Goal: Task Accomplishment & Management: Complete application form

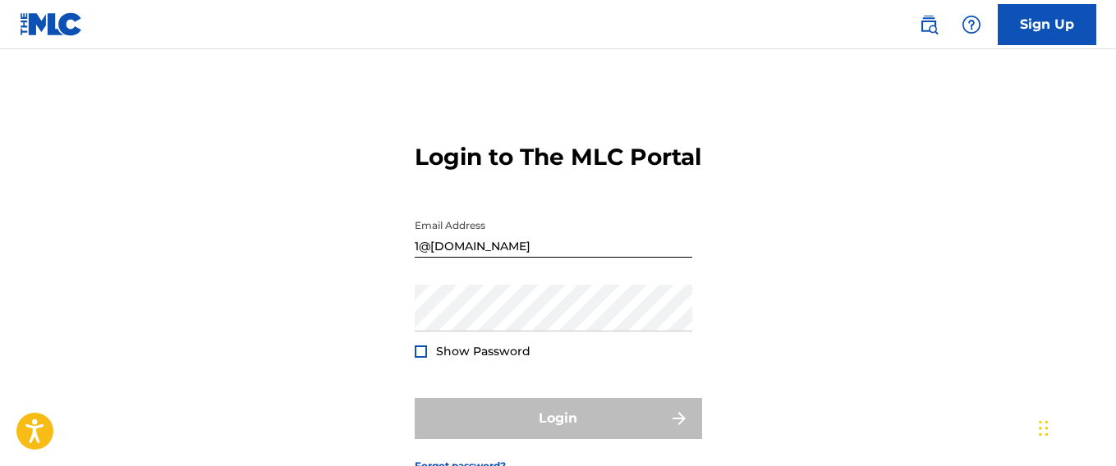
click at [275, 360] on div "Login to The MLC Portal Email Address [EMAIL_ADDRESS][DOMAIN_NAME] Password Sho…" at bounding box center [558, 295] width 1116 height 410
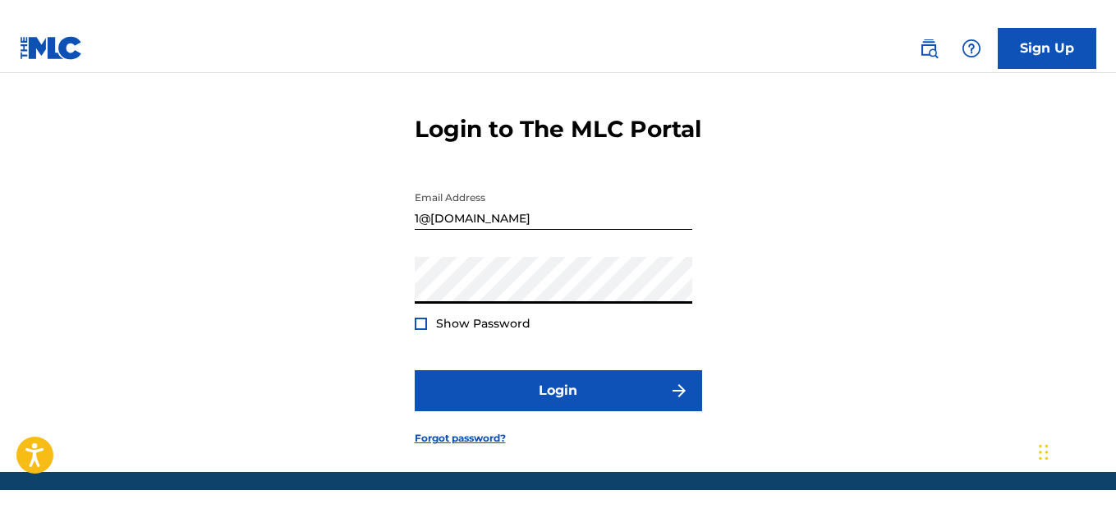
scroll to position [55, 0]
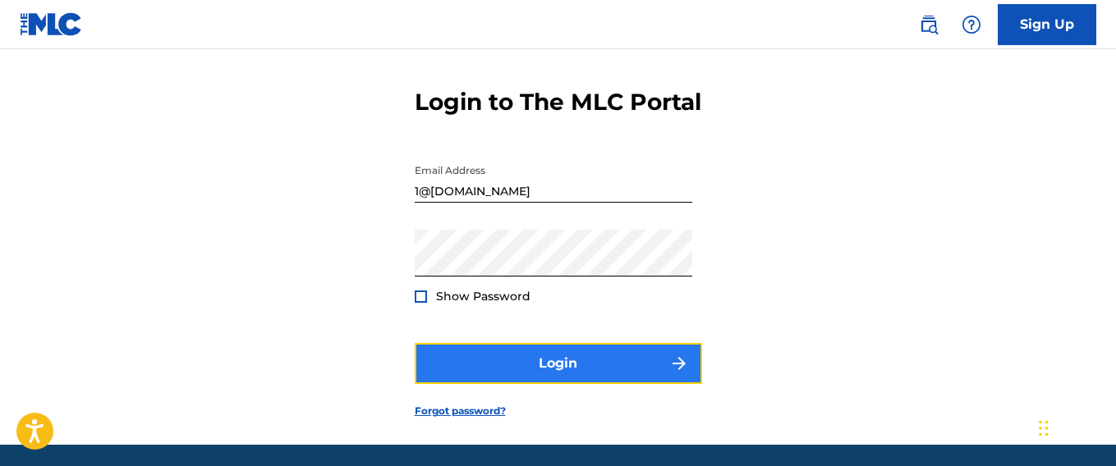
click at [559, 369] on button "Login" at bounding box center [558, 363] width 287 height 41
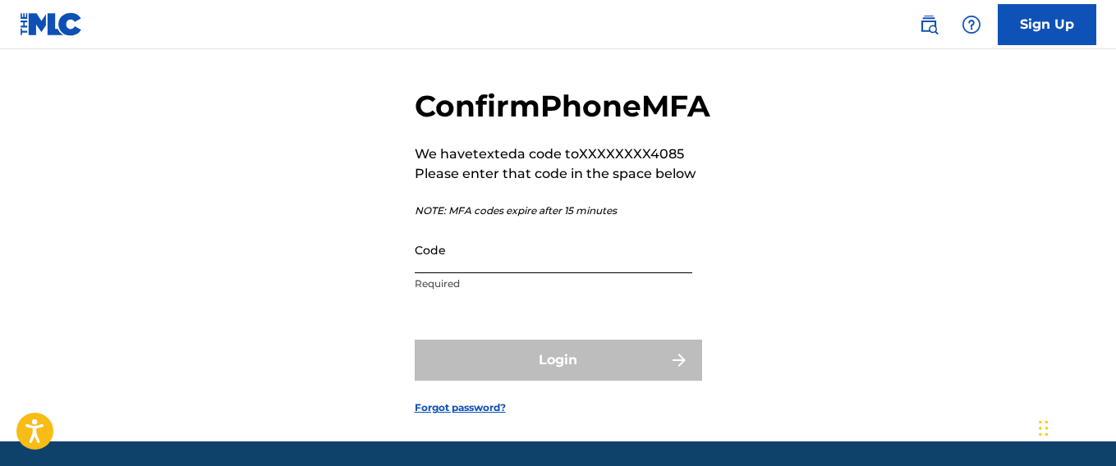
click at [608, 273] on input "Code" at bounding box center [554, 250] width 278 height 47
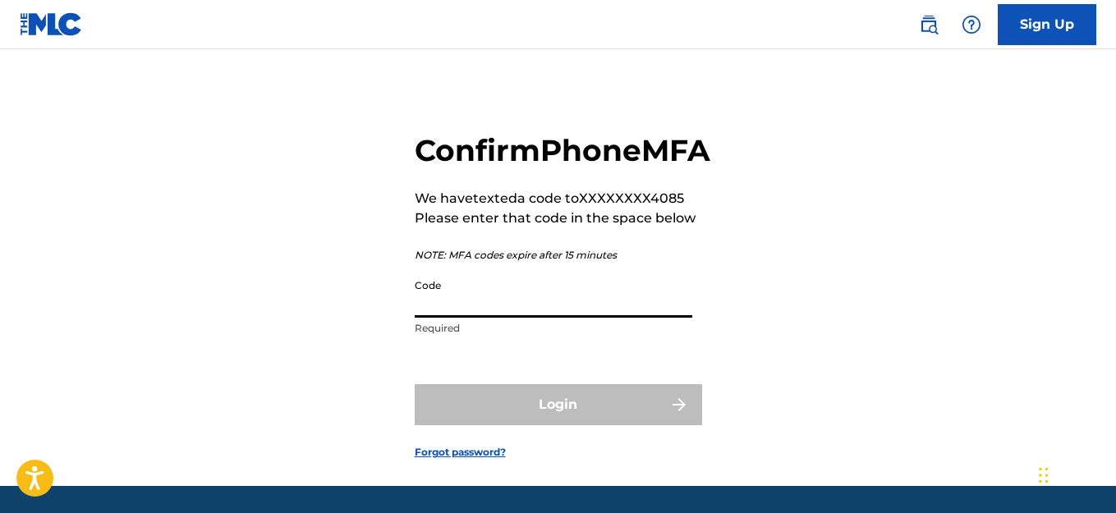
scroll to position [0, 0]
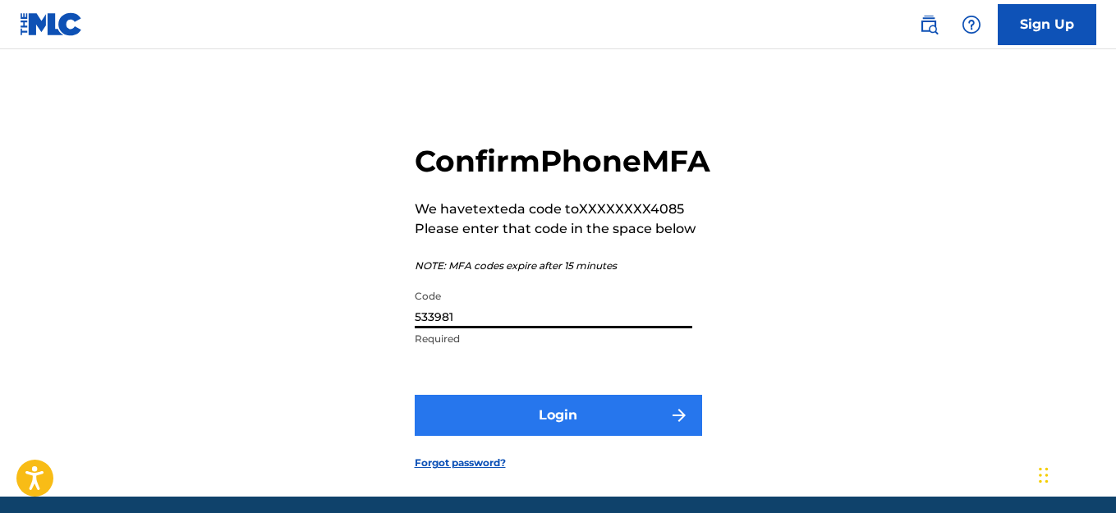
type input "533981"
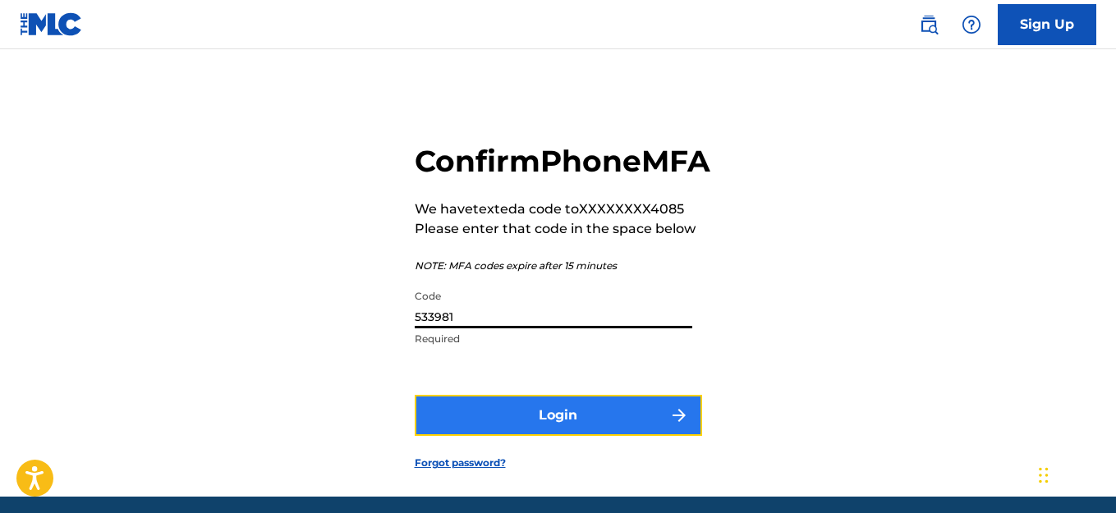
click at [567, 436] on button "Login" at bounding box center [558, 415] width 287 height 41
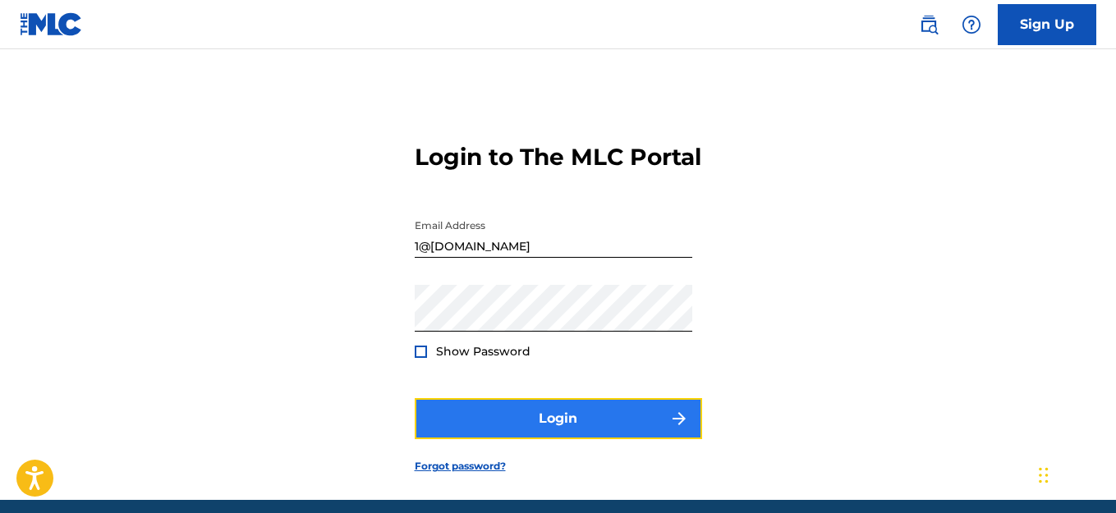
click at [558, 421] on button "Login" at bounding box center [558, 418] width 287 height 41
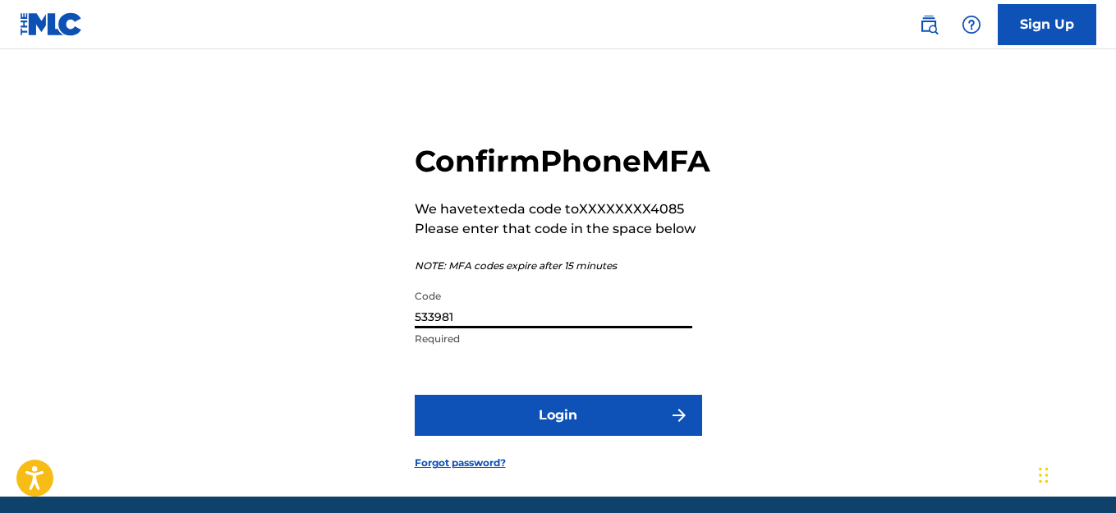
drag, startPoint x: 431, startPoint y: 350, endPoint x: 372, endPoint y: 342, distance: 59.7
click at [369, 345] on div "Confirm Phone MFA We have texted a code to XXXXXXXX4085 Please enter that code …" at bounding box center [558, 293] width 1116 height 406
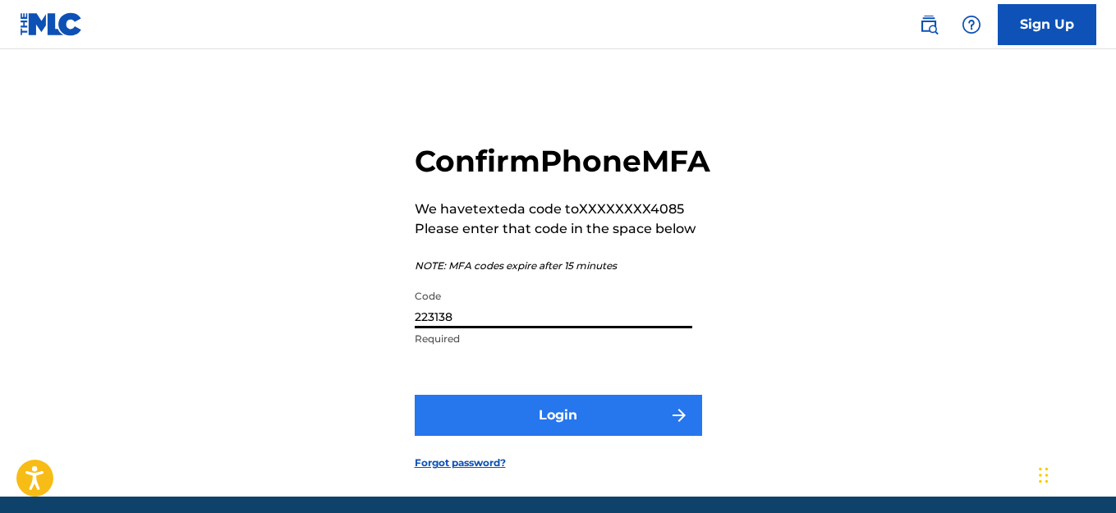
type input "223138"
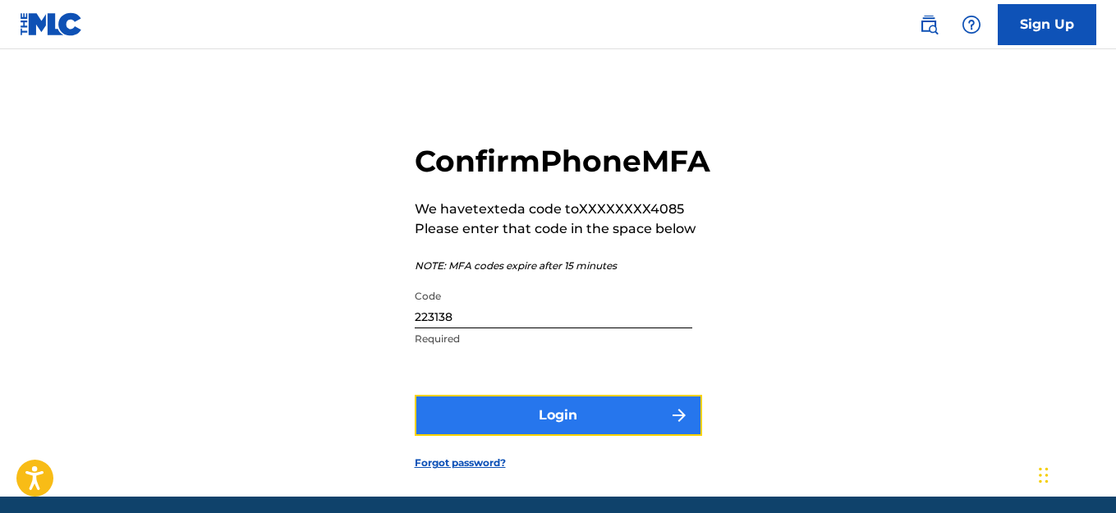
click at [544, 436] on button "Login" at bounding box center [558, 415] width 287 height 41
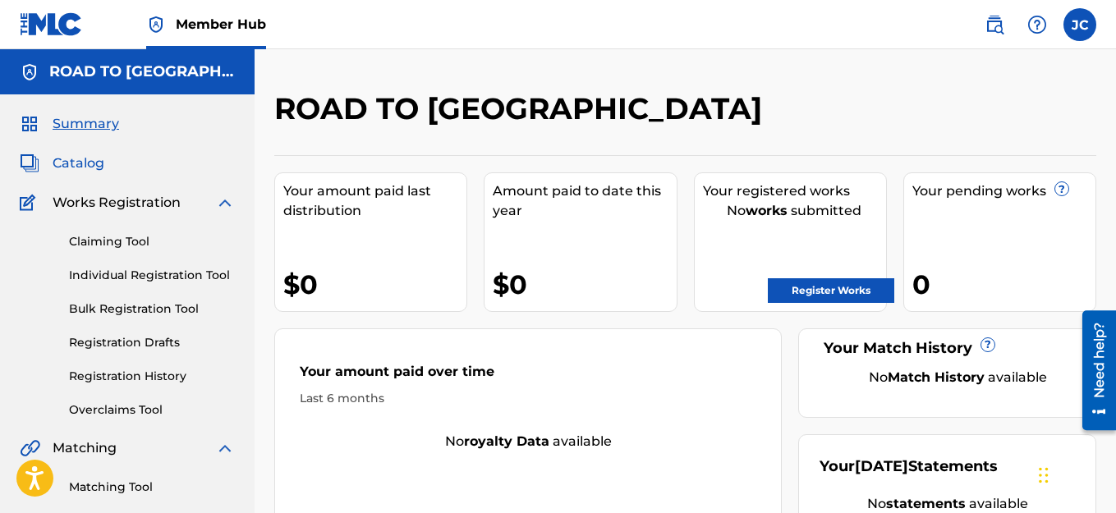
click at [80, 157] on span "Catalog" at bounding box center [79, 164] width 52 height 20
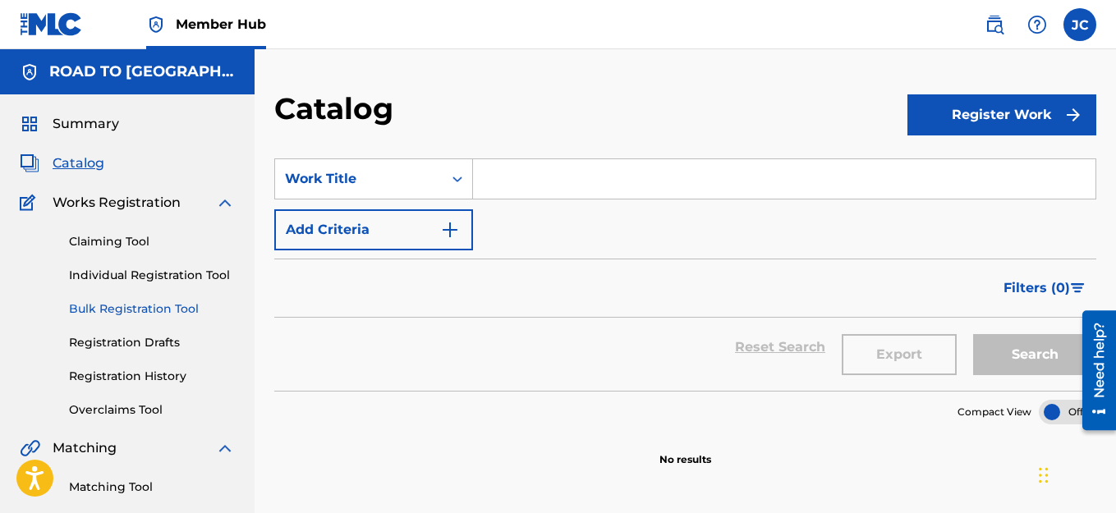
click at [166, 306] on link "Bulk Registration Tool" at bounding box center [152, 308] width 166 height 17
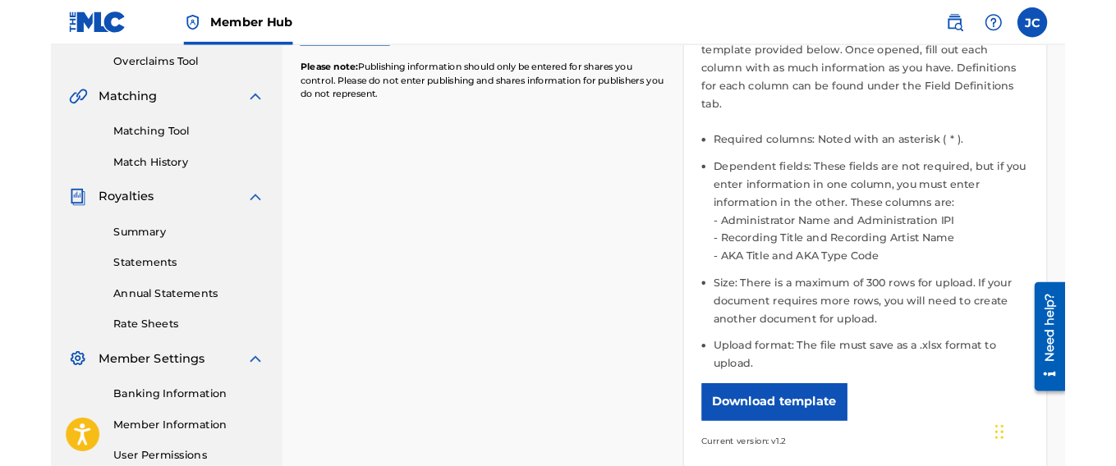
scroll to position [383, 0]
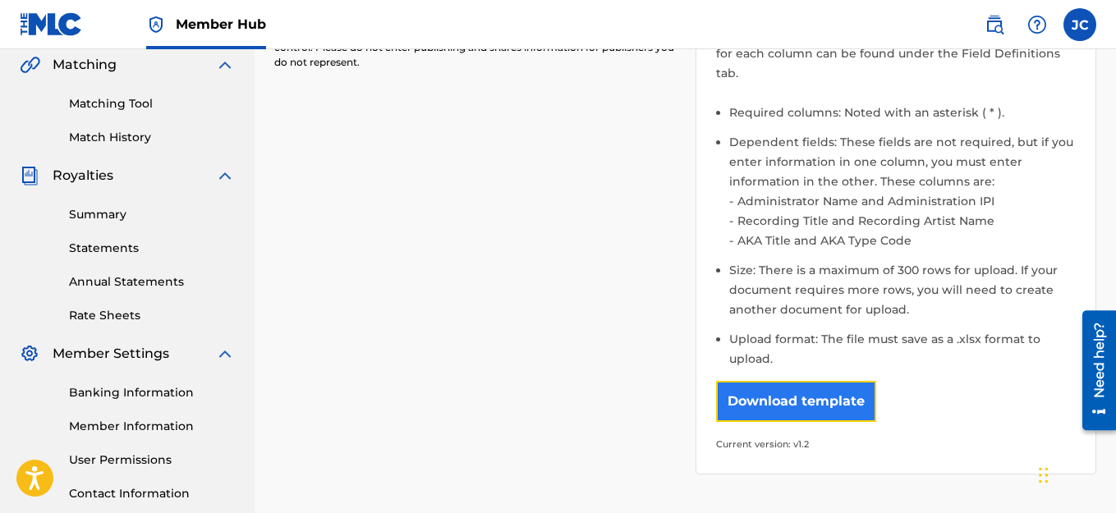
click at [784, 396] on button "Download template" at bounding box center [796, 401] width 160 height 41
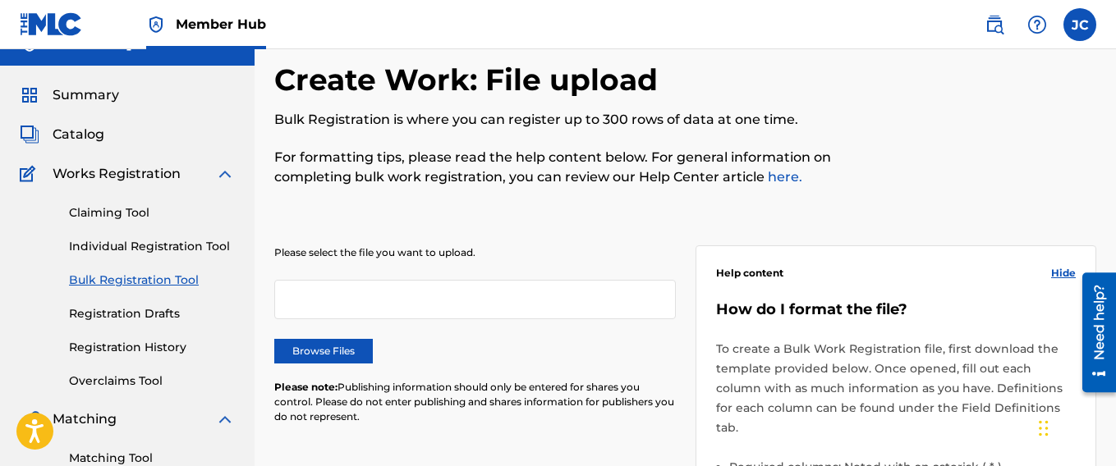
scroll to position [28, 0]
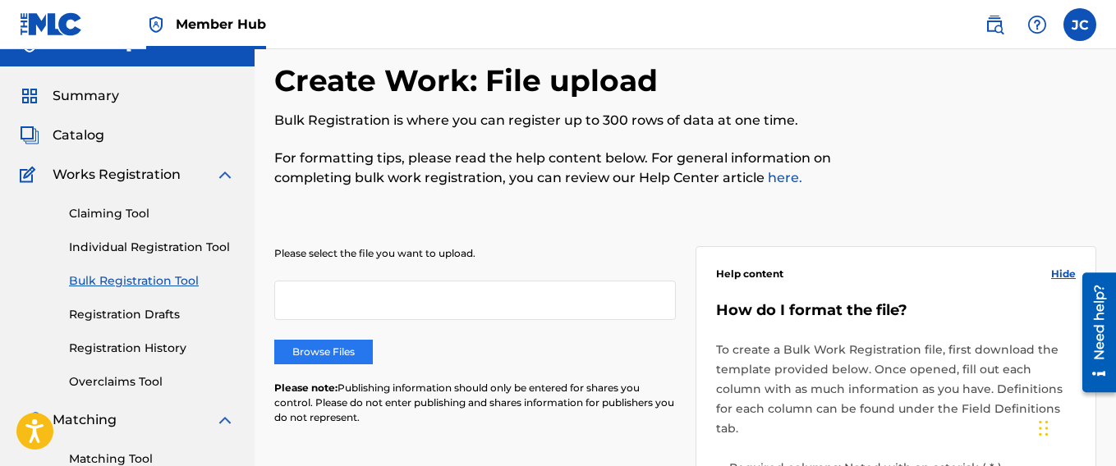
click at [342, 353] on label "Browse Files" at bounding box center [323, 352] width 99 height 25
click at [0, 0] on input "Browse Files" at bounding box center [0, 0] width 0 height 0
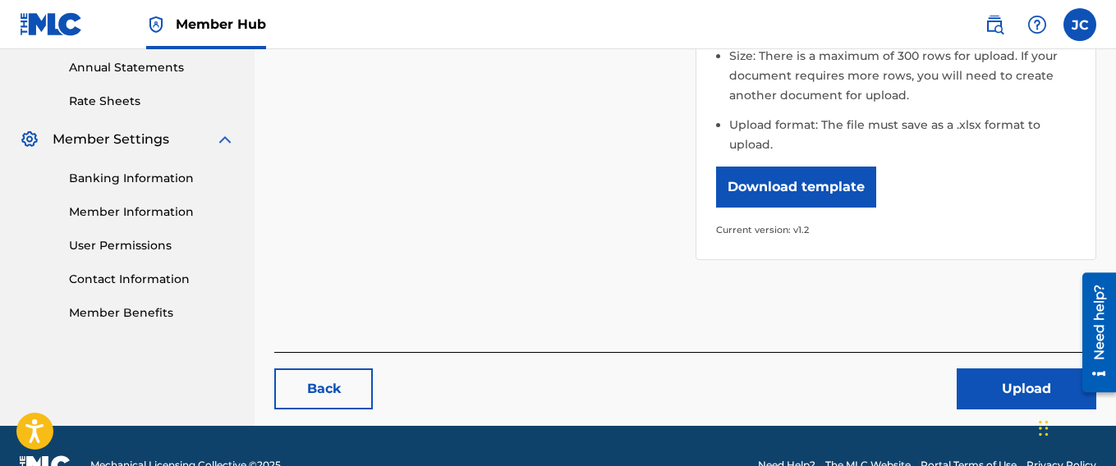
scroll to position [609, 0]
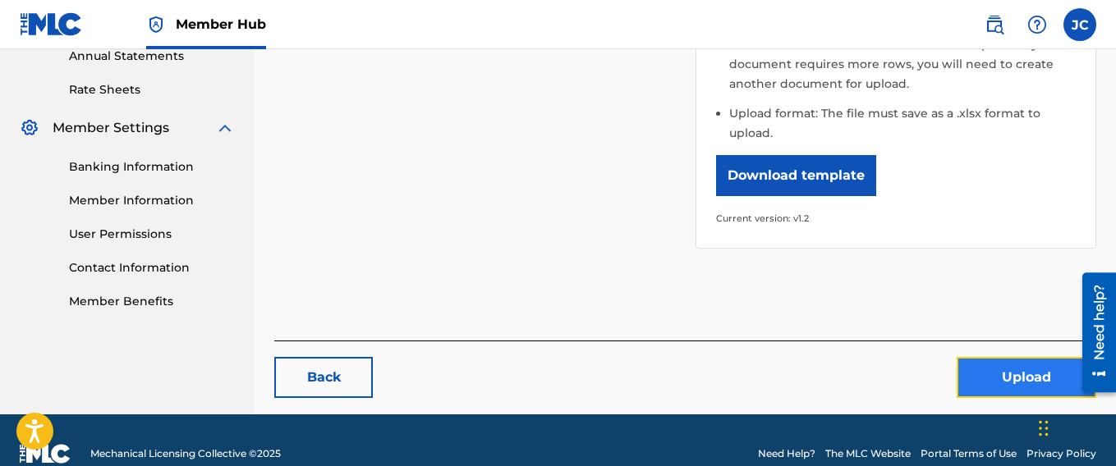
click at [1018, 369] on button "Upload" at bounding box center [1026, 377] width 140 height 41
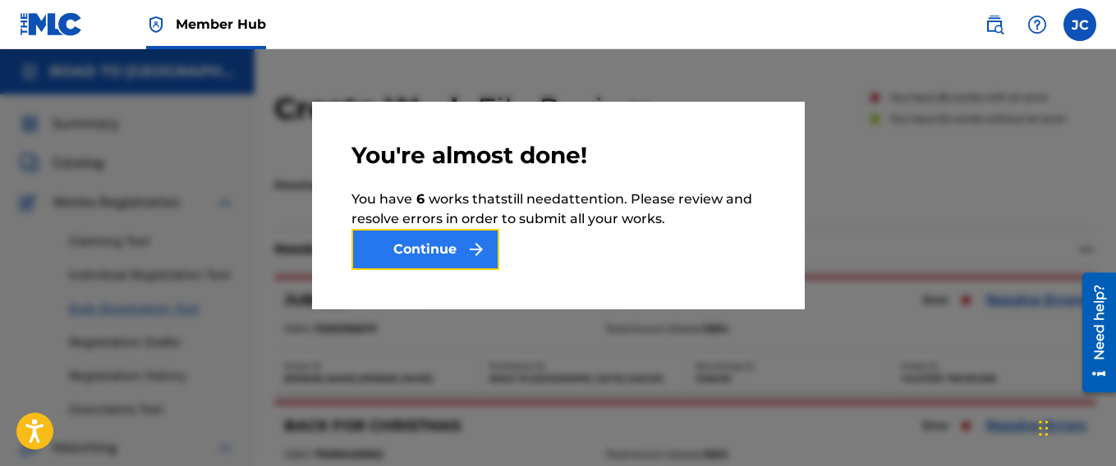
click at [415, 248] on button "Continue" at bounding box center [425, 249] width 148 height 41
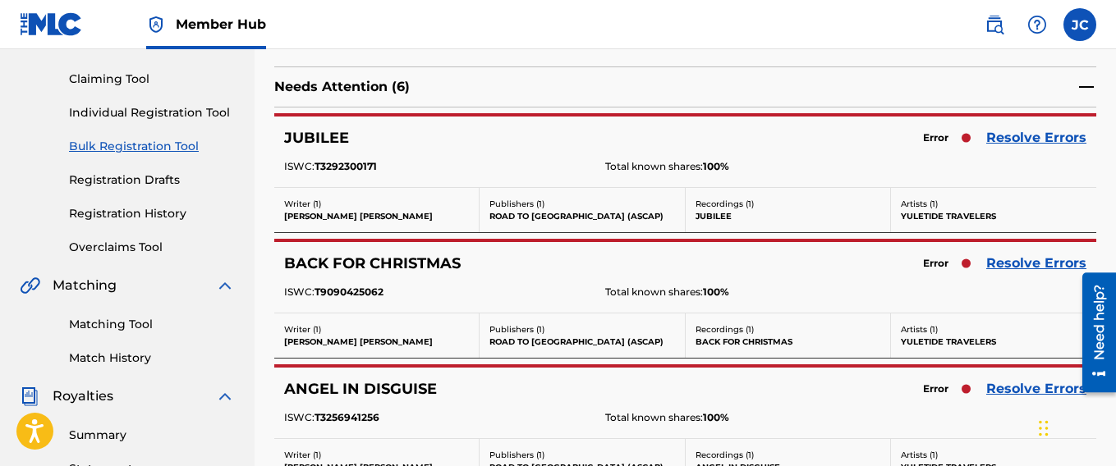
scroll to position [167, 0]
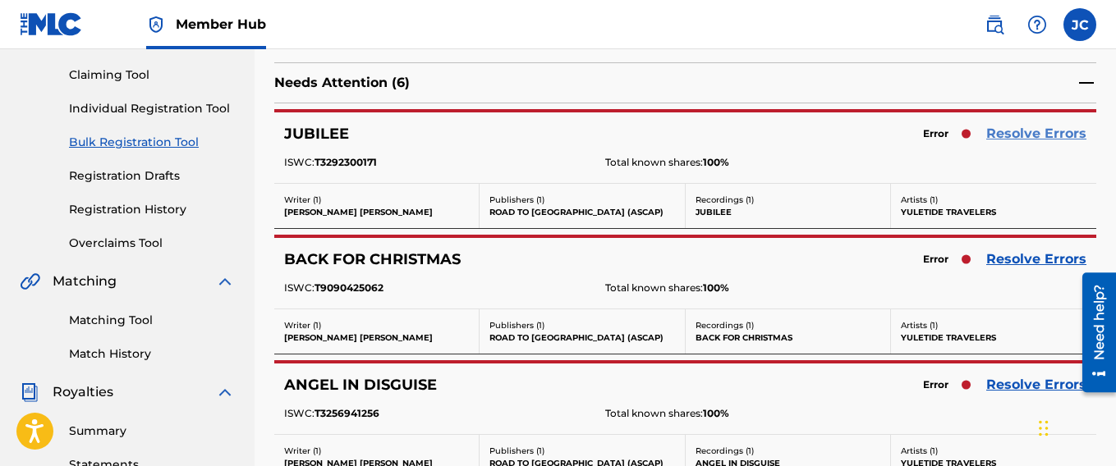
click at [1043, 130] on link "Resolve Errors" at bounding box center [1036, 134] width 100 height 20
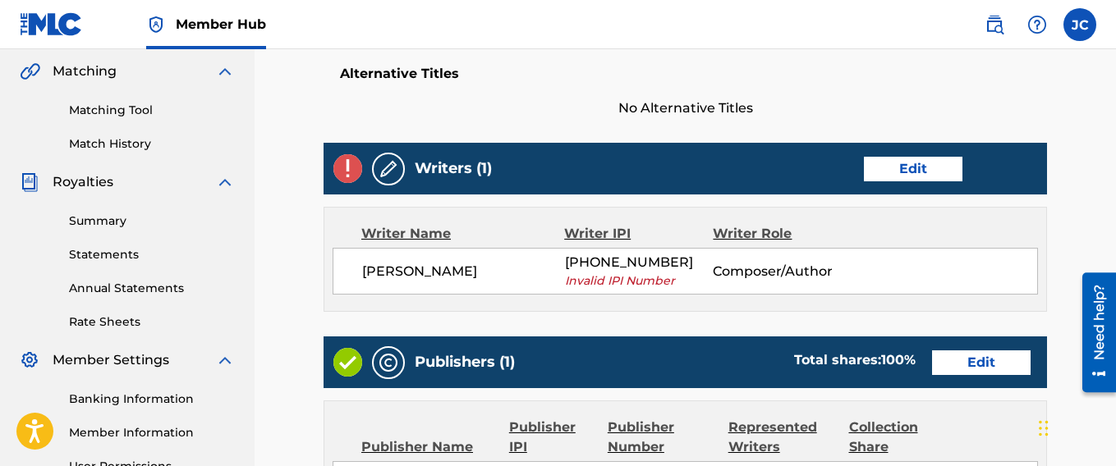
scroll to position [383, 0]
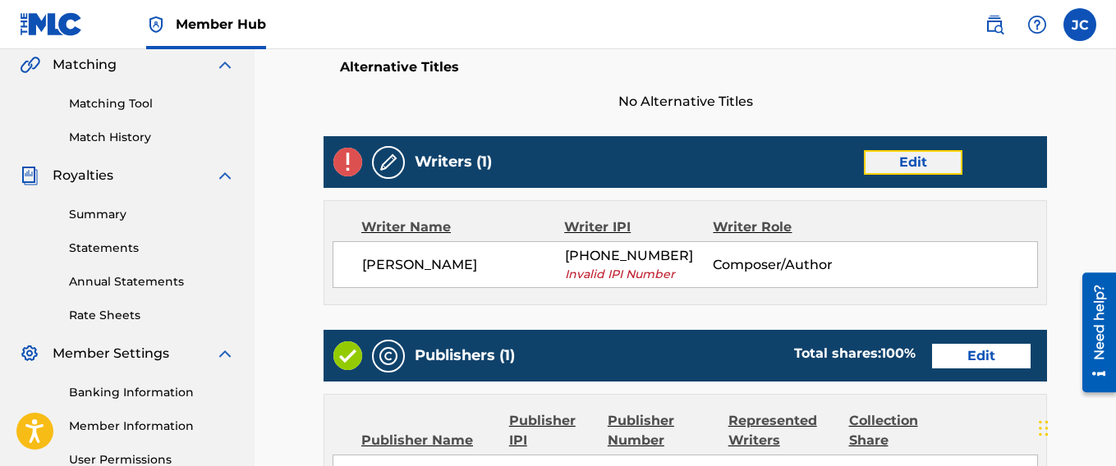
click at [929, 163] on link "Edit" at bounding box center [913, 162] width 99 height 25
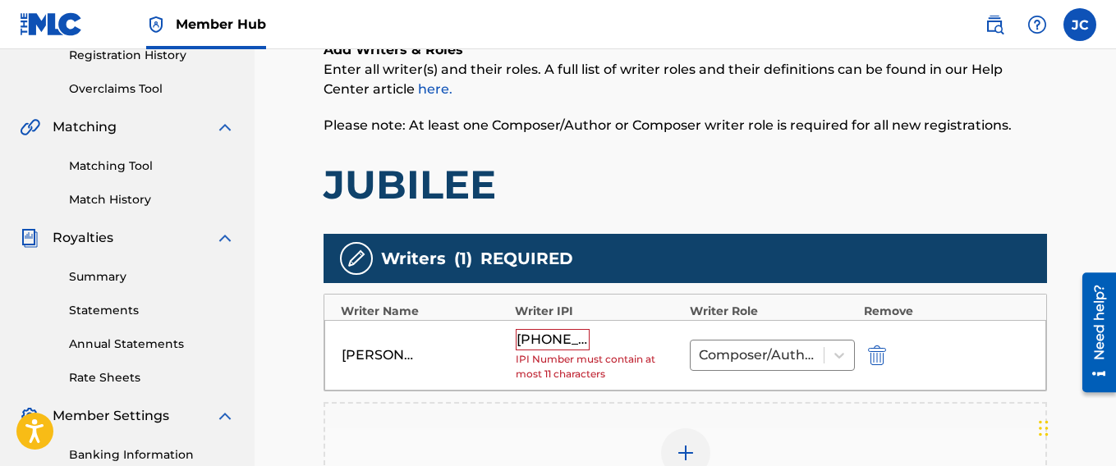
scroll to position [328, 0]
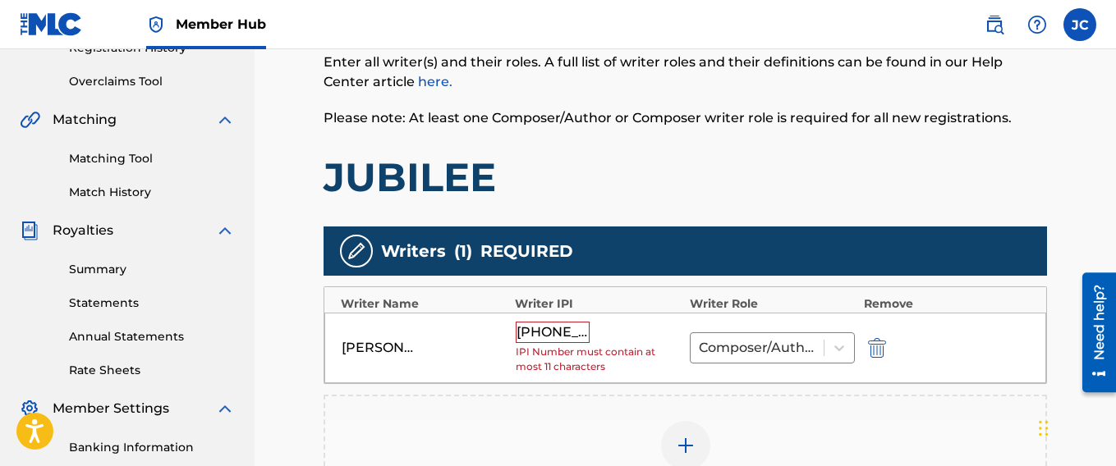
click at [542, 329] on div "[PHONE_NUMBER]" at bounding box center [553, 332] width 74 height 21
click at [554, 328] on div "[PHONE_NUMBER]" at bounding box center [553, 332] width 74 height 21
click at [562, 333] on div "[PHONE_NUMBER]" at bounding box center [553, 332] width 74 height 21
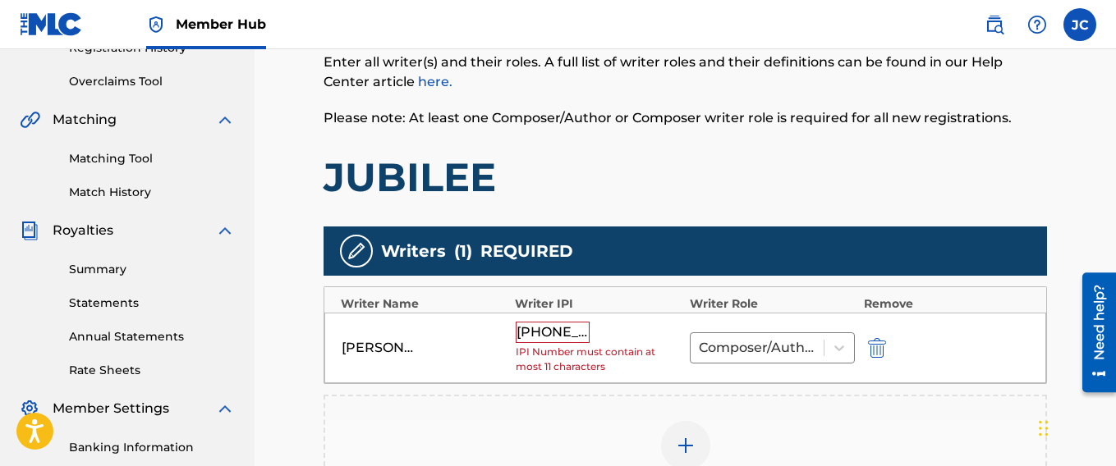
click at [640, 342] on div "[PHONE_NUMBER] IPI Number must contain at most 11 characters" at bounding box center [599, 348] width 166 height 53
click at [559, 333] on div "[PHONE_NUMBER]" at bounding box center [553, 332] width 74 height 21
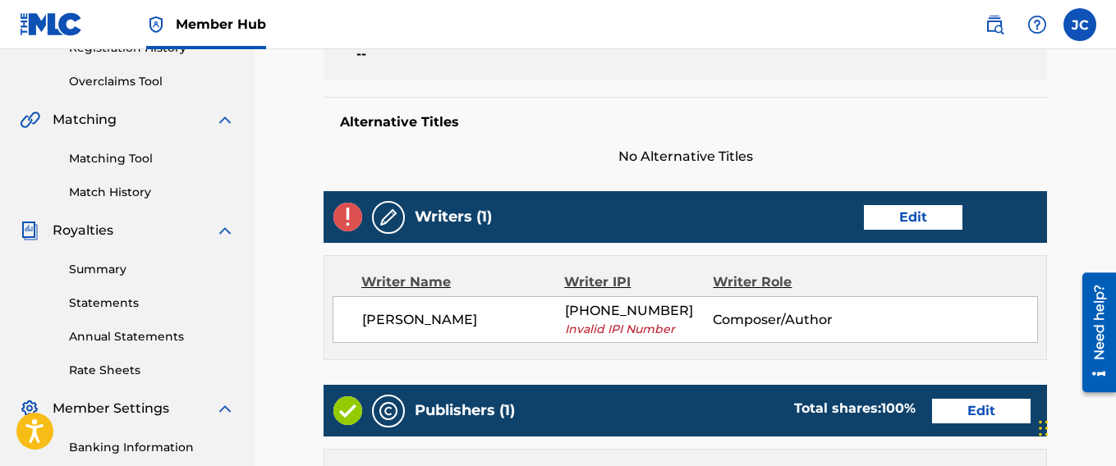
scroll to position [383, 0]
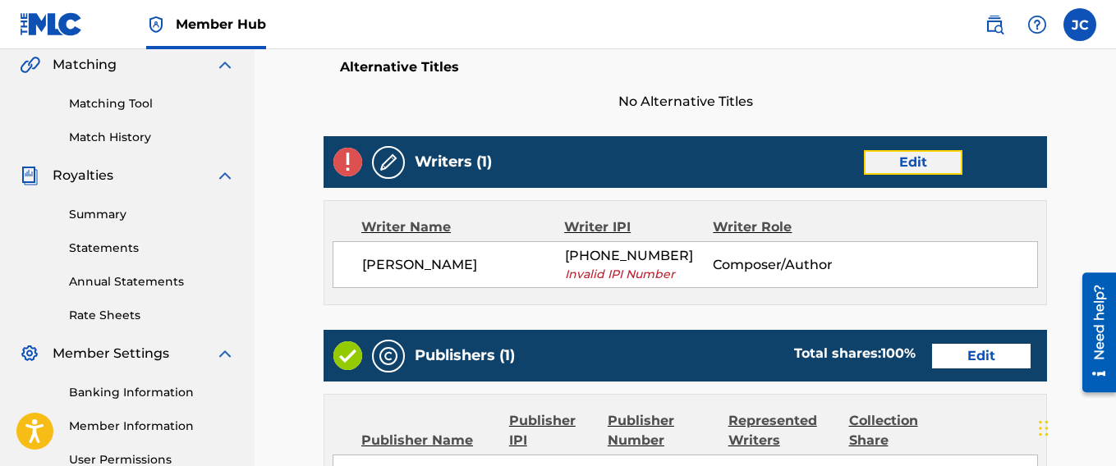
click at [914, 158] on link "Edit" at bounding box center [913, 162] width 99 height 25
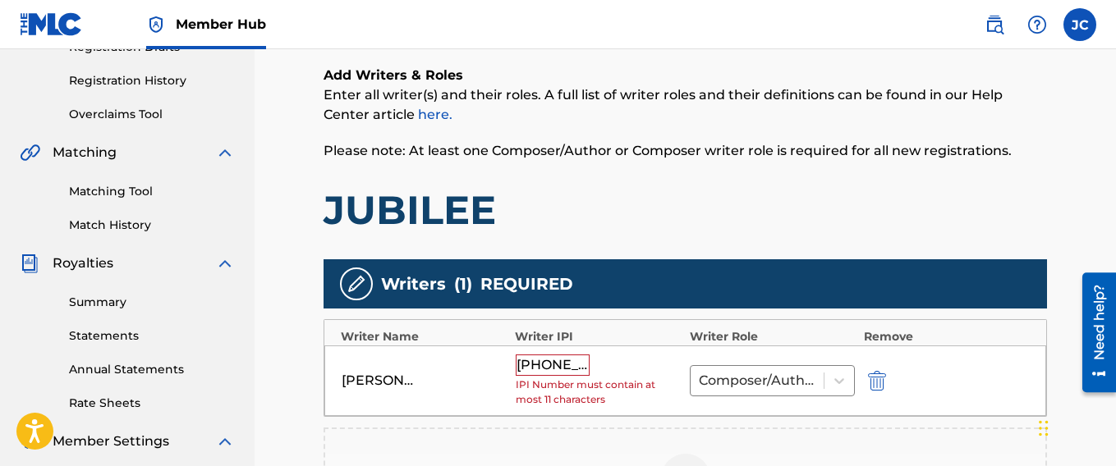
scroll to position [301, 0]
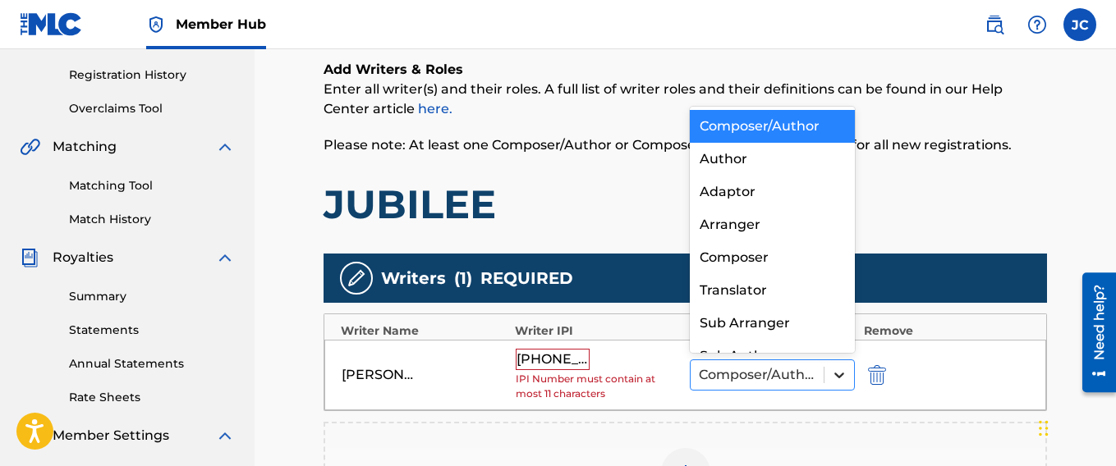
click at [837, 377] on icon at bounding box center [839, 376] width 10 height 6
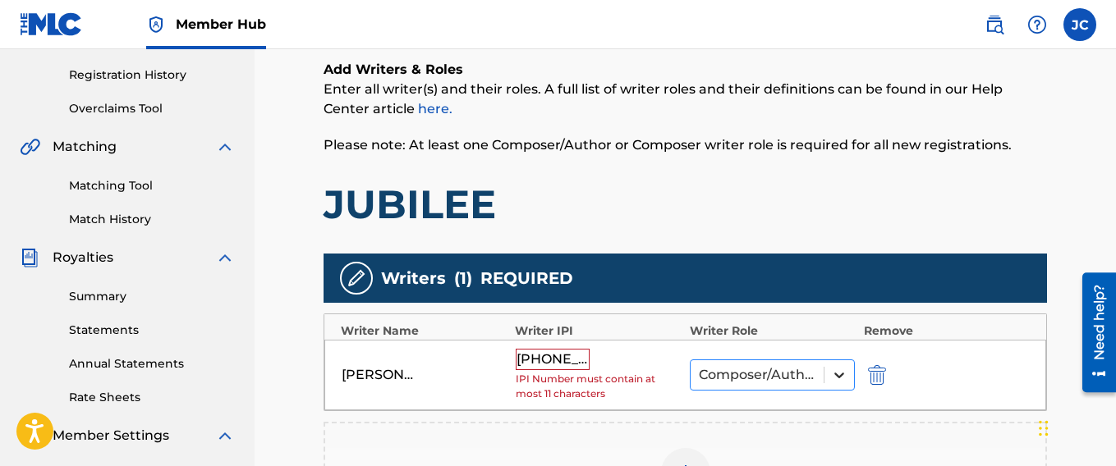
click at [837, 377] on icon at bounding box center [839, 376] width 10 height 6
click at [569, 357] on div "[PHONE_NUMBER]" at bounding box center [553, 359] width 74 height 21
click at [572, 357] on div "[PHONE_NUMBER]" at bounding box center [553, 359] width 74 height 21
click at [572, 359] on div "[PHONE_NUMBER]" at bounding box center [553, 359] width 74 height 21
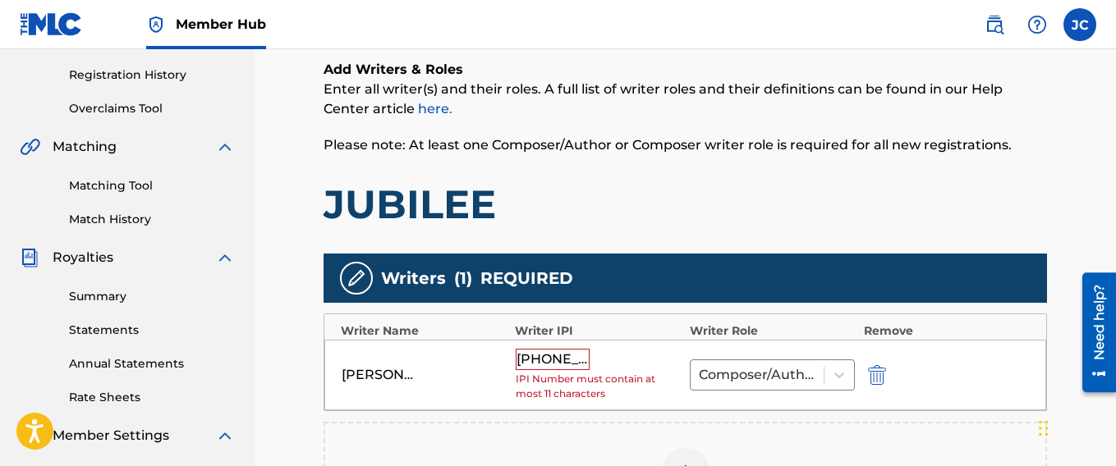
click at [580, 363] on div "[PHONE_NUMBER]" at bounding box center [553, 359] width 74 height 21
click at [365, 380] on div "[PERSON_NAME]" at bounding box center [379, 375] width 74 height 20
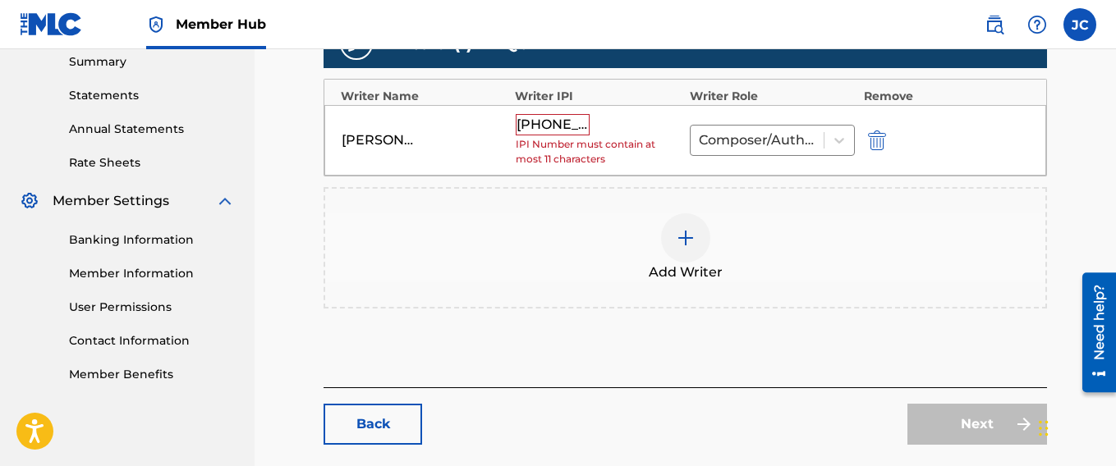
scroll to position [487, 0]
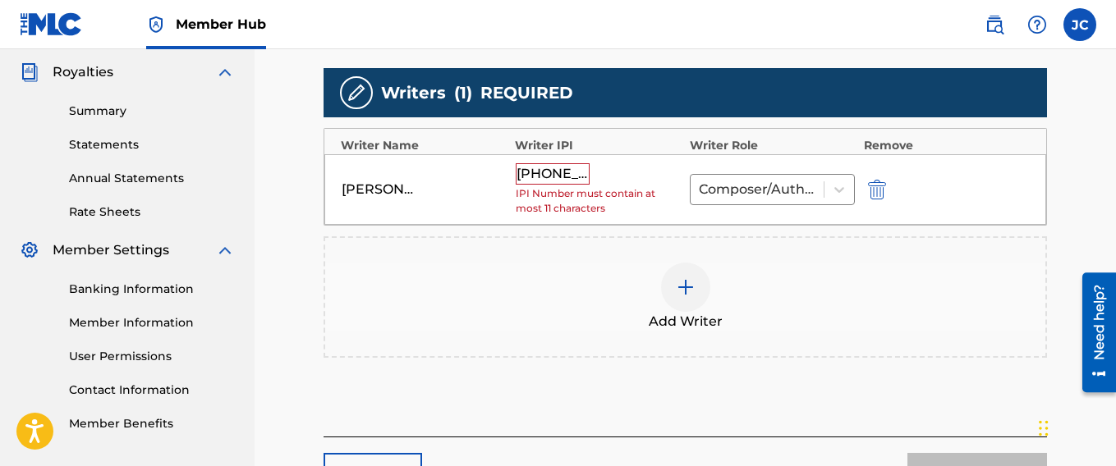
click at [688, 292] on img at bounding box center [686, 288] width 20 height 20
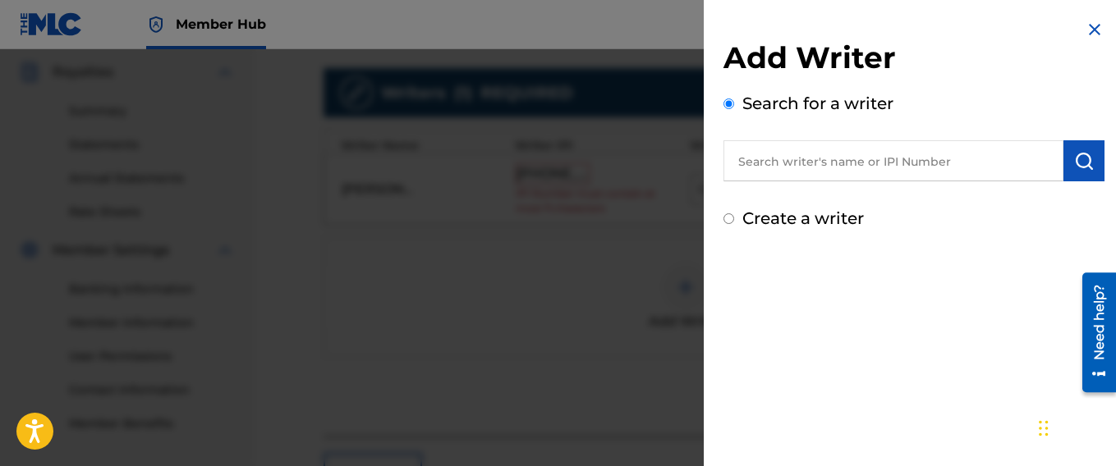
drag, startPoint x: 779, startPoint y: 153, endPoint x: 793, endPoint y: 167, distance: 20.3
click at [780, 155] on input "text" at bounding box center [893, 160] width 340 height 41
type input "j"
type input "[PERSON_NAME]"
drag, startPoint x: 1087, startPoint y: 28, endPoint x: 1078, endPoint y: 82, distance: 54.9
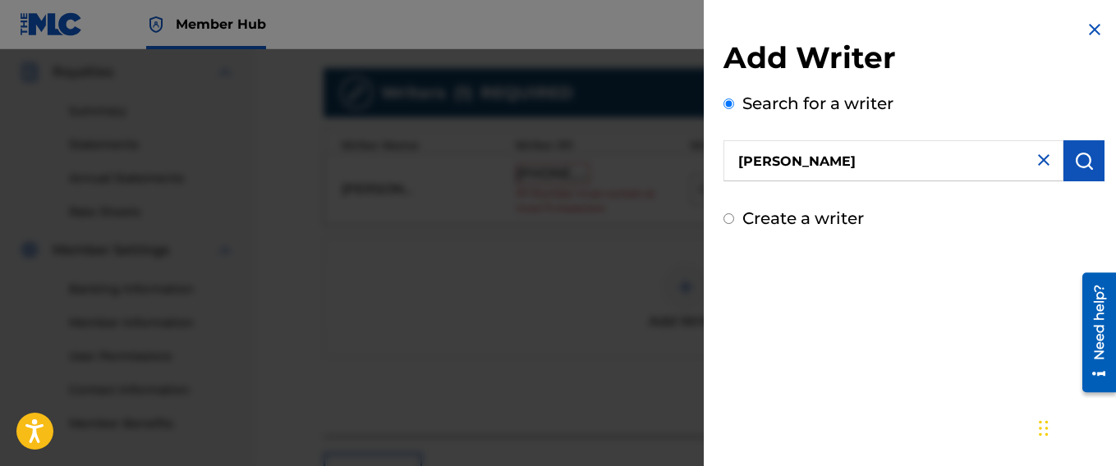
click at [1086, 28] on img at bounding box center [1095, 30] width 20 height 20
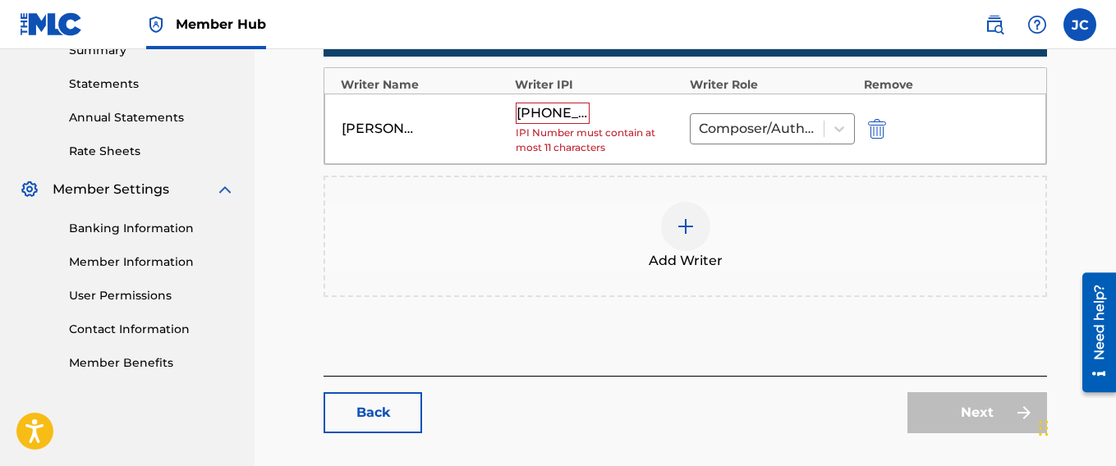
scroll to position [542, 0]
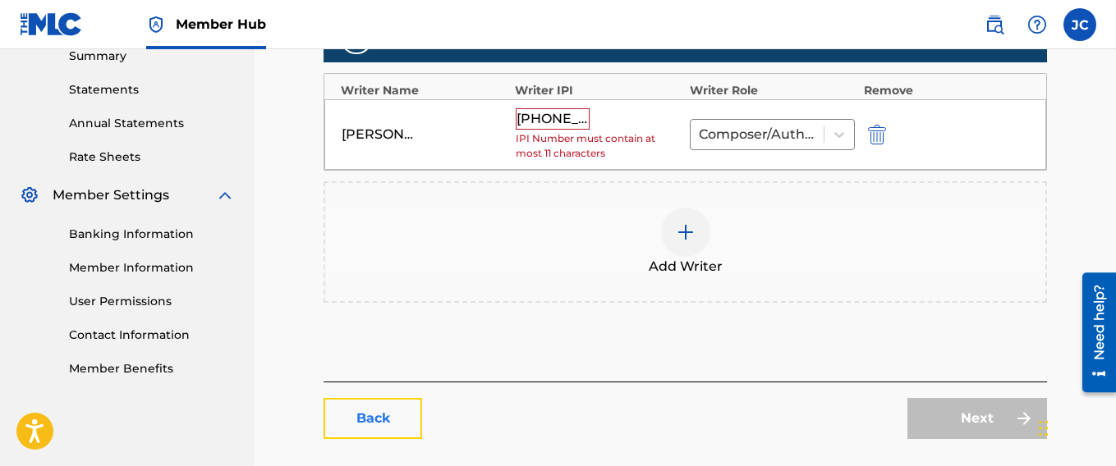
click at [370, 417] on link "Back" at bounding box center [372, 418] width 99 height 41
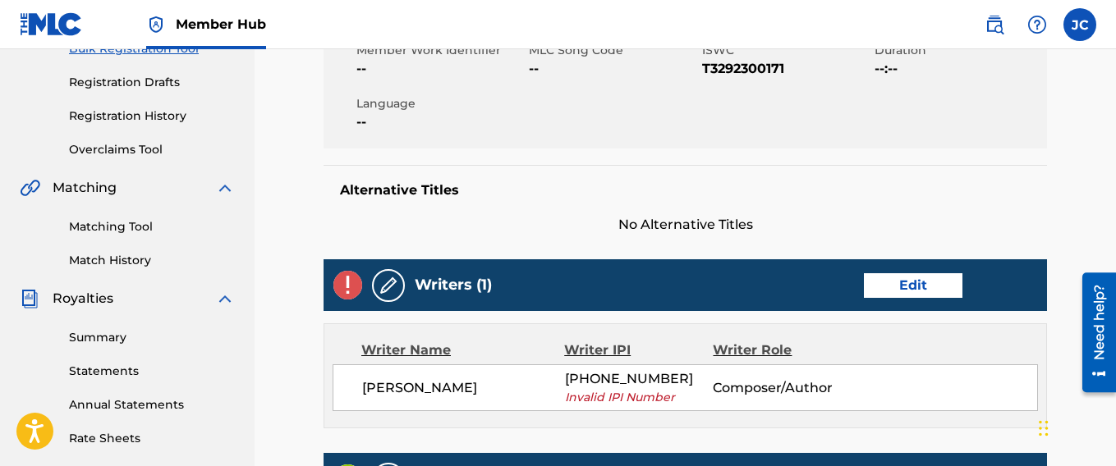
scroll to position [301, 0]
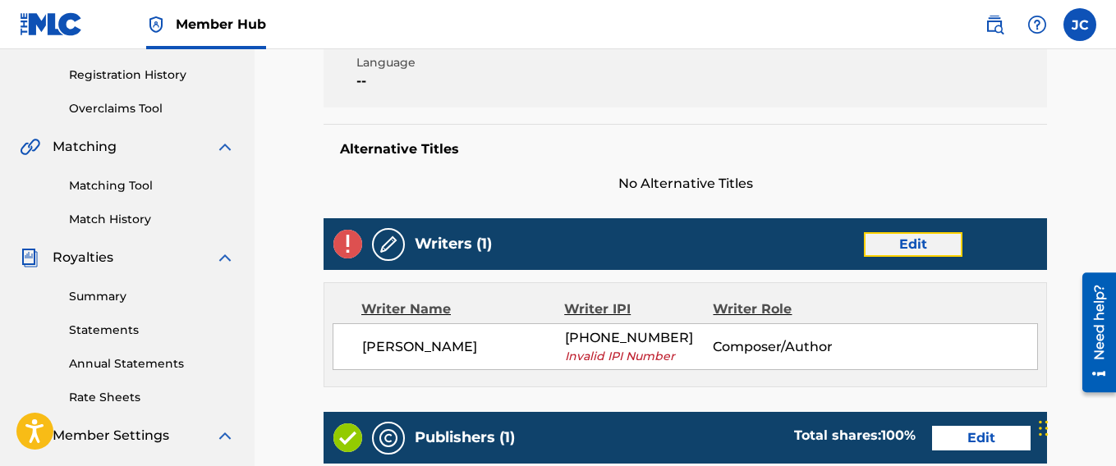
click at [903, 233] on link "Edit" at bounding box center [913, 244] width 99 height 25
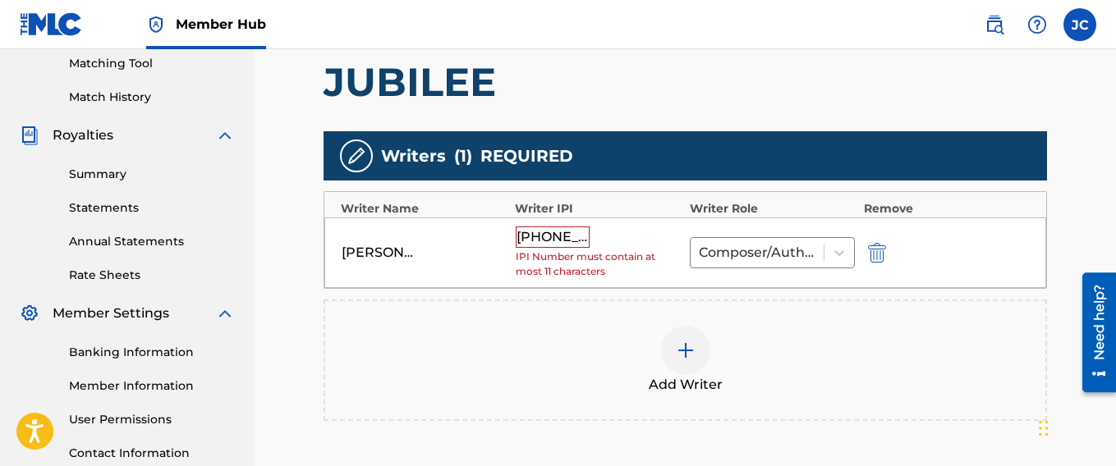
scroll to position [438, 0]
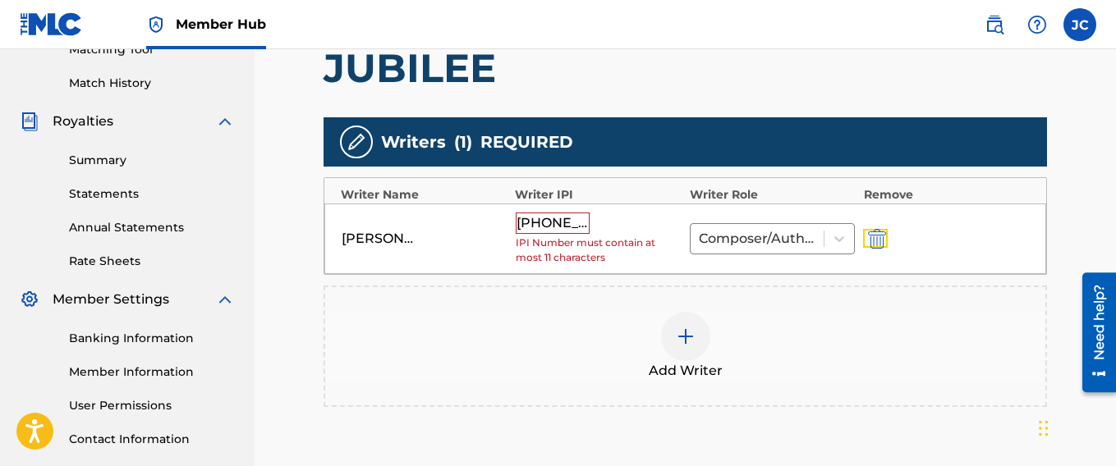
click at [874, 239] on img "submit" at bounding box center [877, 239] width 18 height 20
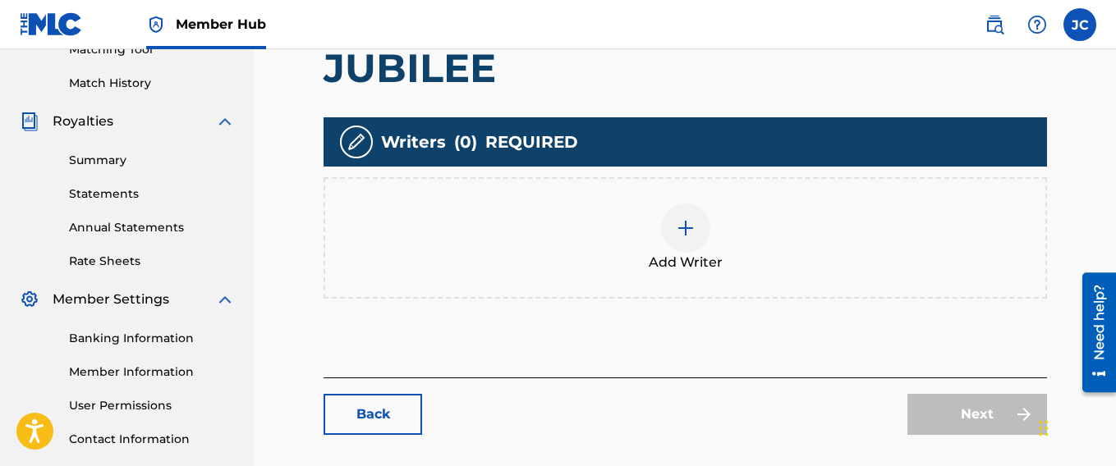
click at [719, 229] on div "Add Writer" at bounding box center [685, 238] width 720 height 69
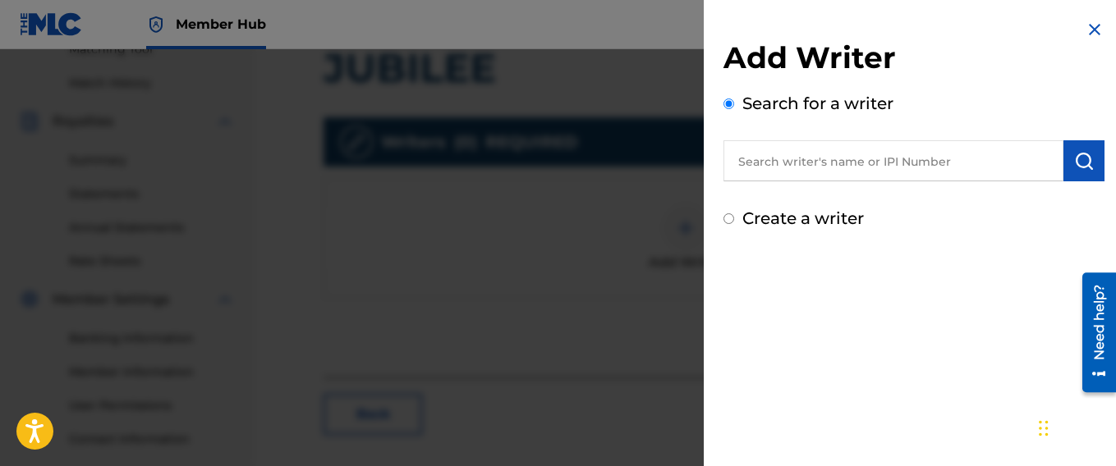
click at [775, 155] on input "text" at bounding box center [893, 160] width 340 height 41
click at [791, 162] on input "text" at bounding box center [893, 160] width 340 height 41
paste input "344249073"
type input "344249073"
click at [1074, 152] on img "submit" at bounding box center [1084, 161] width 20 height 20
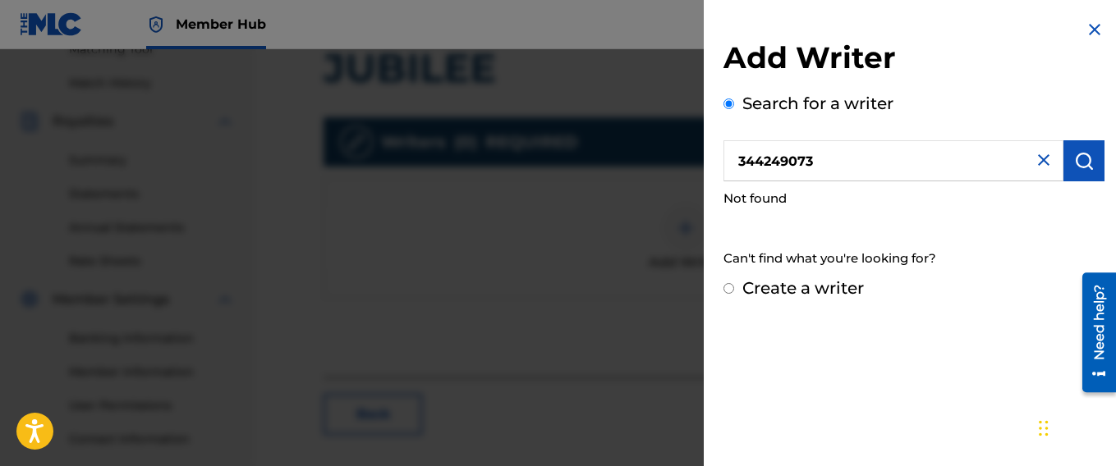
drag, startPoint x: 823, startPoint y: 160, endPoint x: 677, endPoint y: 157, distance: 145.4
click at [677, 157] on div "Add Writer Search for a writer 344249073 Not found Can't find what you're looki…" at bounding box center [558, 257] width 1116 height 417
click at [728, 283] on input "Create a writer" at bounding box center [728, 288] width 11 height 11
radio input "false"
radio input "true"
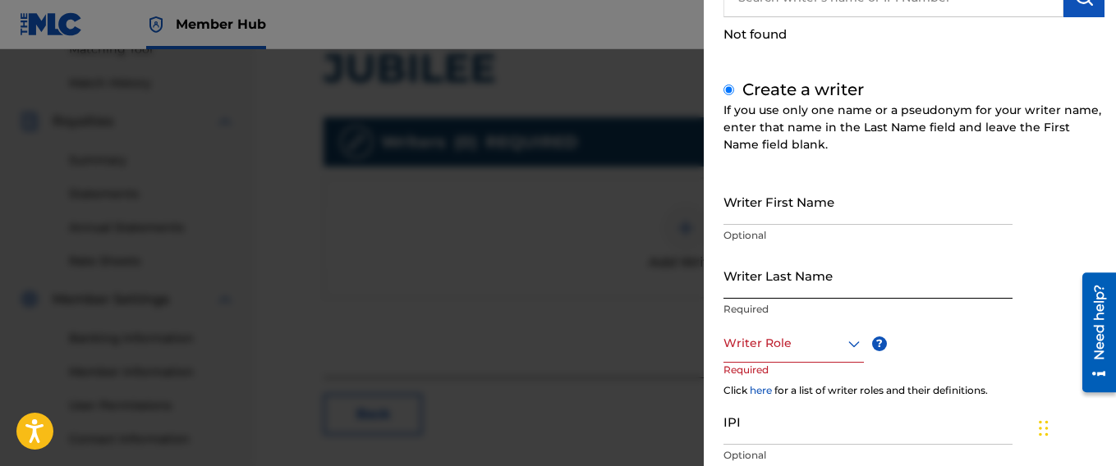
scroll to position [219, 0]
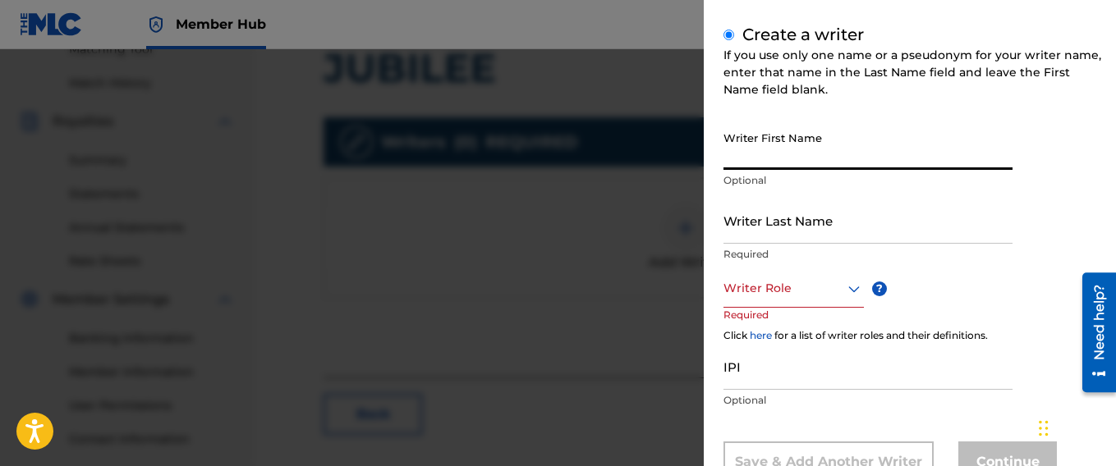
click at [774, 161] on input "Writer First Name" at bounding box center [867, 146] width 289 height 47
type input "[PERSON_NAME]"
click at [764, 240] on input "Writer Last Name" at bounding box center [867, 220] width 289 height 47
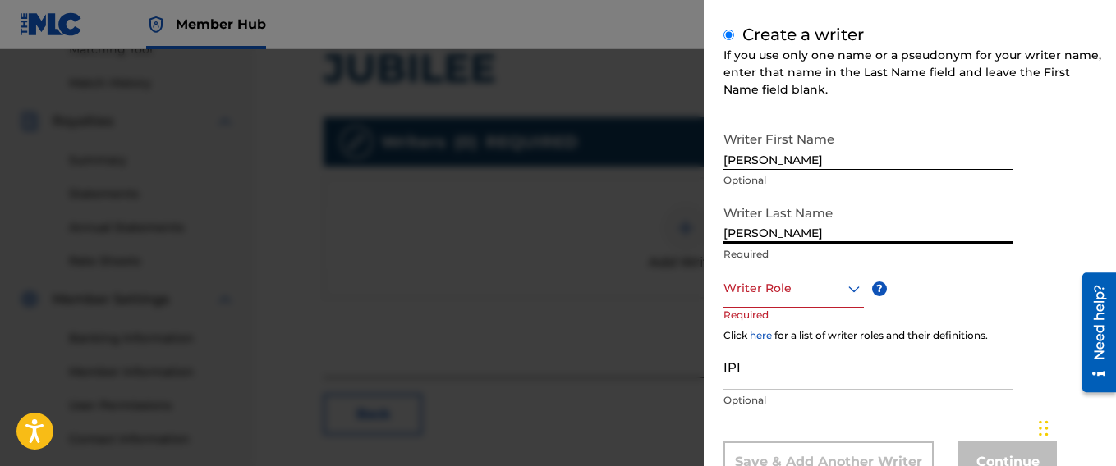
type input "[PERSON_NAME]"
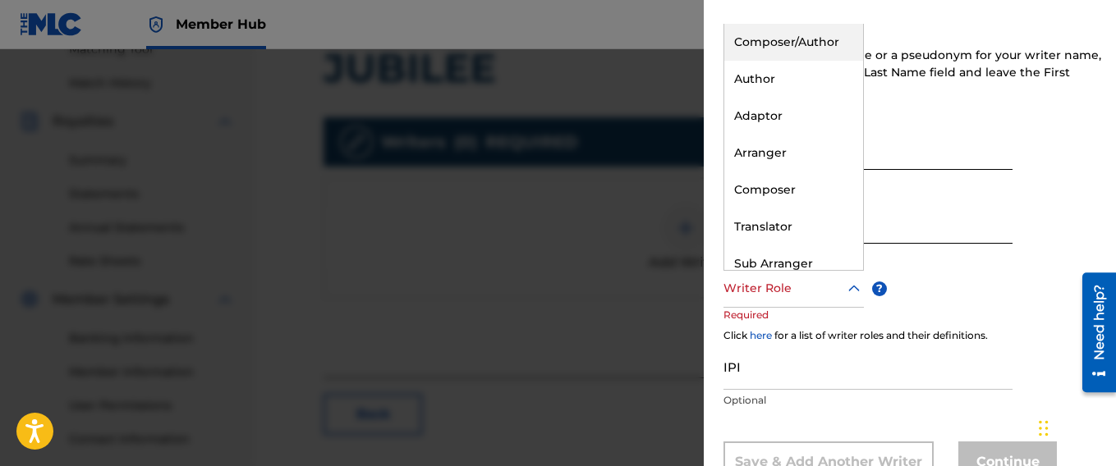
click at [853, 284] on icon at bounding box center [854, 289] width 20 height 20
click at [764, 35] on div "Composer/Author" at bounding box center [793, 42] width 139 height 37
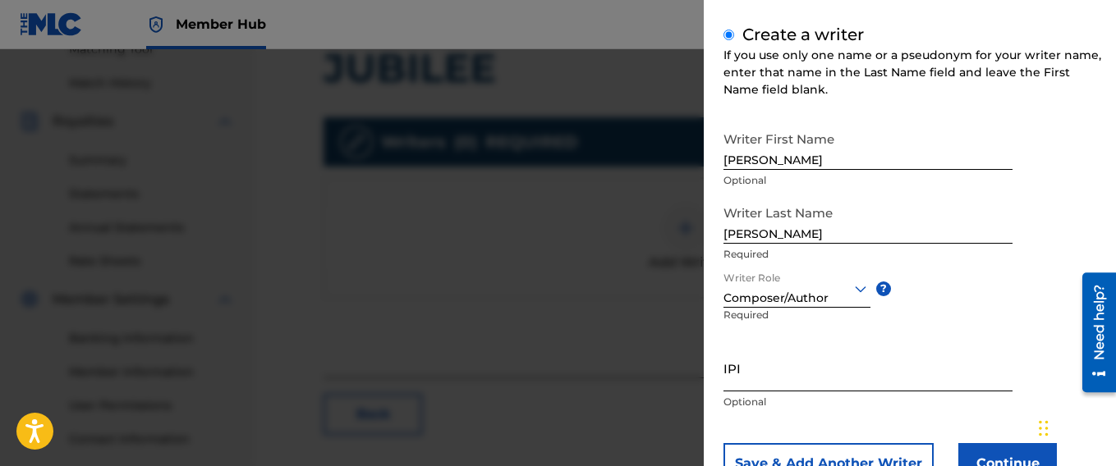
scroll to position [282, 0]
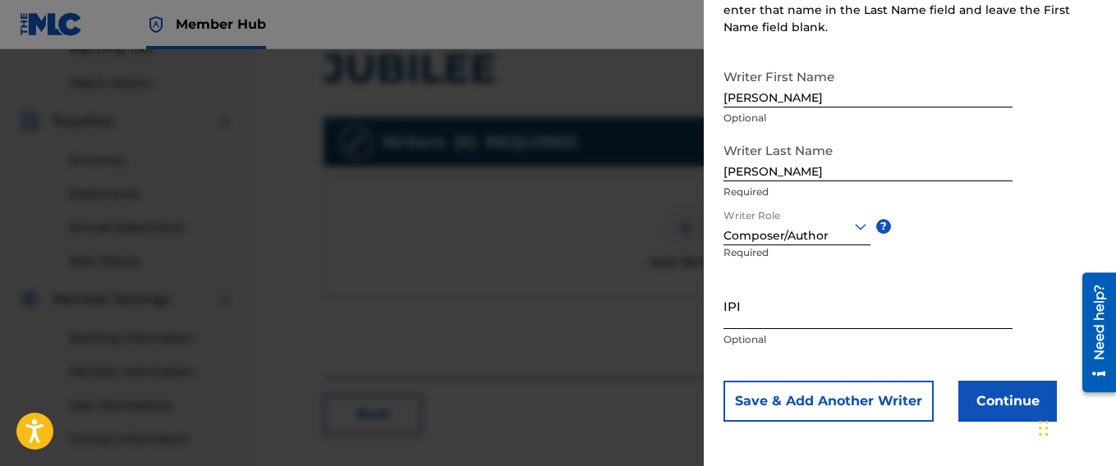
click at [795, 319] on input "IPI" at bounding box center [867, 305] width 289 height 47
paste input "344249073"
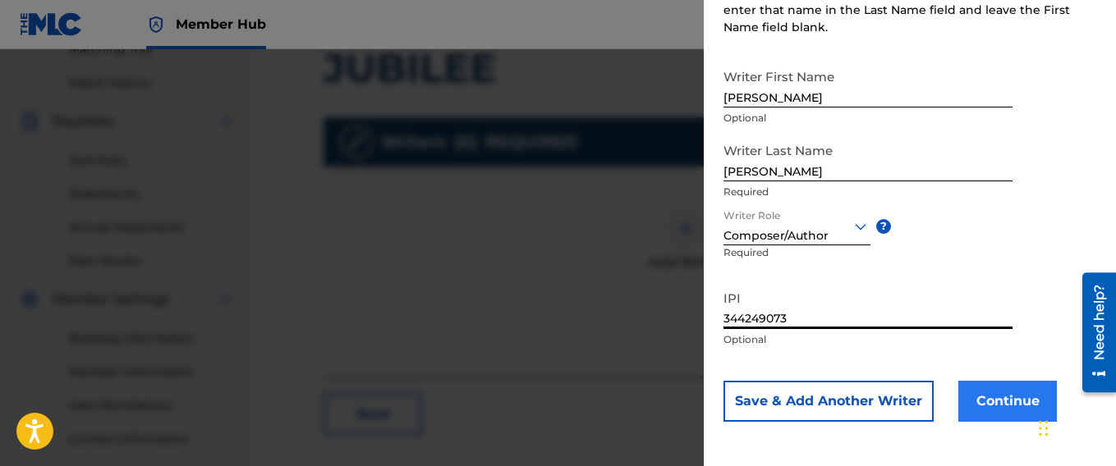
type input "344249073"
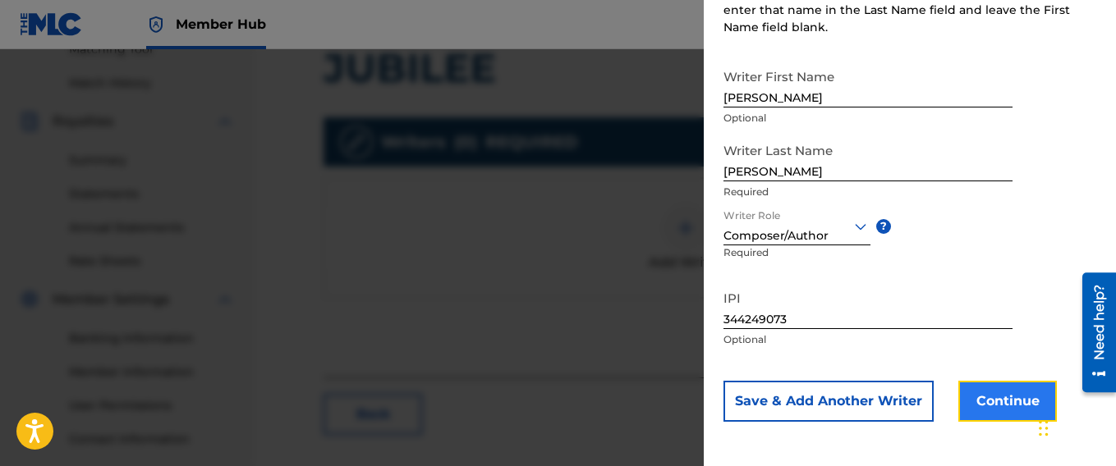
click at [1012, 404] on button "Continue" at bounding box center [1007, 401] width 99 height 41
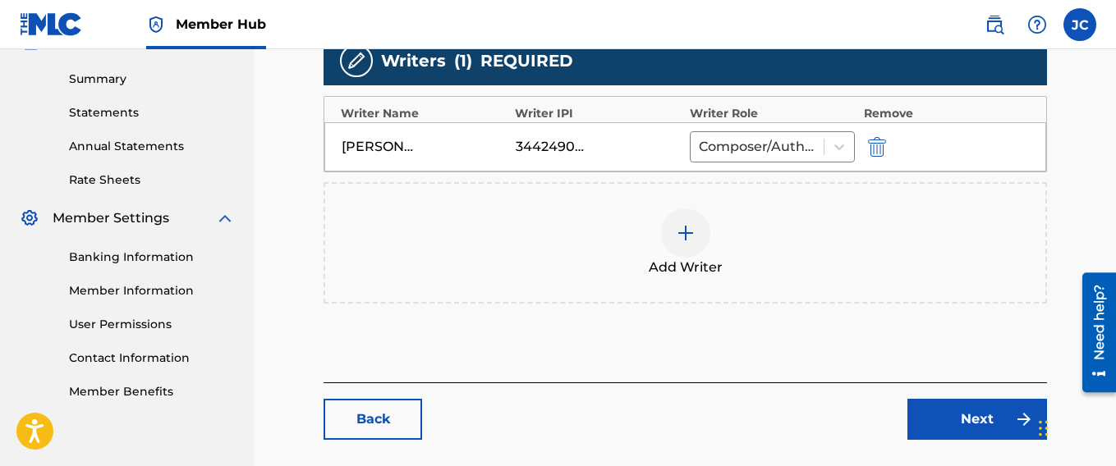
scroll to position [520, 0]
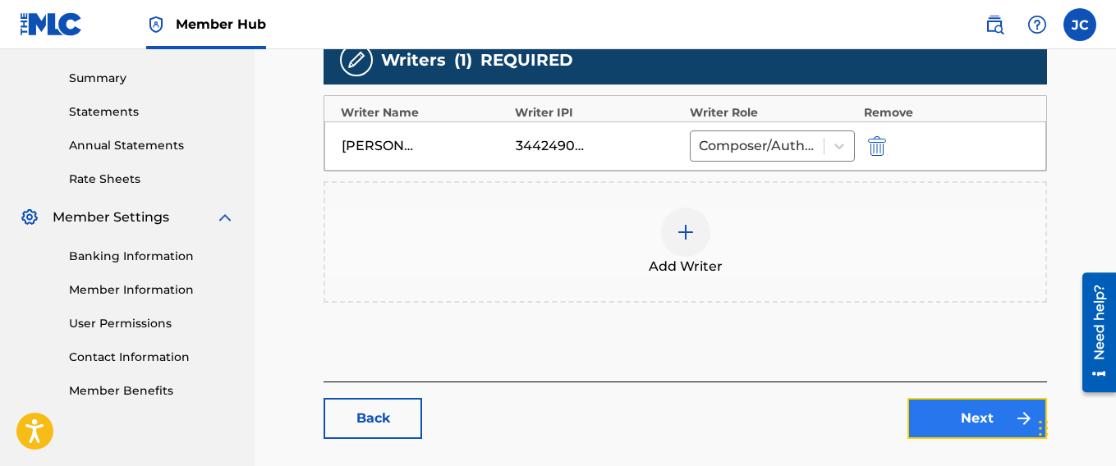
click at [993, 411] on link "Next" at bounding box center [977, 418] width 140 height 41
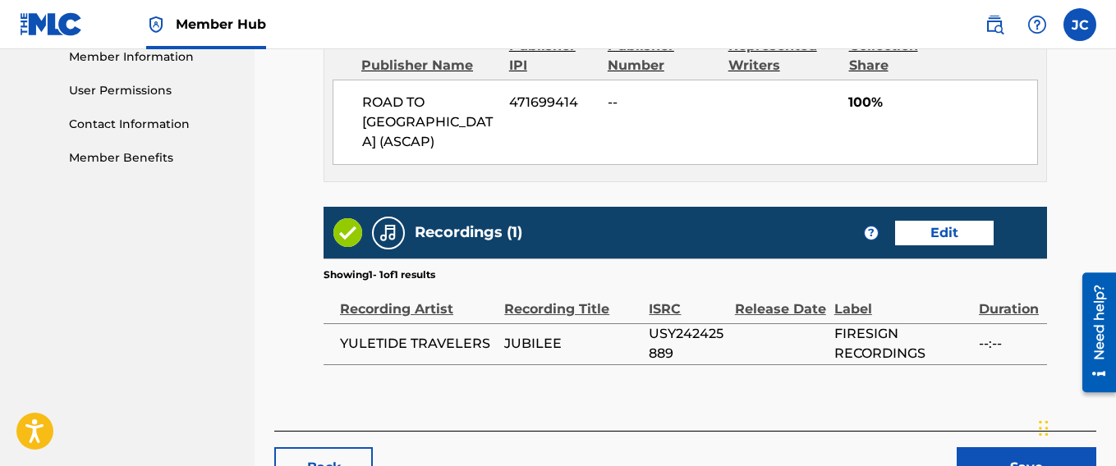
scroll to position [851, 0]
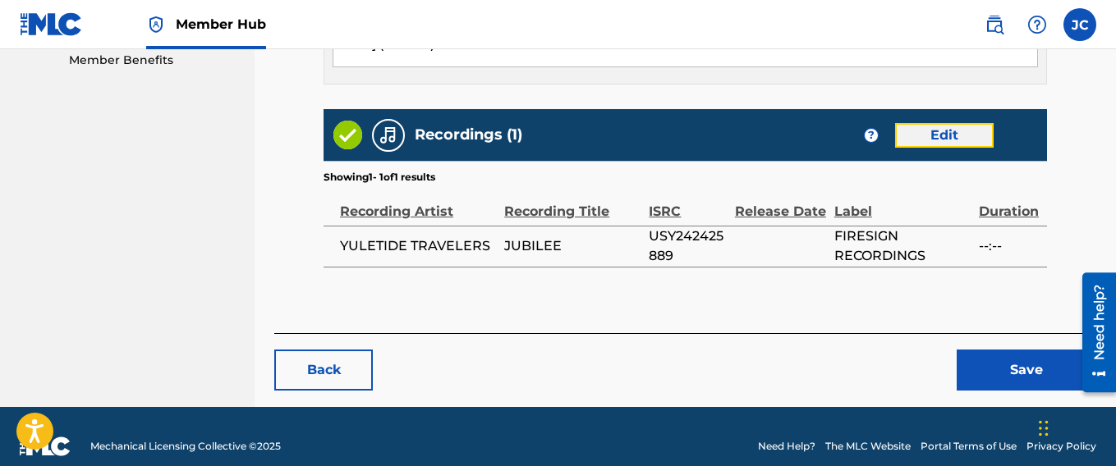
click at [943, 123] on link "Edit" at bounding box center [944, 135] width 99 height 25
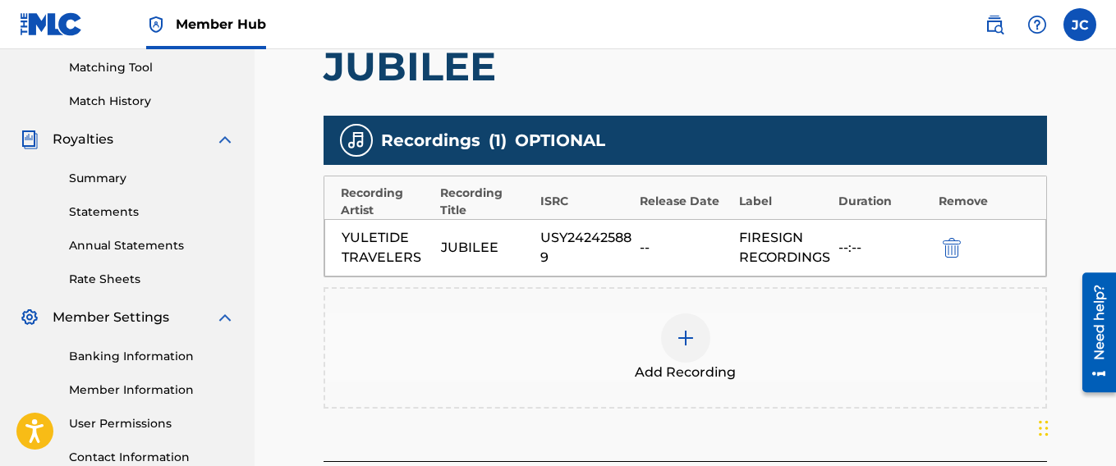
scroll to position [422, 0]
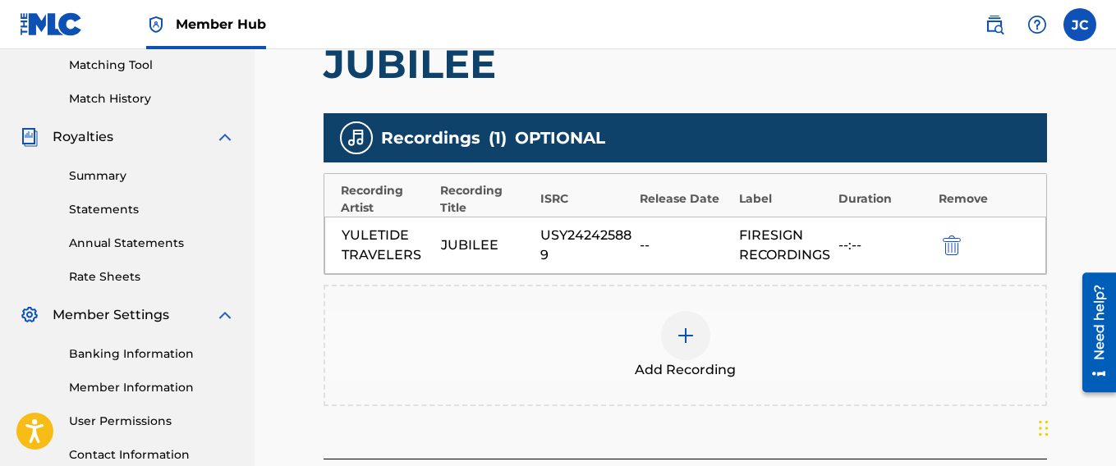
drag, startPoint x: 1118, startPoint y: 116, endPoint x: 39, endPoint y: 28, distance: 1083.2
click at [667, 254] on div "--" at bounding box center [685, 246] width 91 height 20
click at [875, 248] on div "--:--" at bounding box center [883, 246] width 91 height 20
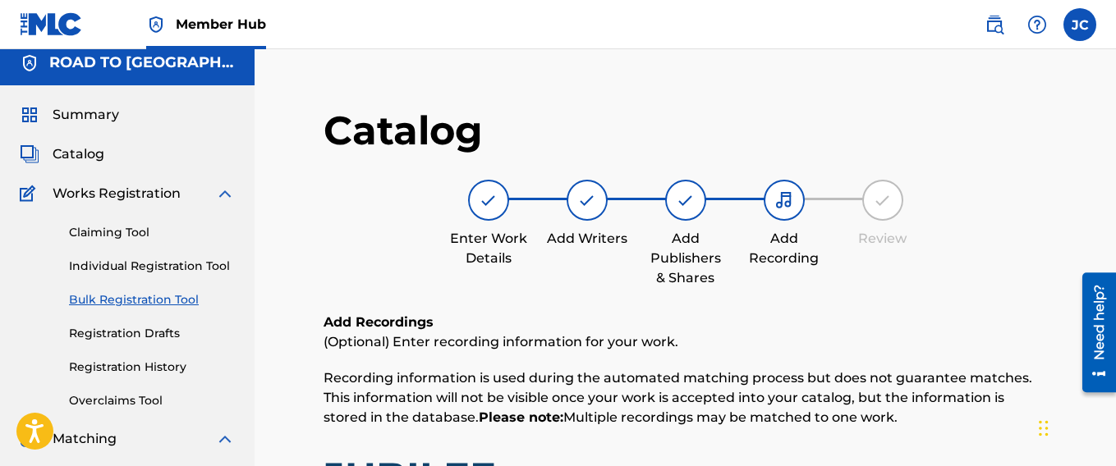
scroll to position [0, 0]
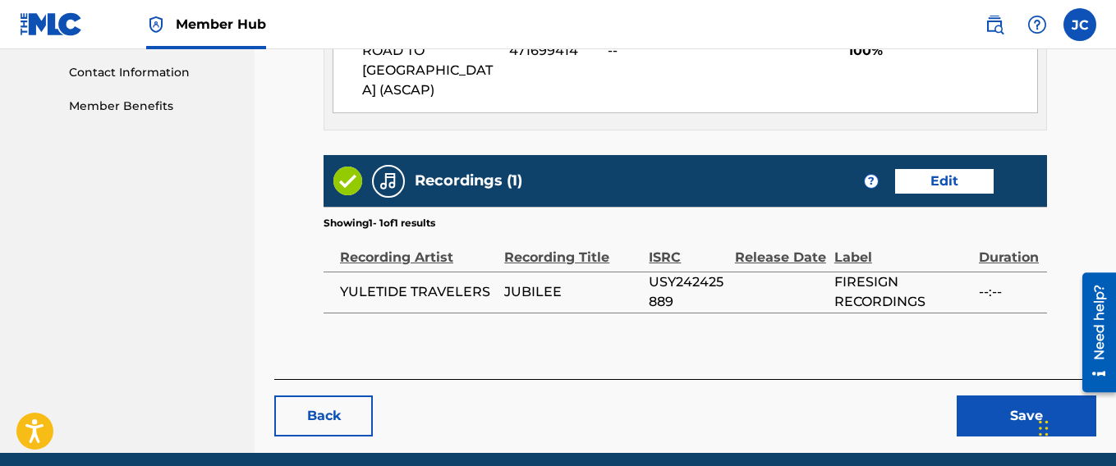
scroll to position [851, 0]
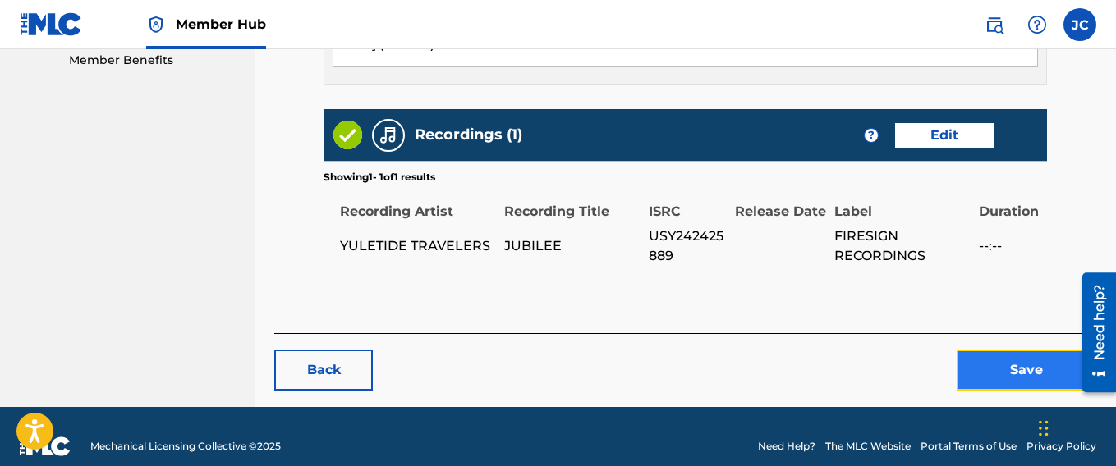
click at [1029, 350] on button "Save" at bounding box center [1026, 370] width 140 height 41
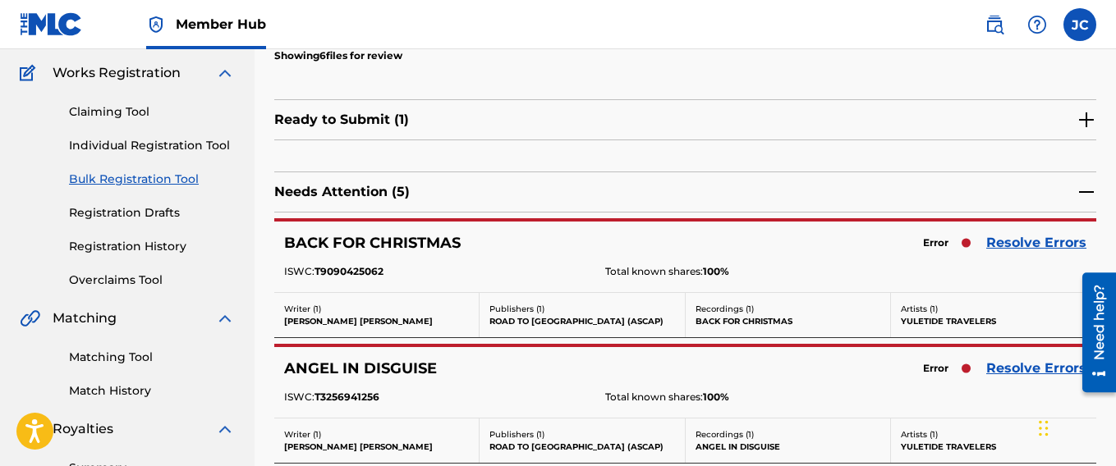
scroll to position [137, 0]
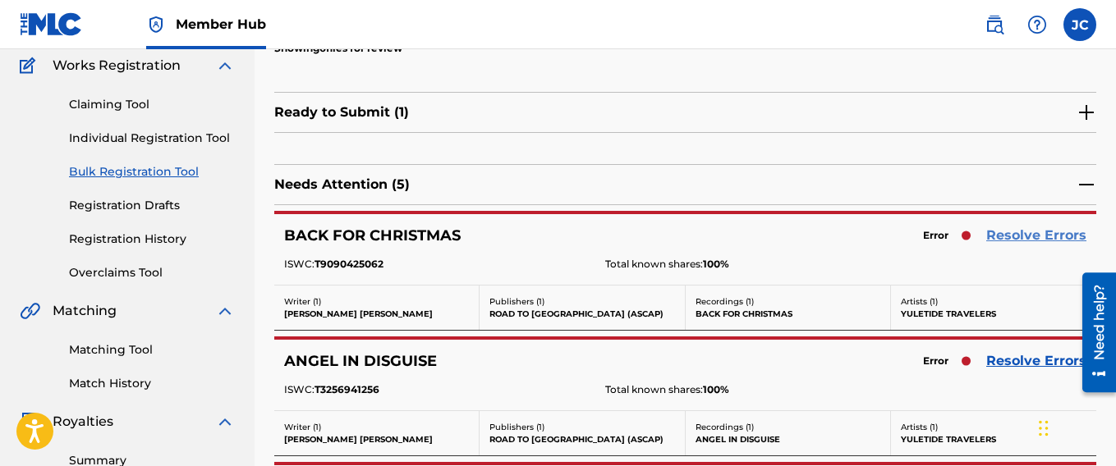
click at [1041, 234] on link "Resolve Errors" at bounding box center [1036, 236] width 100 height 20
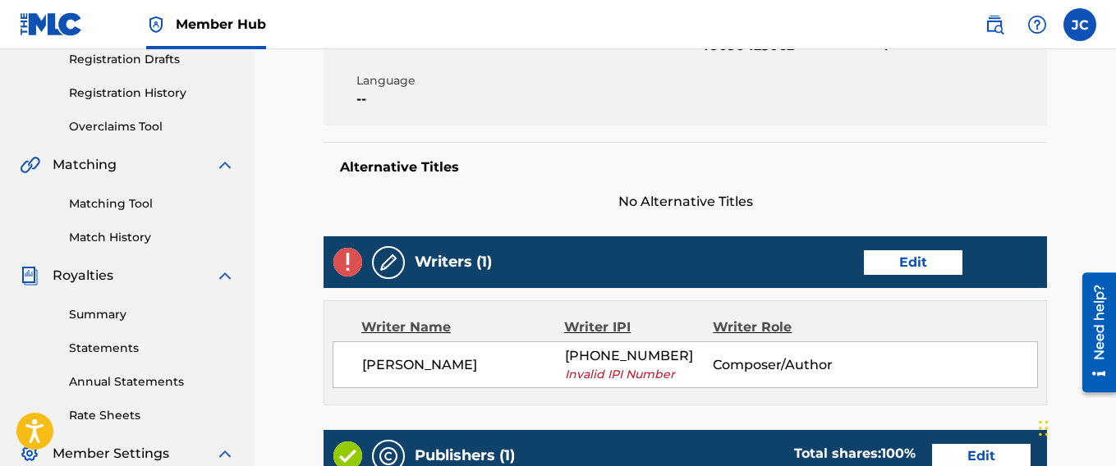
scroll to position [301, 0]
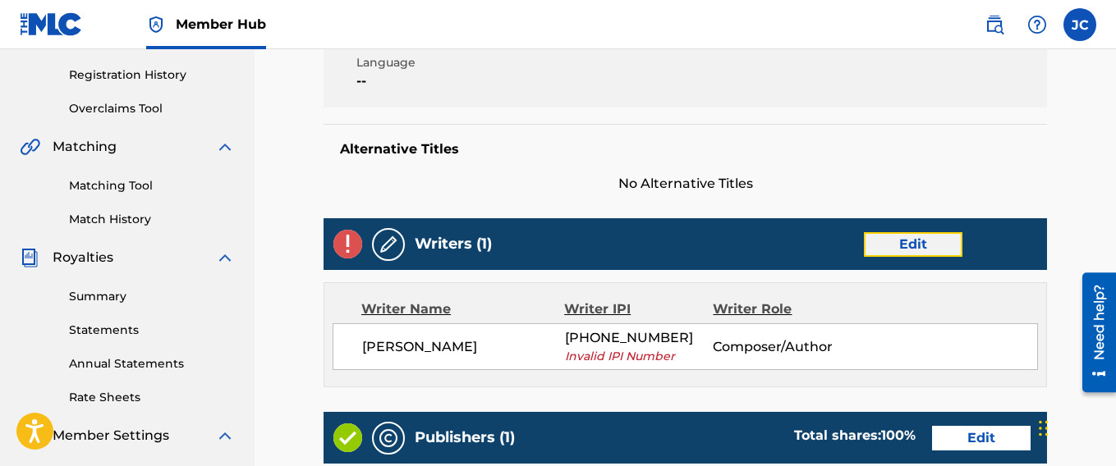
click at [919, 242] on link "Edit" at bounding box center [913, 244] width 99 height 25
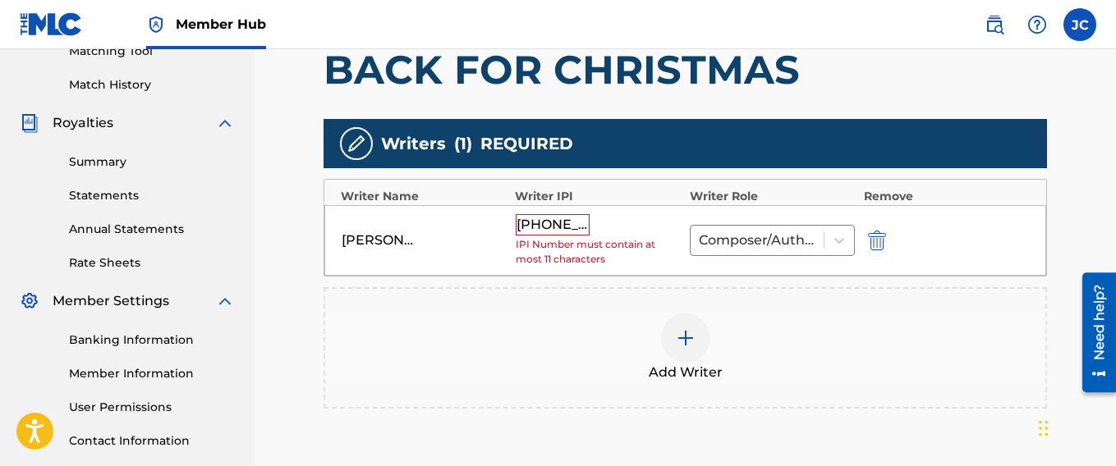
scroll to position [438, 0]
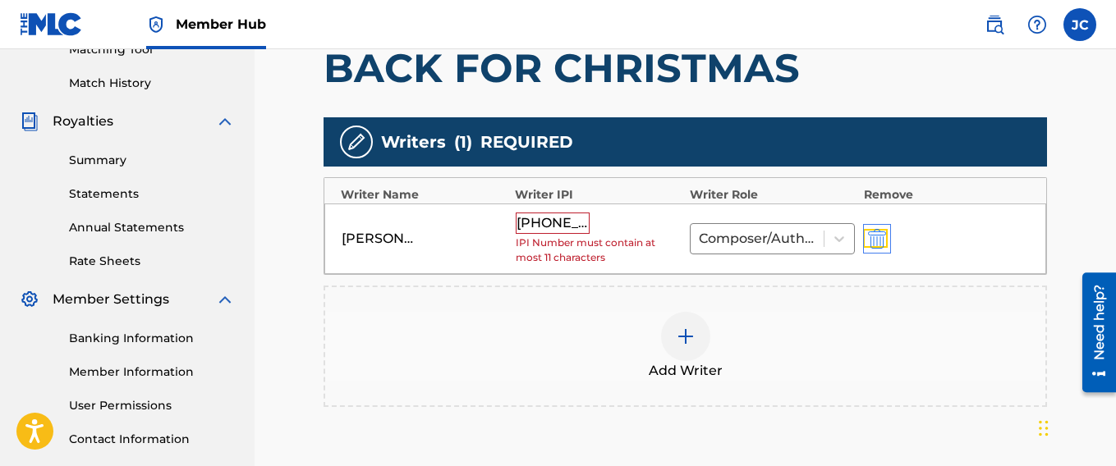
click at [882, 233] on img "submit" at bounding box center [877, 239] width 18 height 20
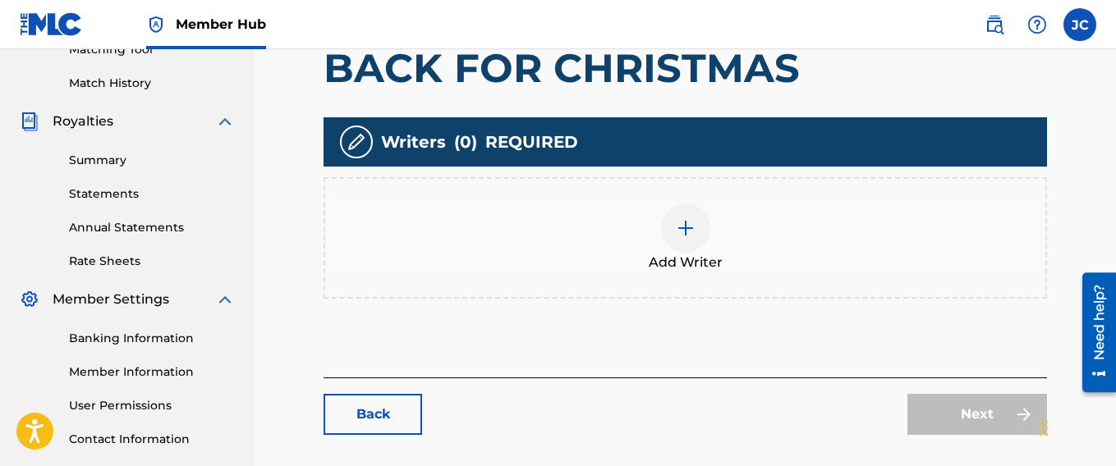
click at [691, 227] on img at bounding box center [686, 228] width 20 height 20
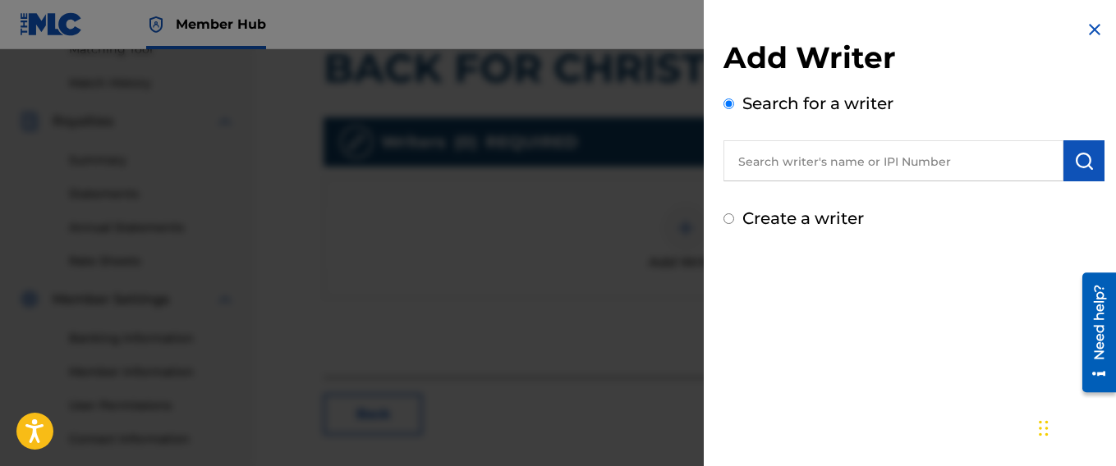
click at [727, 216] on input "Create a writer" at bounding box center [728, 218] width 11 height 11
radio input "false"
radio input "true"
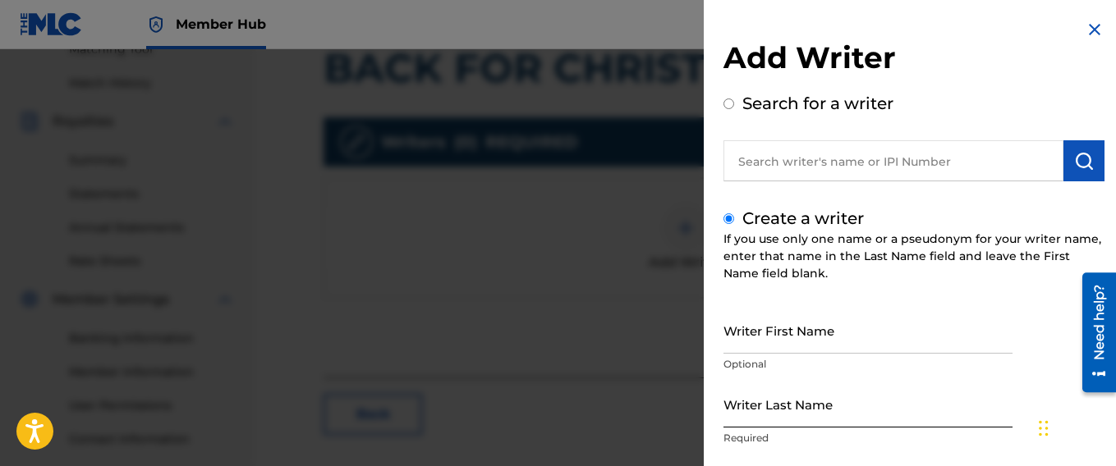
scroll to position [109, 0]
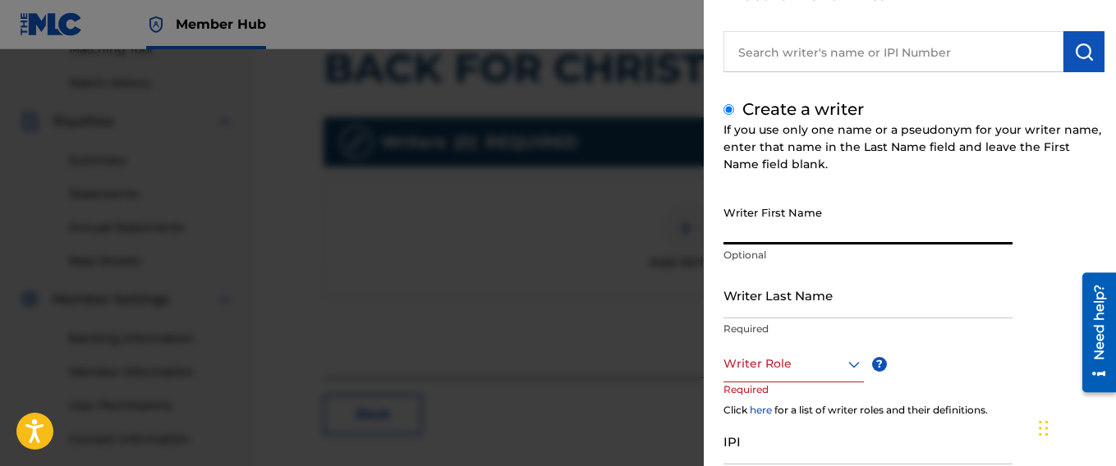
click at [781, 231] on input "Writer First Name" at bounding box center [867, 221] width 289 height 47
type input "[PERSON_NAME]"
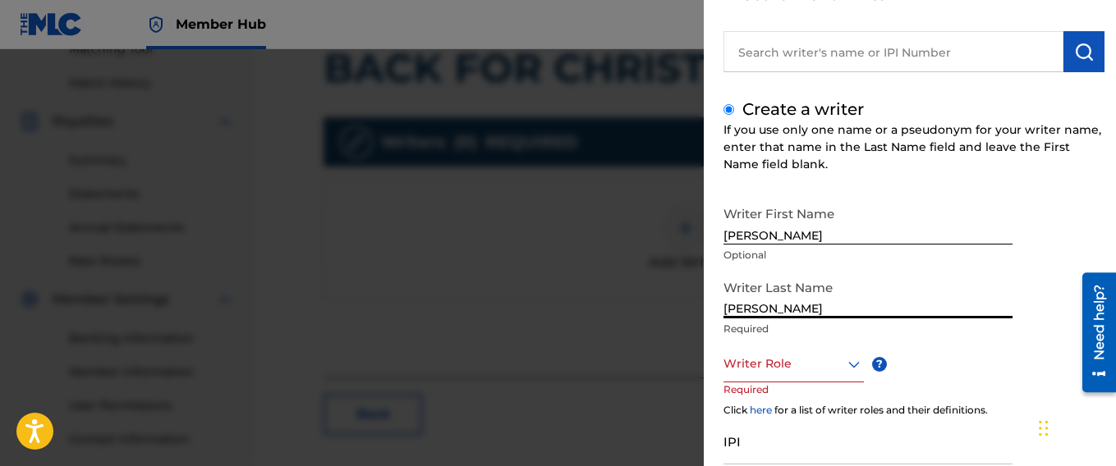
type input "[PERSON_NAME]"
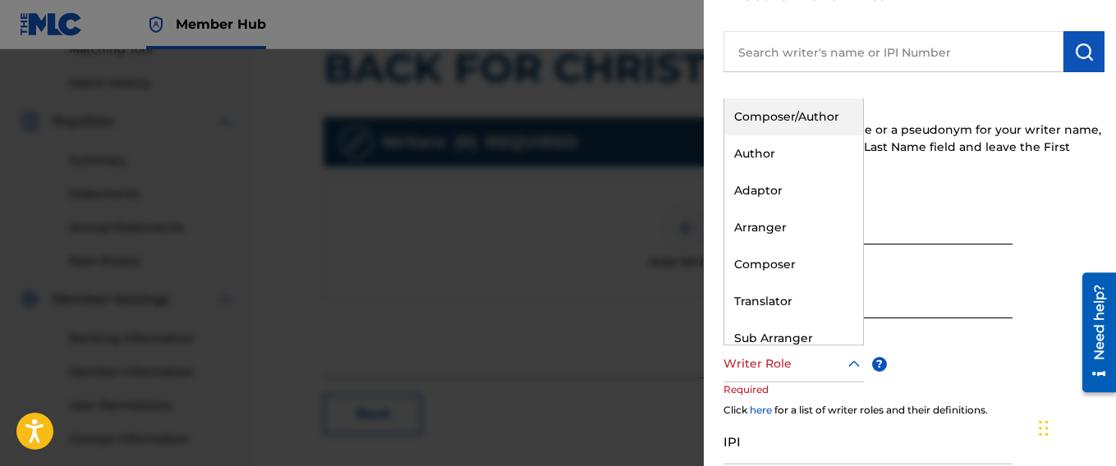
click at [849, 366] on icon at bounding box center [854, 365] width 20 height 20
click at [782, 111] on div "Composer/Author" at bounding box center [793, 117] width 139 height 37
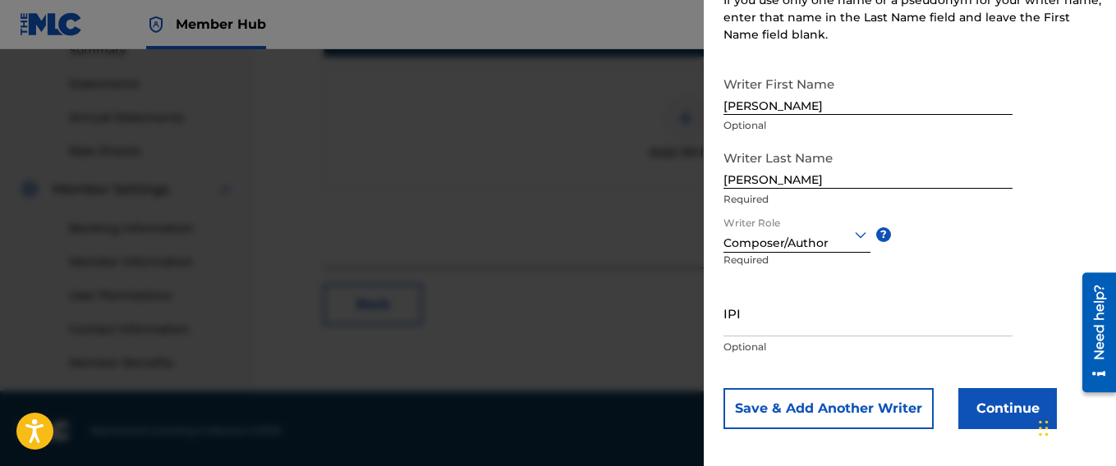
scroll to position [246, 0]
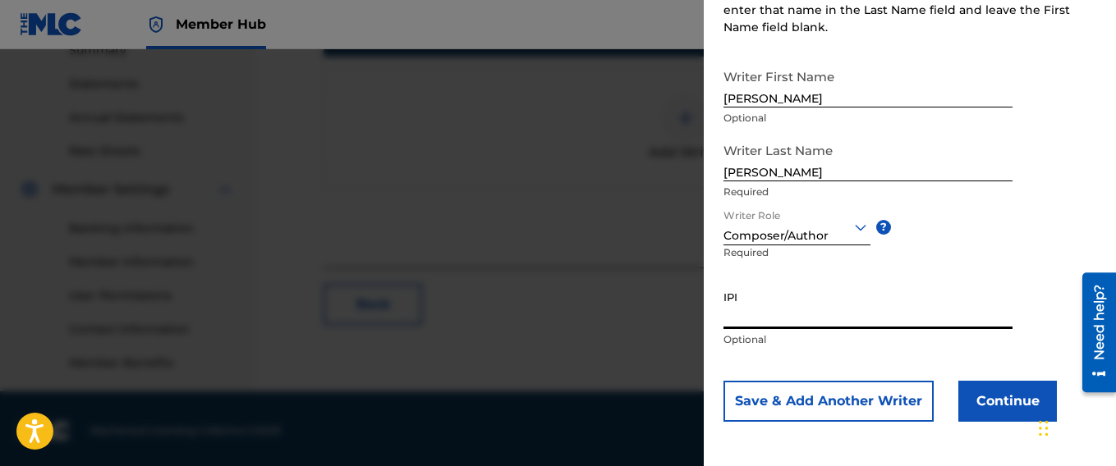
click at [764, 317] on input "IPI" at bounding box center [867, 305] width 289 height 47
paste input "344249073"
type input "344249073"
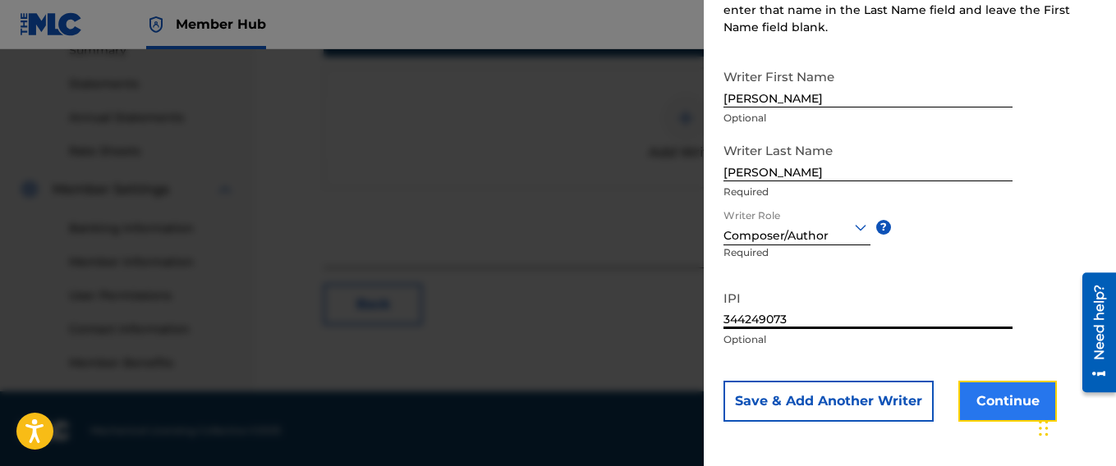
click at [1002, 400] on button "Continue" at bounding box center [1007, 401] width 99 height 41
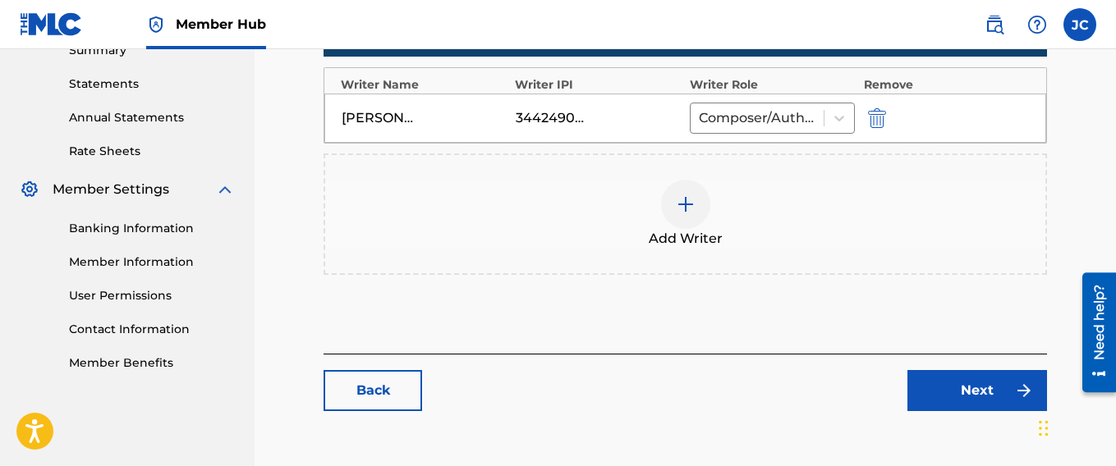
scroll to position [520, 0]
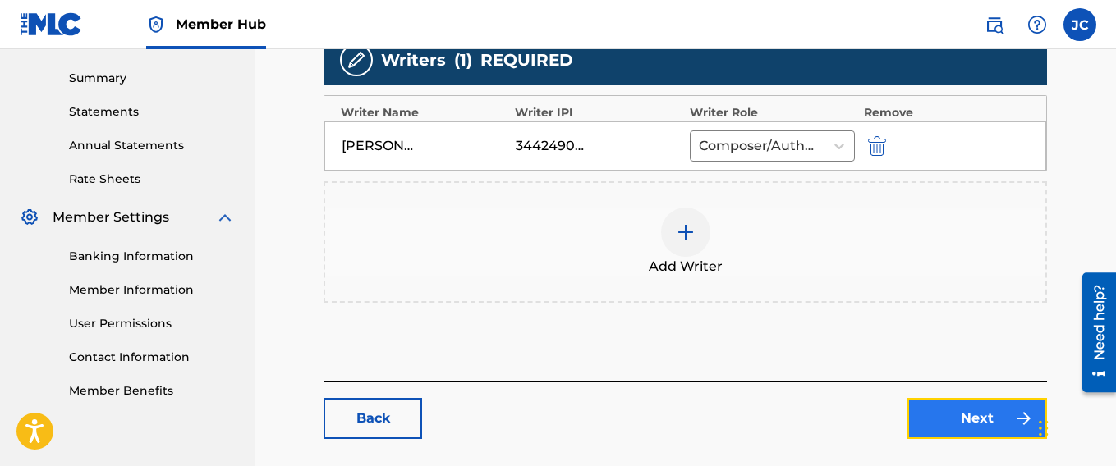
click at [975, 424] on link "Next" at bounding box center [977, 418] width 140 height 41
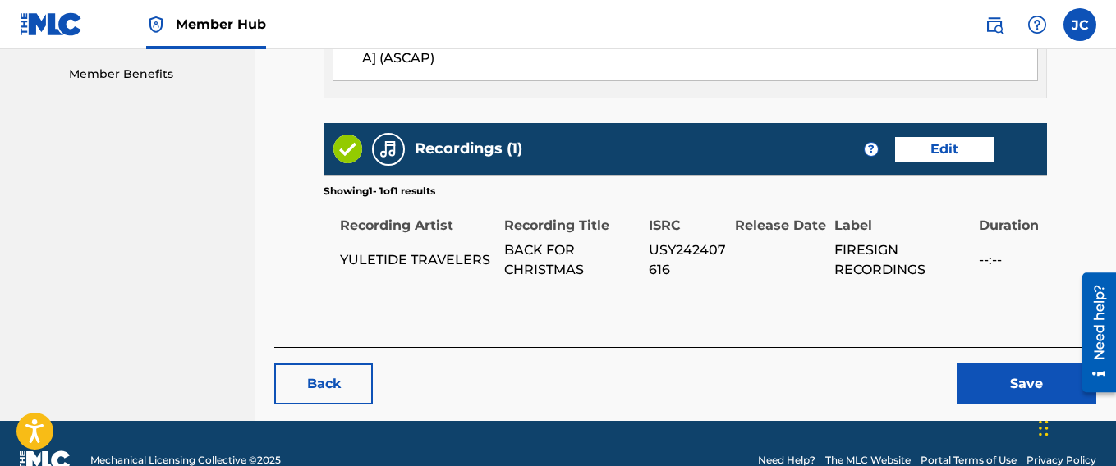
scroll to position [851, 0]
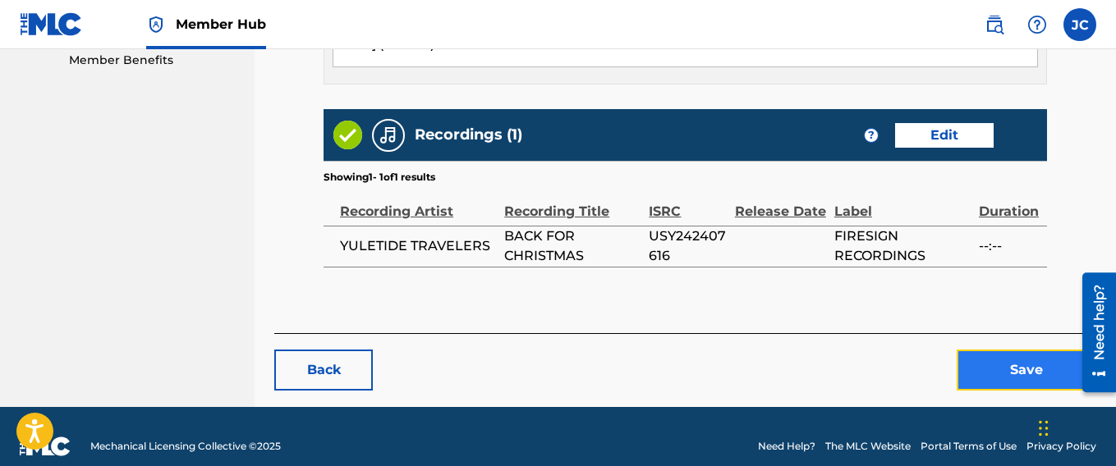
click at [1025, 350] on button "Save" at bounding box center [1026, 370] width 140 height 41
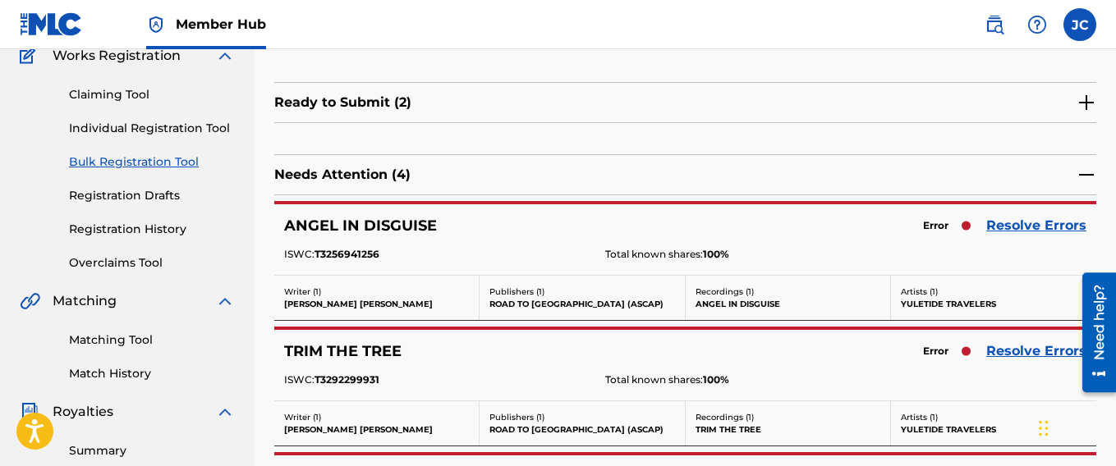
scroll to position [164, 0]
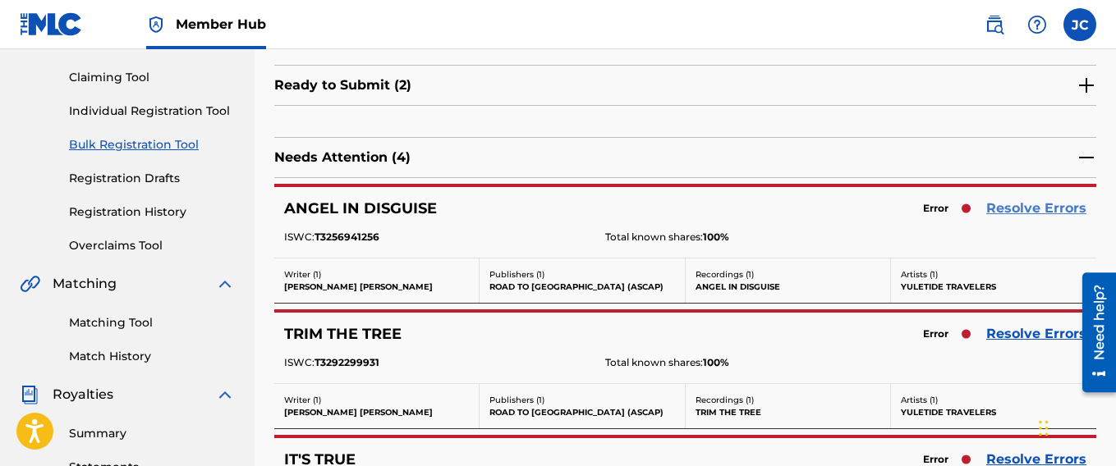
click at [1042, 204] on link "Resolve Errors" at bounding box center [1036, 209] width 100 height 20
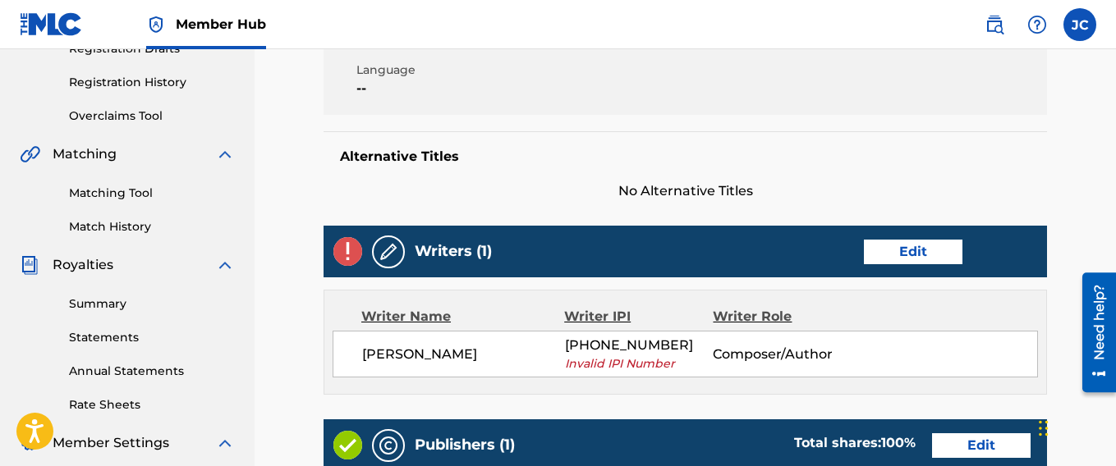
scroll to position [301, 0]
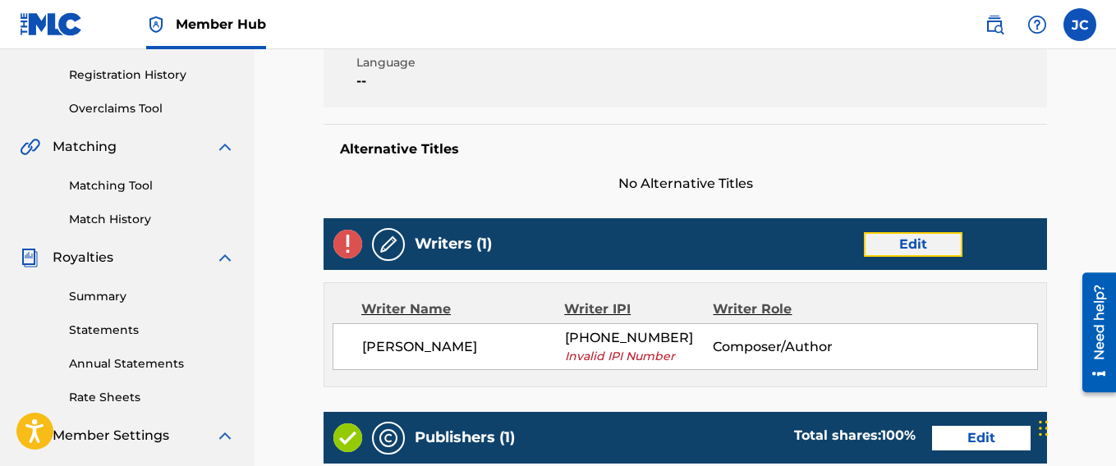
click at [920, 246] on link "Edit" at bounding box center [913, 244] width 99 height 25
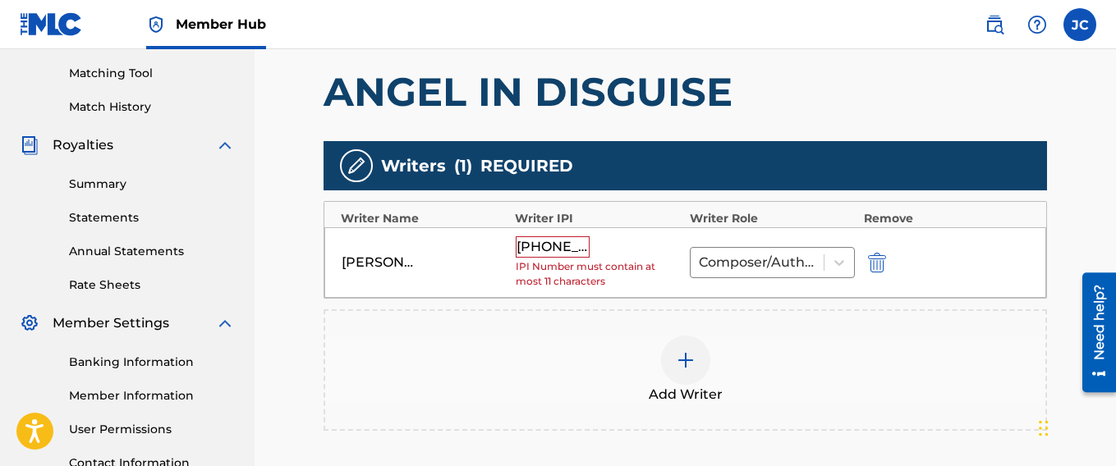
scroll to position [438, 0]
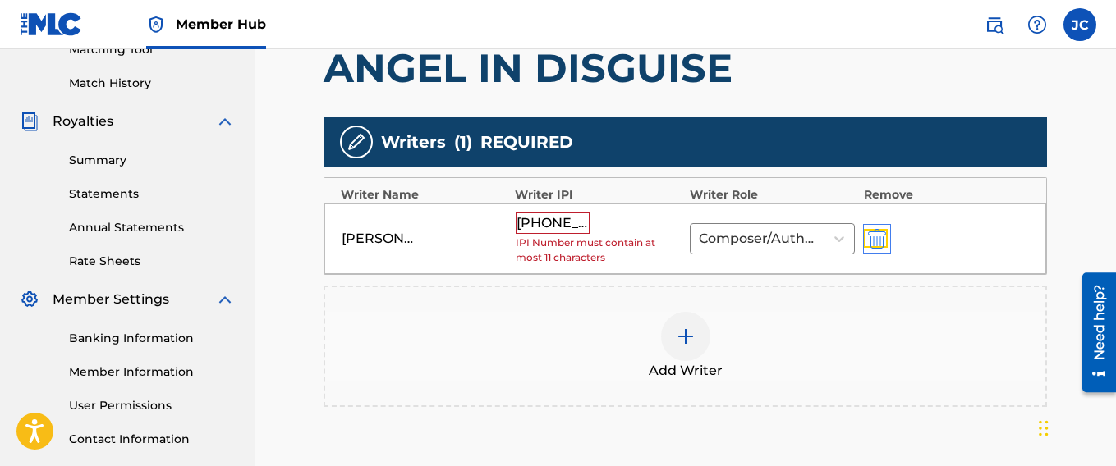
click at [878, 240] on img "submit" at bounding box center [877, 239] width 18 height 20
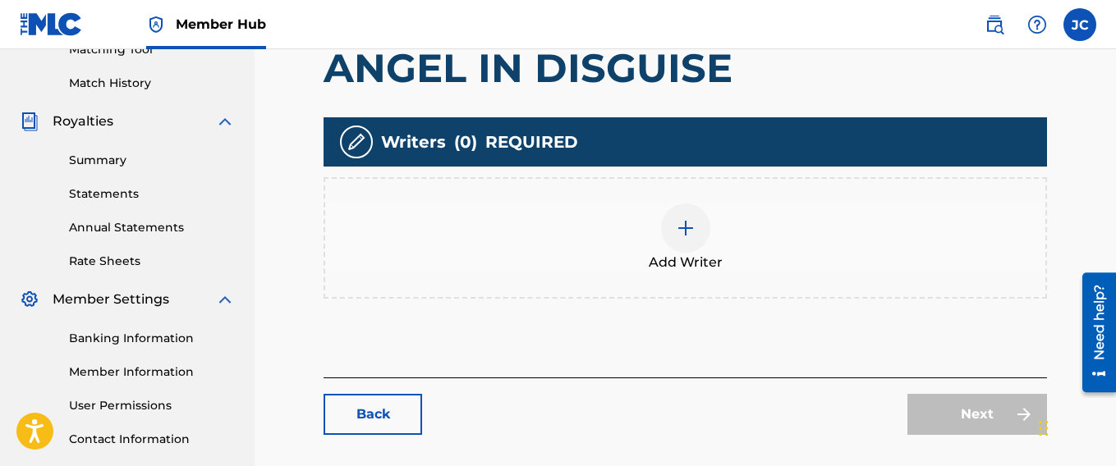
click at [683, 250] on div at bounding box center [685, 228] width 49 height 49
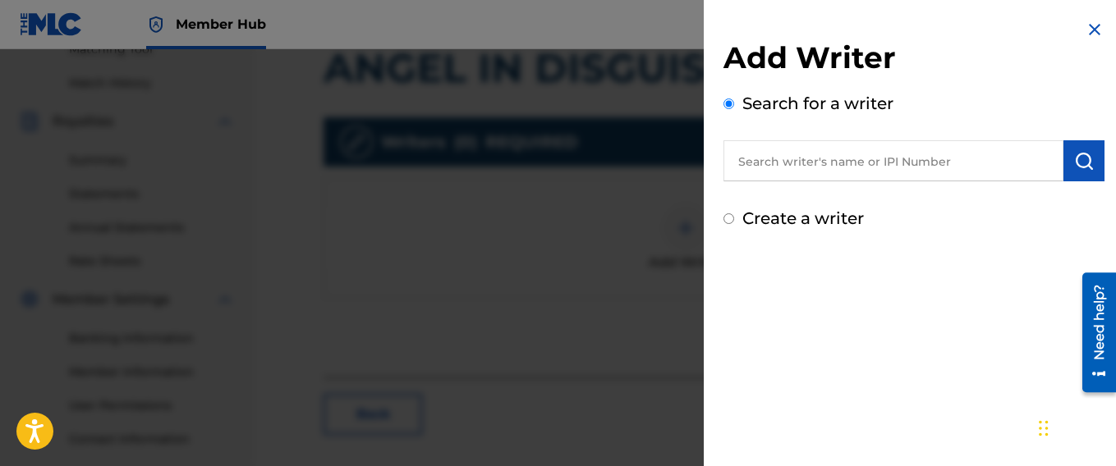
click at [732, 219] on input "Create a writer" at bounding box center [728, 218] width 11 height 11
radio input "false"
radio input "true"
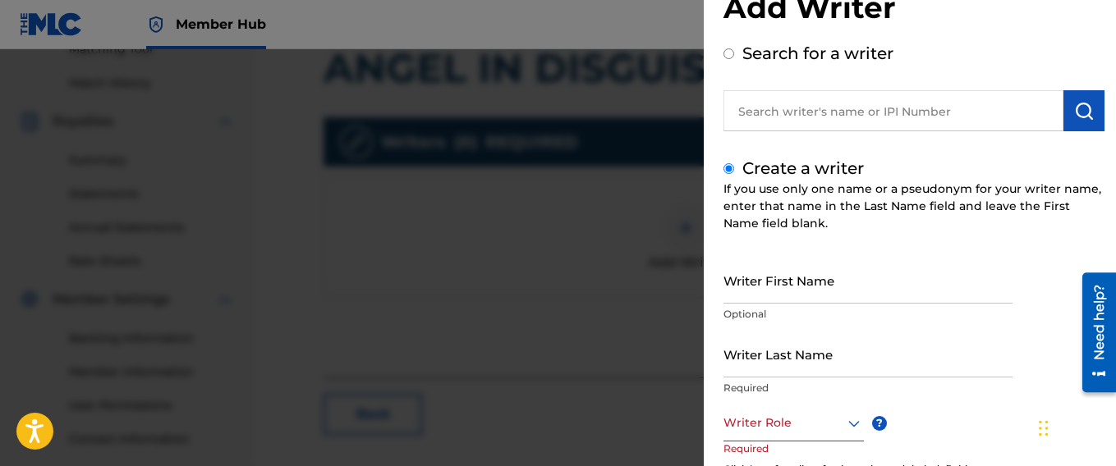
scroll to position [109, 0]
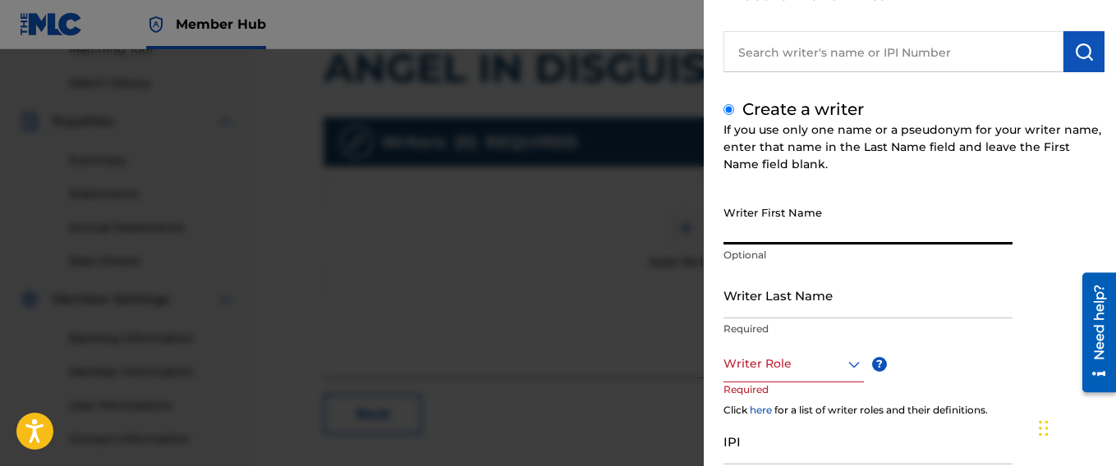
click at [781, 231] on input "Writer First Name" at bounding box center [867, 221] width 289 height 47
type input "[PERSON_NAME]"
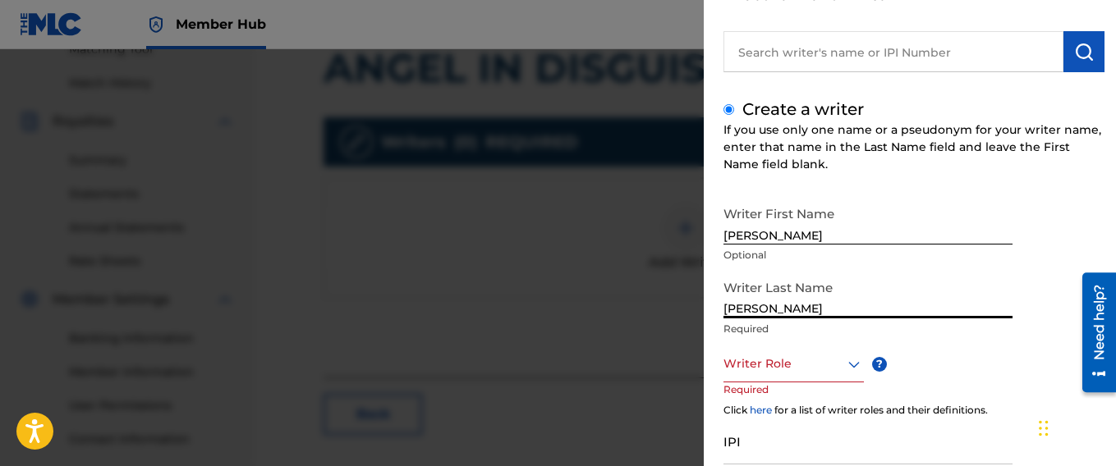
type input "[PERSON_NAME]"
click at [853, 356] on icon at bounding box center [854, 365] width 20 height 20
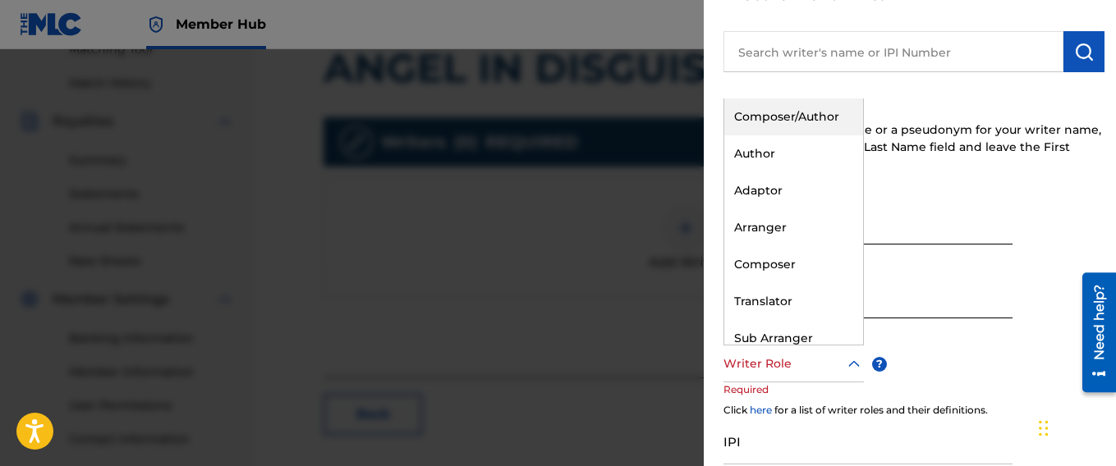
click at [782, 108] on div "Composer/Author" at bounding box center [793, 117] width 139 height 37
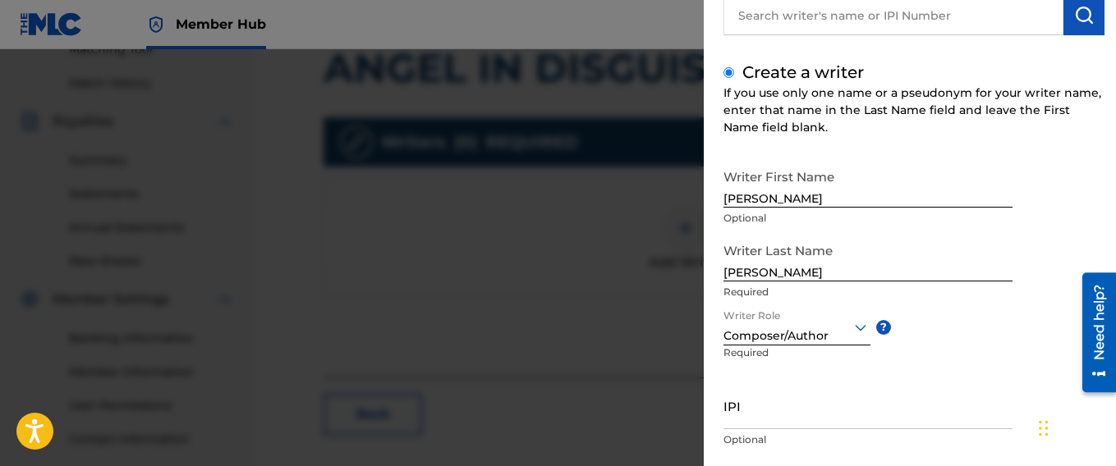
scroll to position [246, 0]
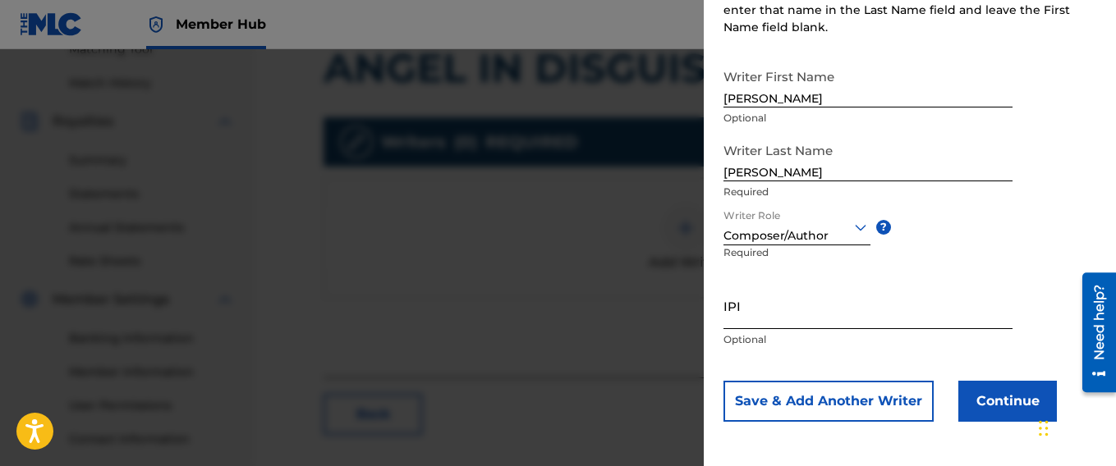
click at [833, 326] on input "IPI" at bounding box center [867, 305] width 289 height 47
paste input "344249073"
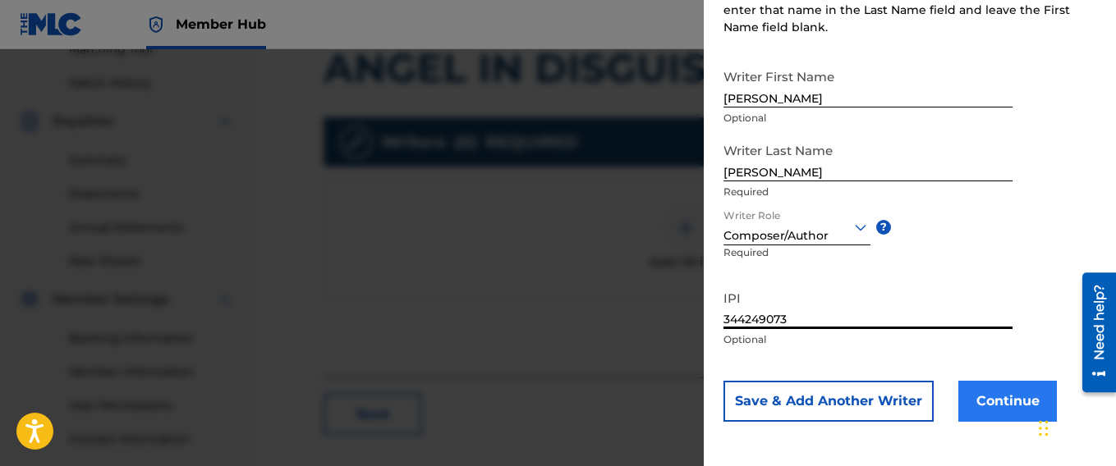
type input "344249073"
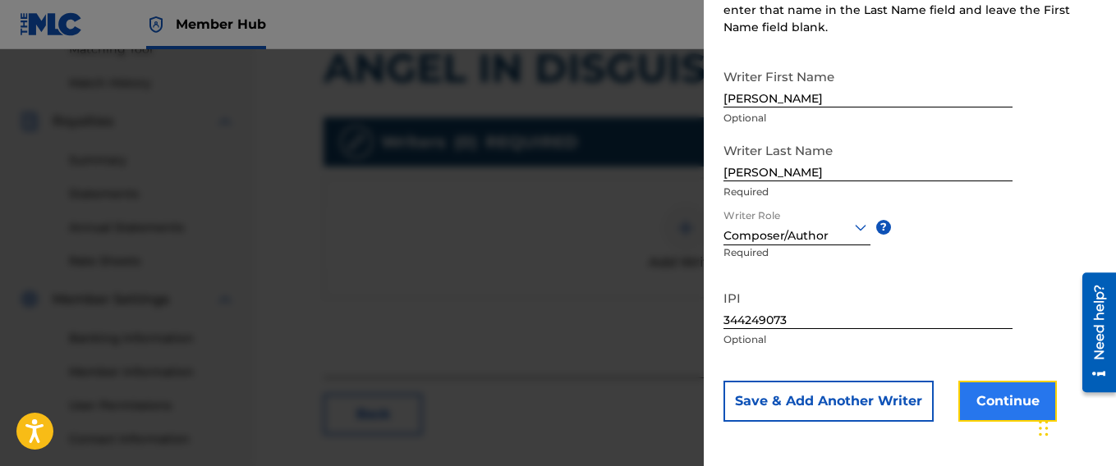
click at [1000, 398] on button "Continue" at bounding box center [1007, 401] width 99 height 41
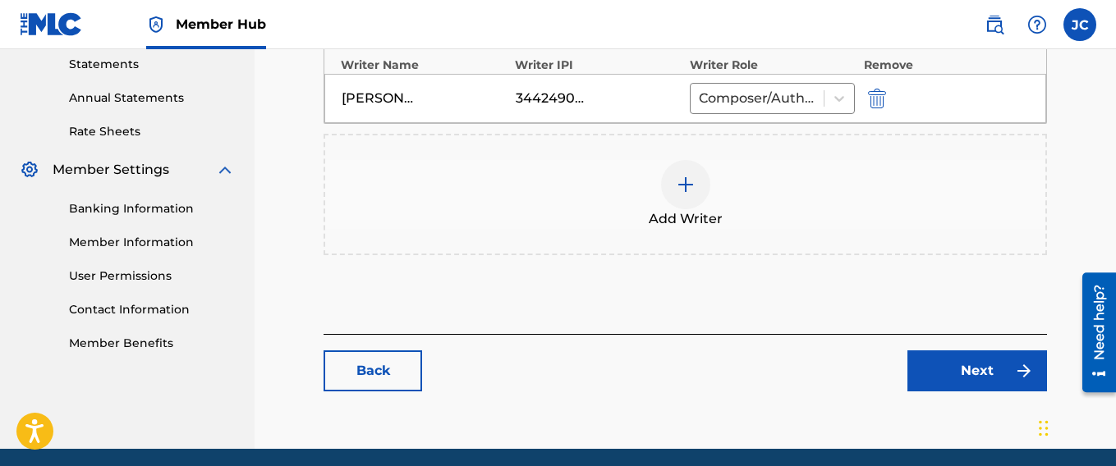
scroll to position [575, 0]
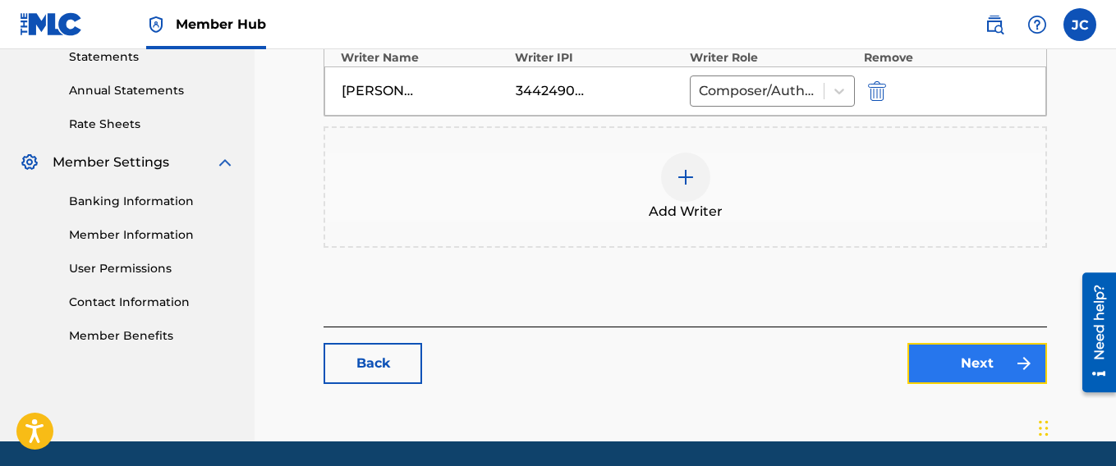
click at [971, 360] on link "Next" at bounding box center [977, 363] width 140 height 41
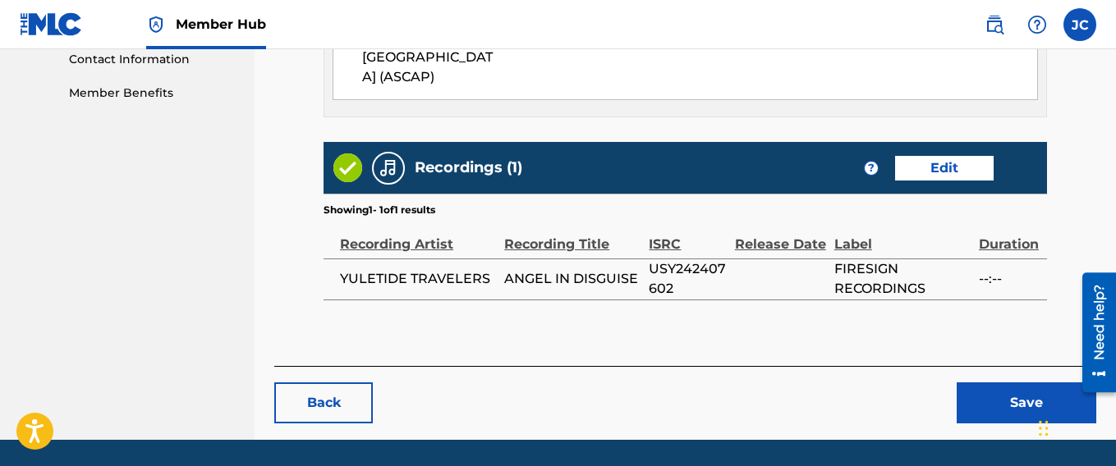
scroll to position [821, 0]
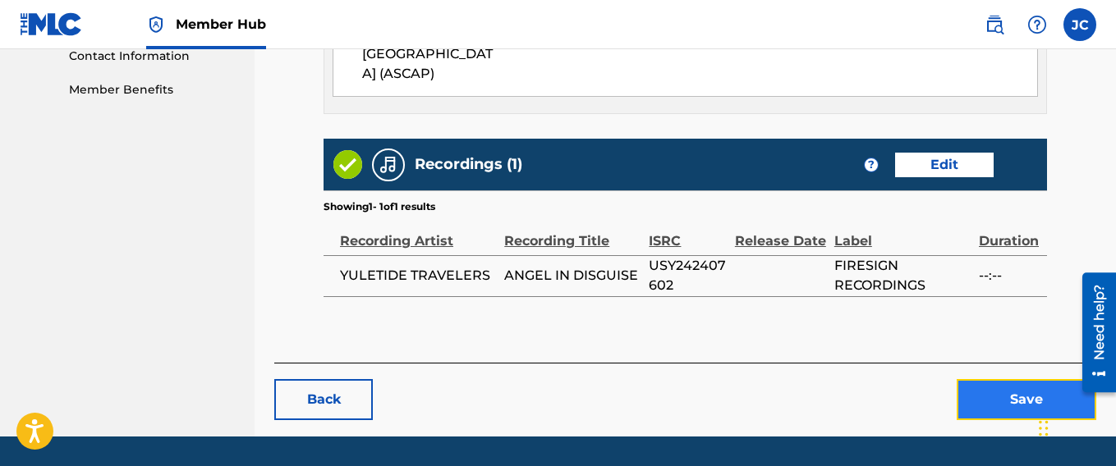
click at [1022, 379] on button "Save" at bounding box center [1026, 399] width 140 height 41
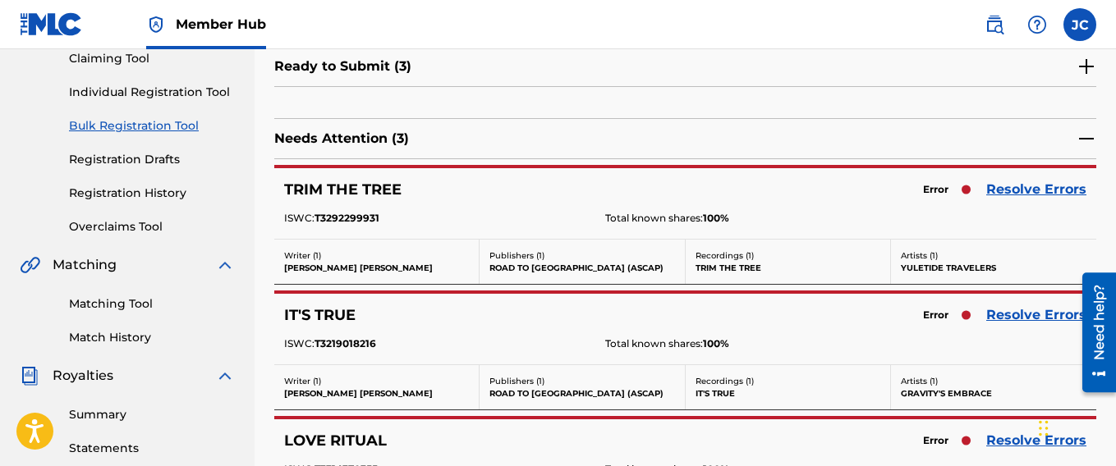
scroll to position [191, 0]
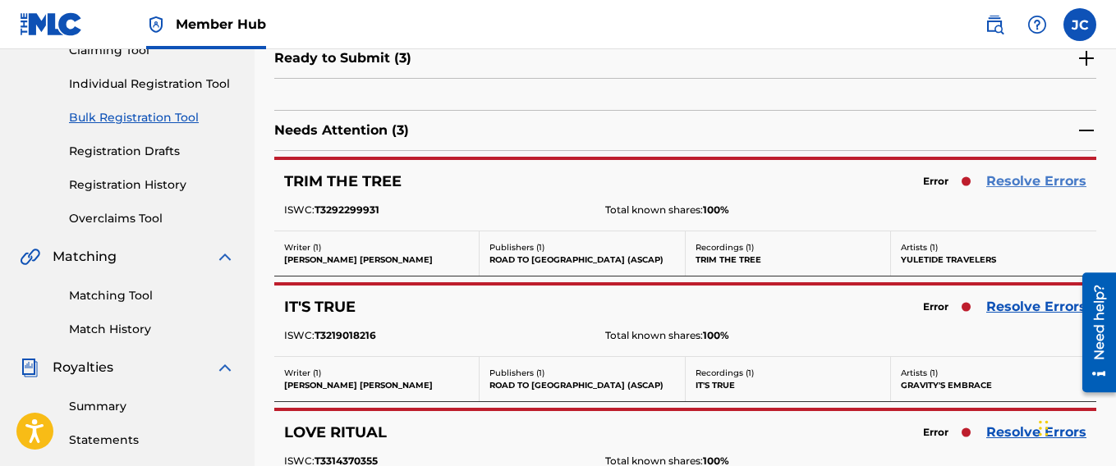
click at [1027, 176] on link "Resolve Errors" at bounding box center [1036, 182] width 100 height 20
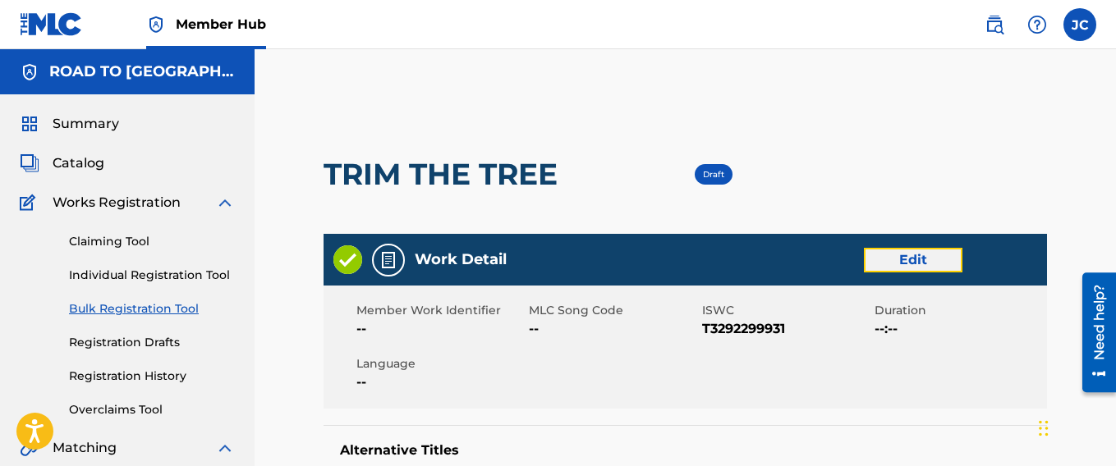
click at [923, 249] on link "Edit" at bounding box center [913, 260] width 99 height 25
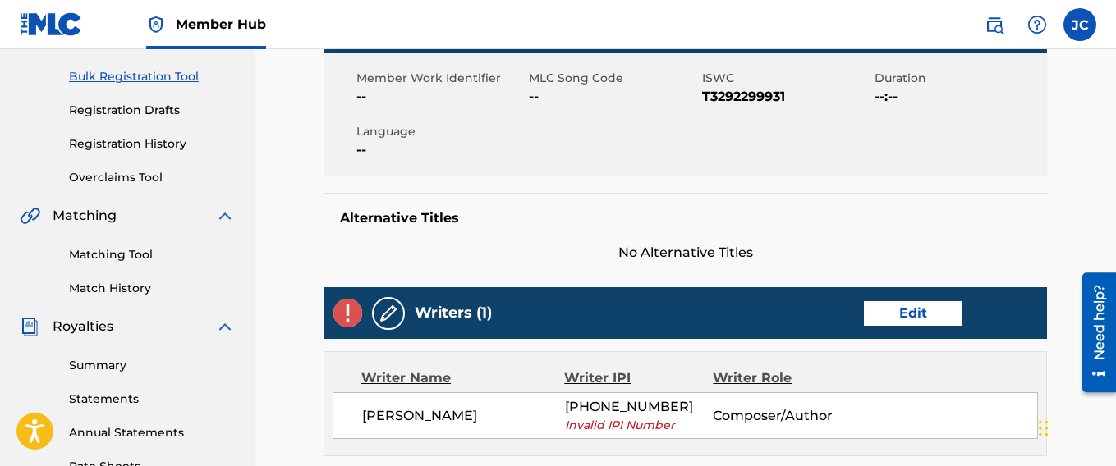
scroll to position [274, 0]
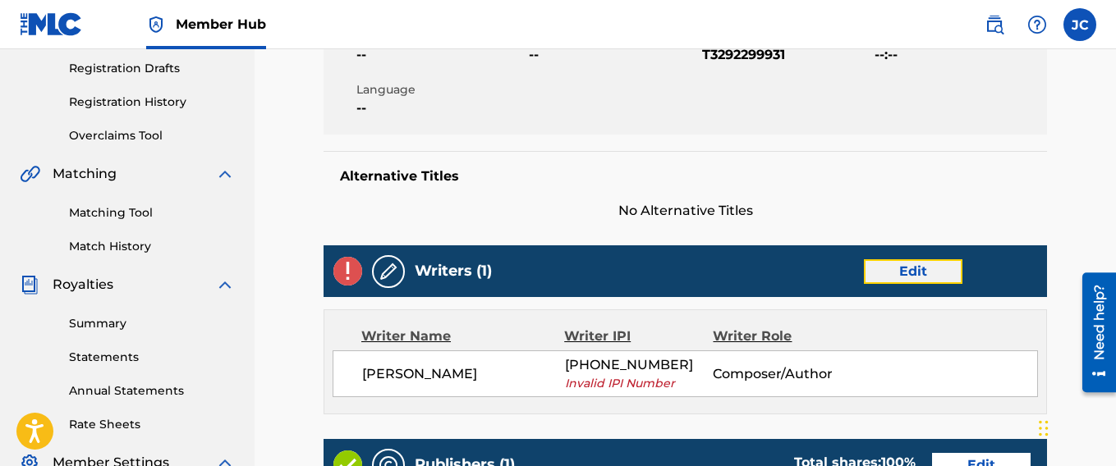
click at [901, 267] on link "Edit" at bounding box center [913, 271] width 99 height 25
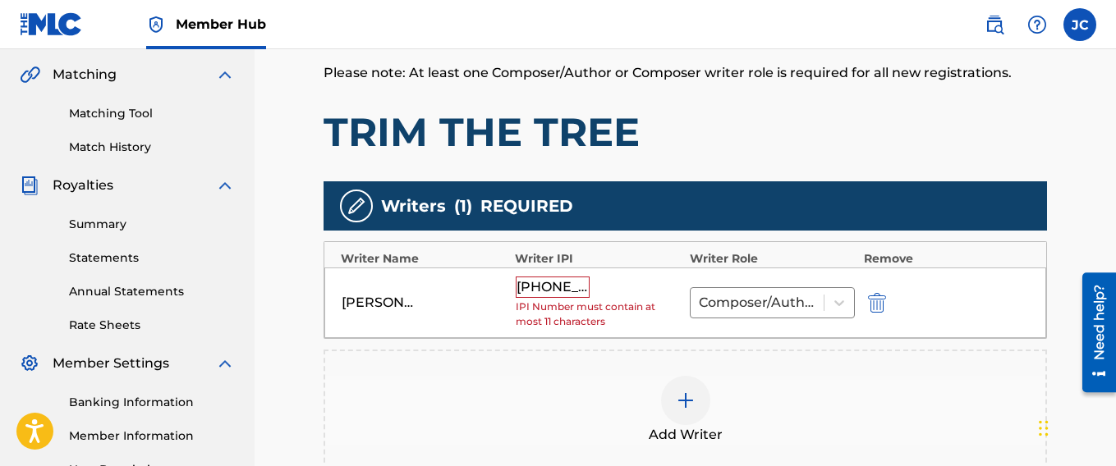
scroll to position [438, 0]
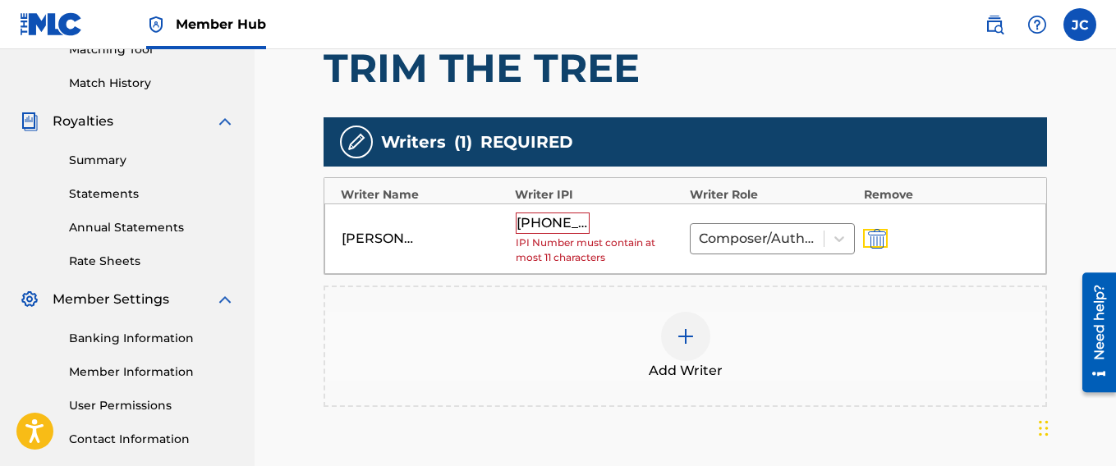
click at [878, 233] on img "submit" at bounding box center [877, 239] width 18 height 20
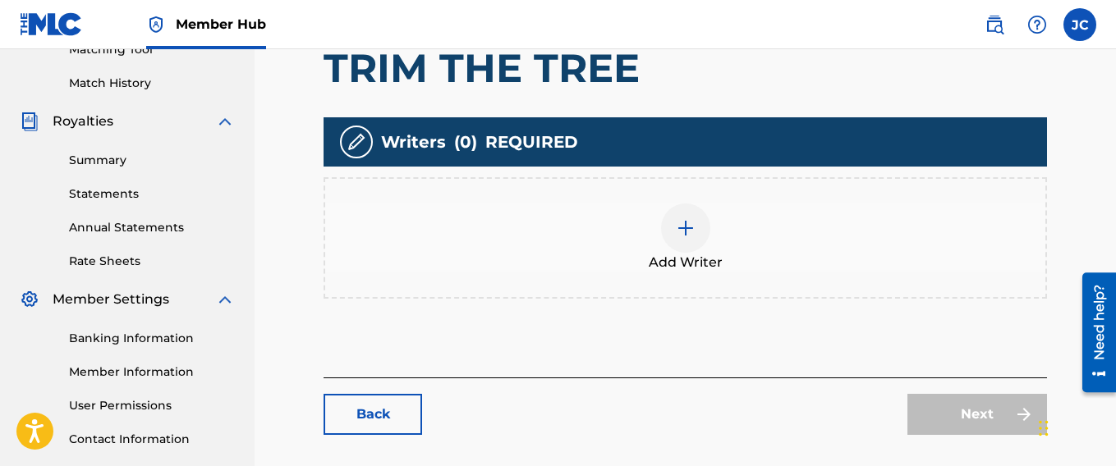
click at [686, 228] on img at bounding box center [686, 228] width 20 height 20
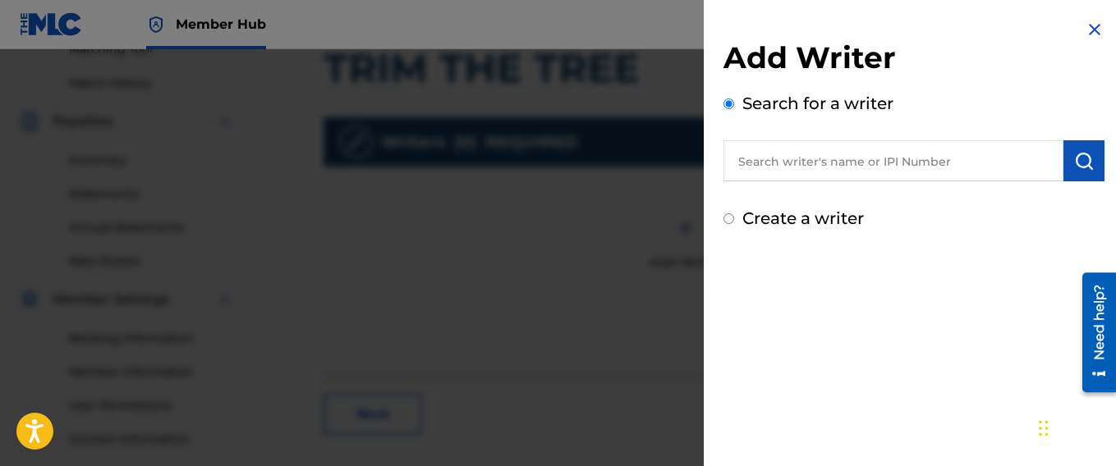
click at [731, 219] on input "Create a writer" at bounding box center [728, 218] width 11 height 11
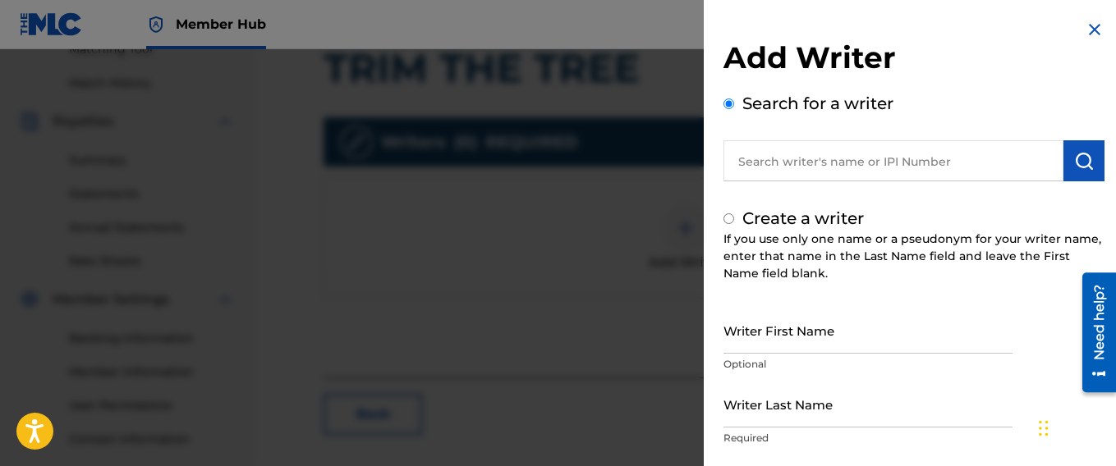
radio input "false"
radio input "true"
click at [775, 341] on input "Writer First Name" at bounding box center [867, 330] width 289 height 47
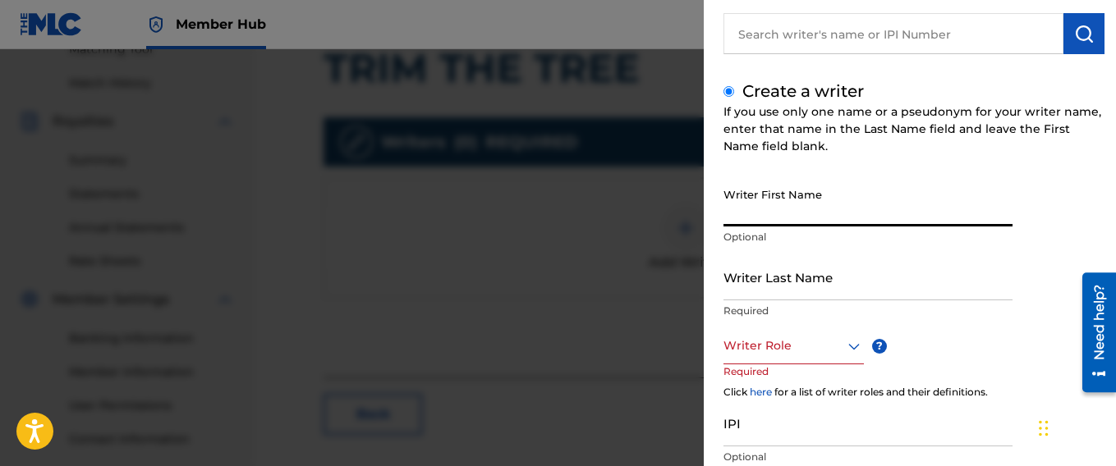
scroll to position [137, 0]
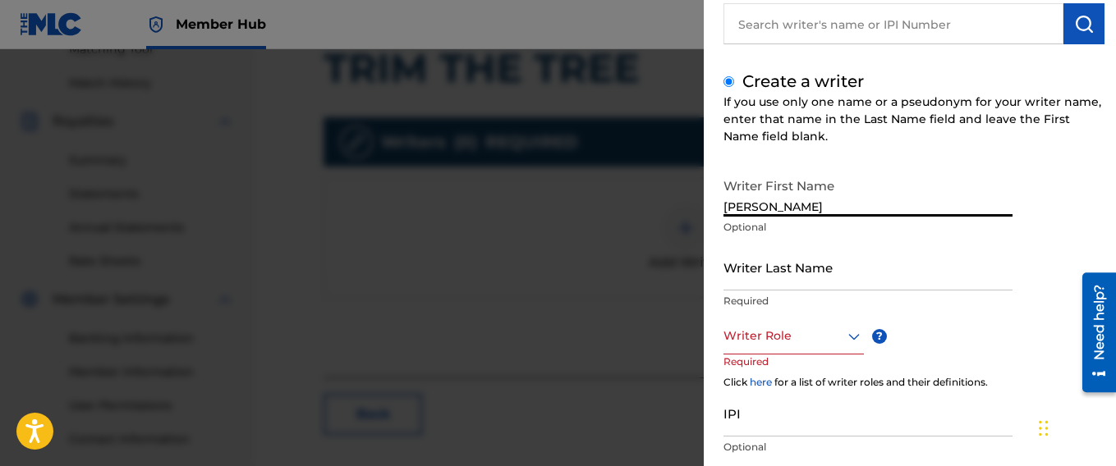
type input "[PERSON_NAME]"
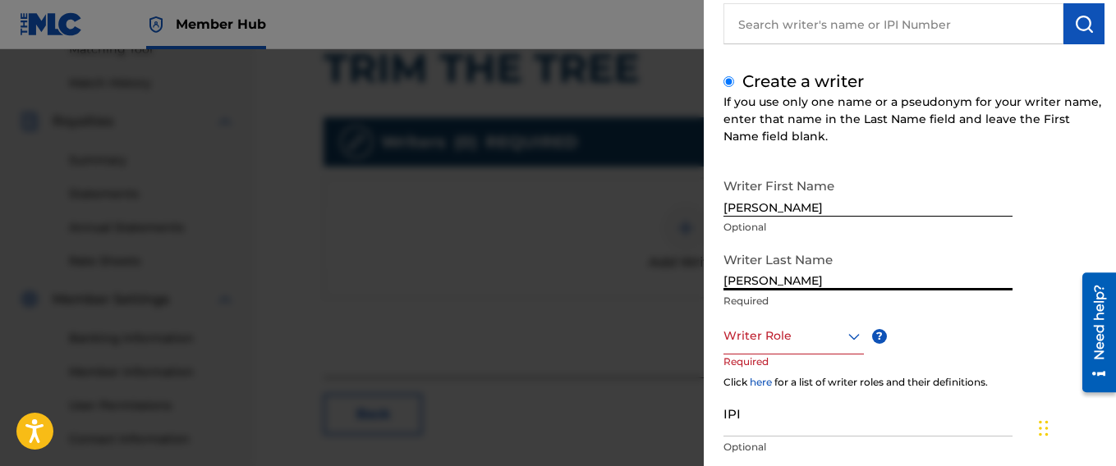
type input "[PERSON_NAME]"
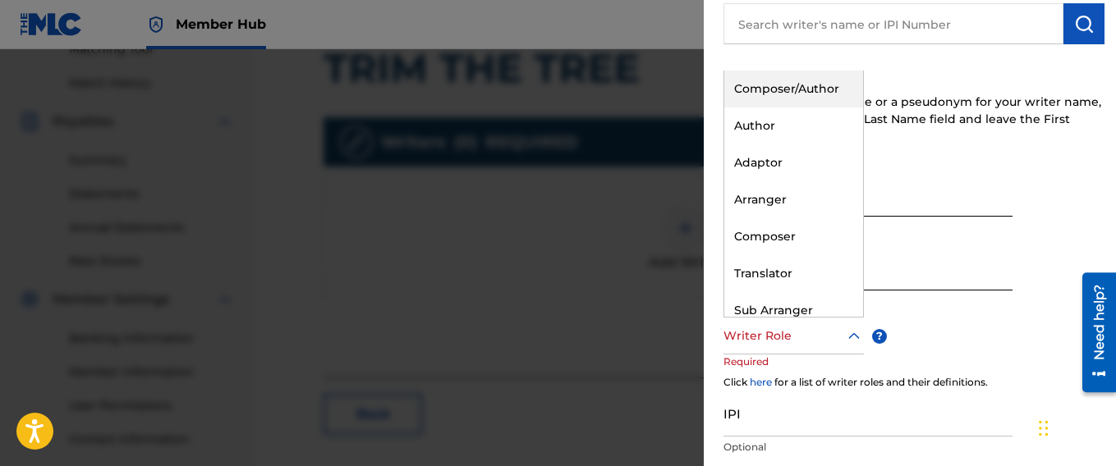
click at [853, 338] on icon at bounding box center [854, 337] width 20 height 20
click at [774, 80] on div "Composer/Author" at bounding box center [793, 89] width 139 height 37
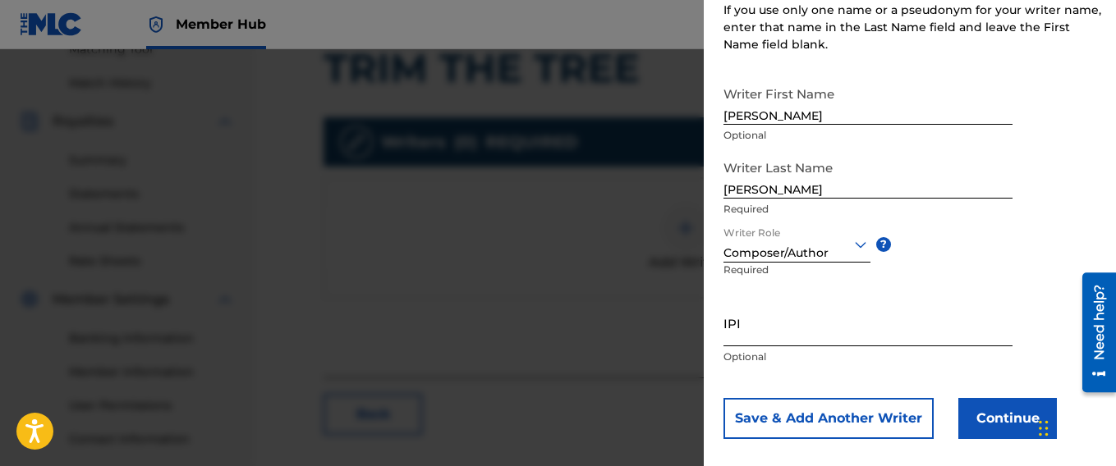
scroll to position [246, 0]
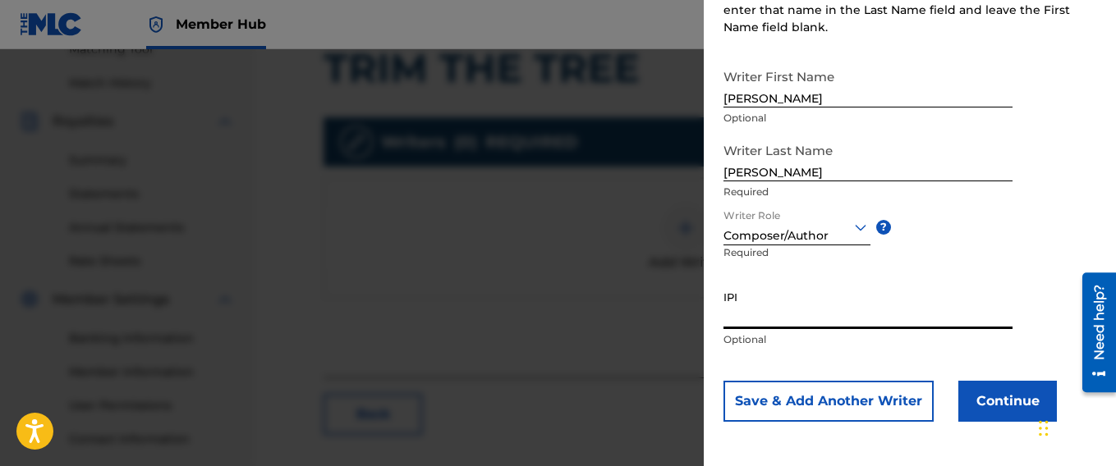
click at [823, 321] on input "IPI" at bounding box center [867, 305] width 289 height 47
paste input "344249073"
type input "344249073"
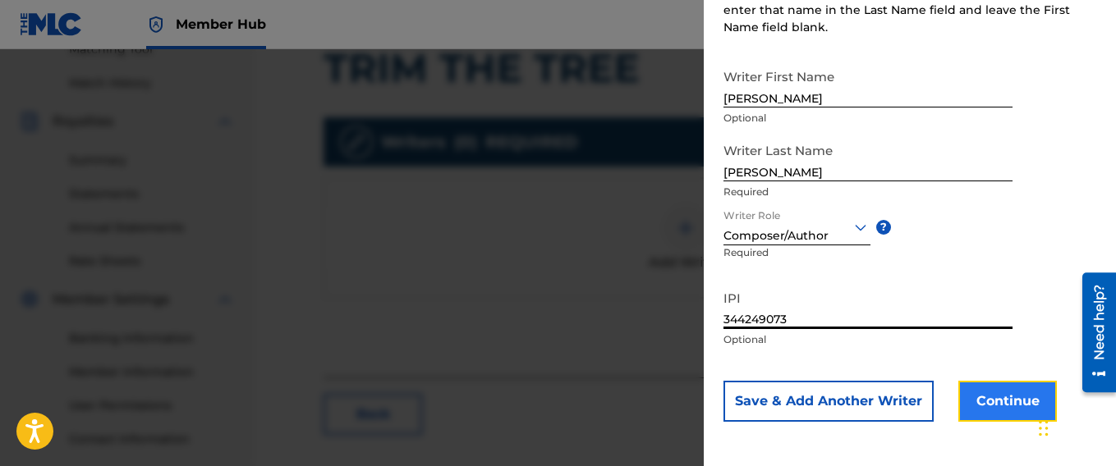
click at [1004, 401] on button "Continue" at bounding box center [1007, 401] width 99 height 41
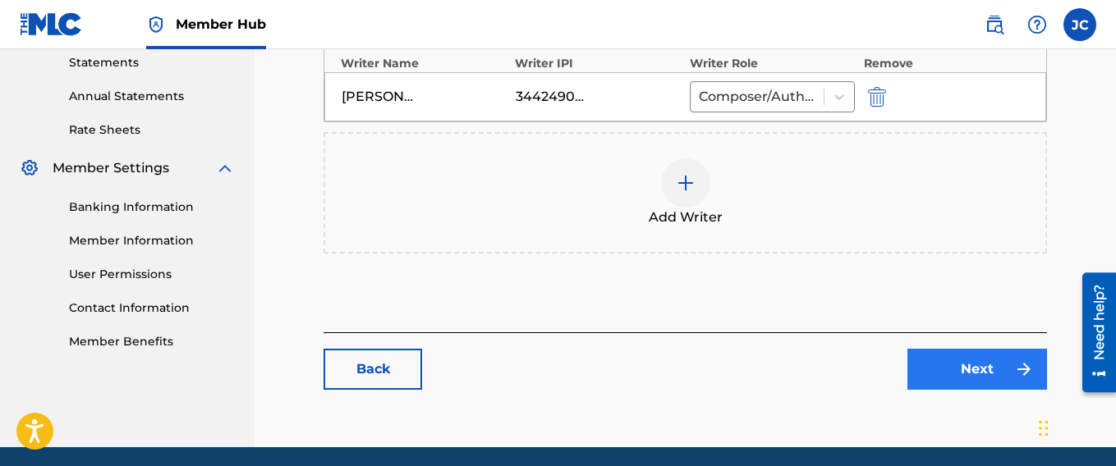
scroll to position [575, 0]
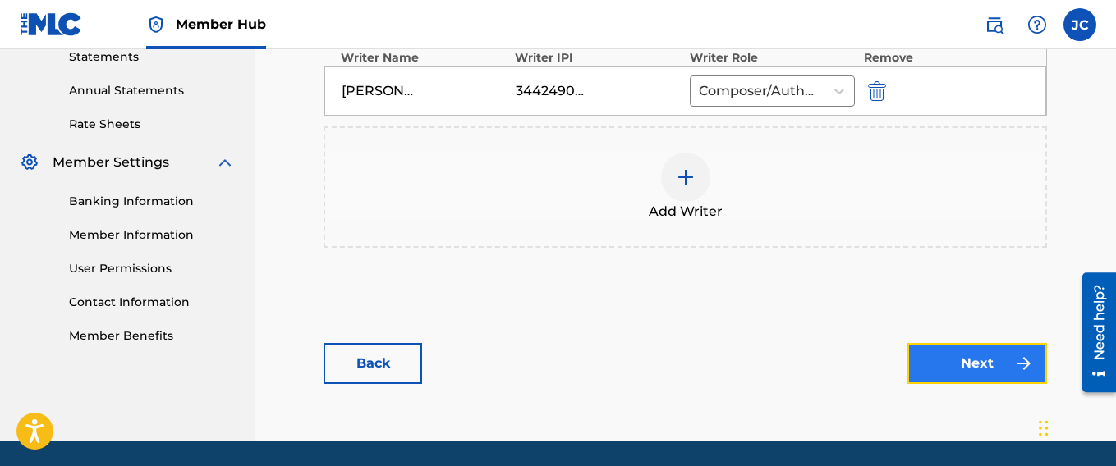
click at [990, 369] on link "Next" at bounding box center [977, 363] width 140 height 41
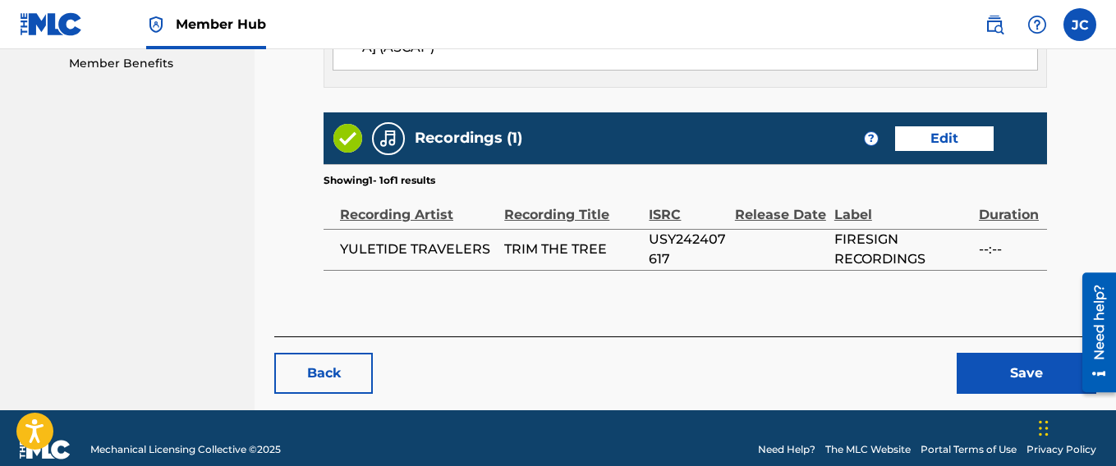
scroll to position [848, 0]
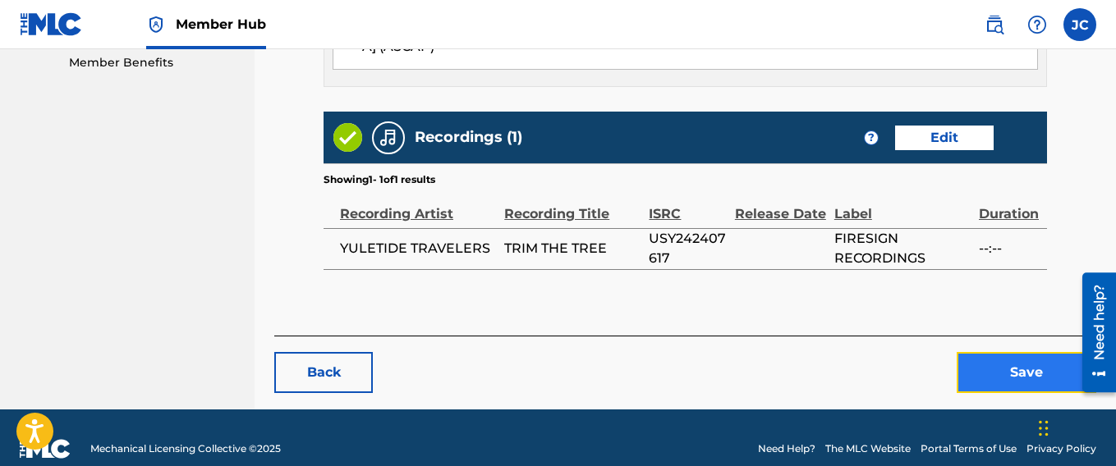
click at [1015, 362] on button "Save" at bounding box center [1026, 372] width 140 height 41
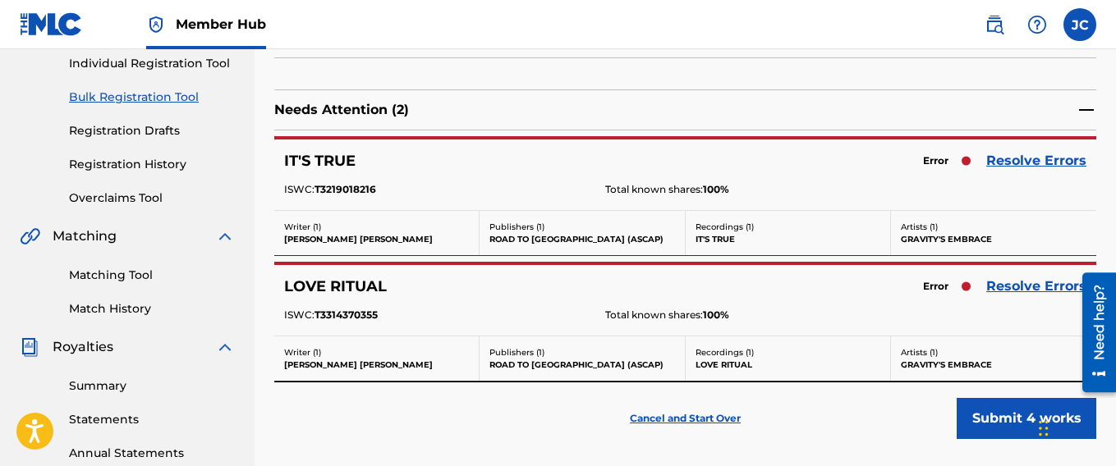
scroll to position [215, 0]
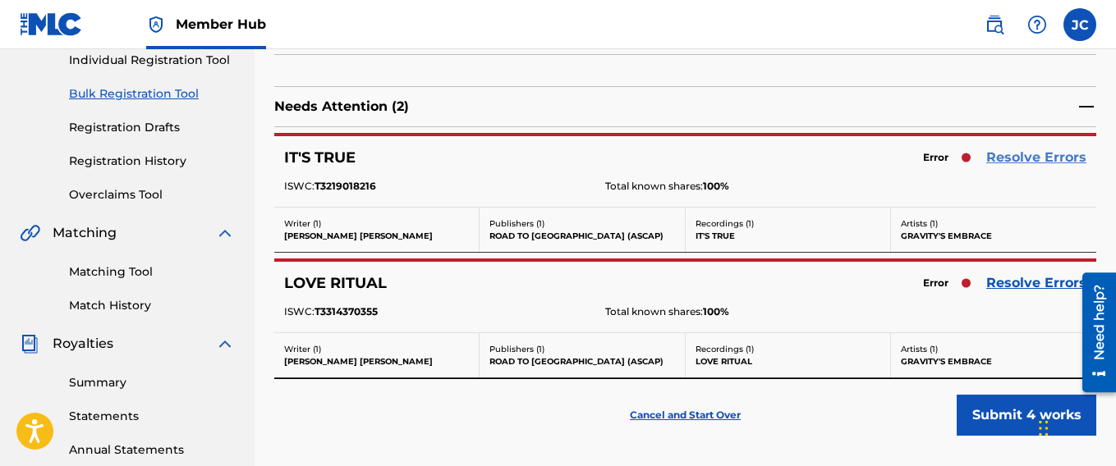
click at [1021, 158] on link "Resolve Errors" at bounding box center [1036, 158] width 100 height 20
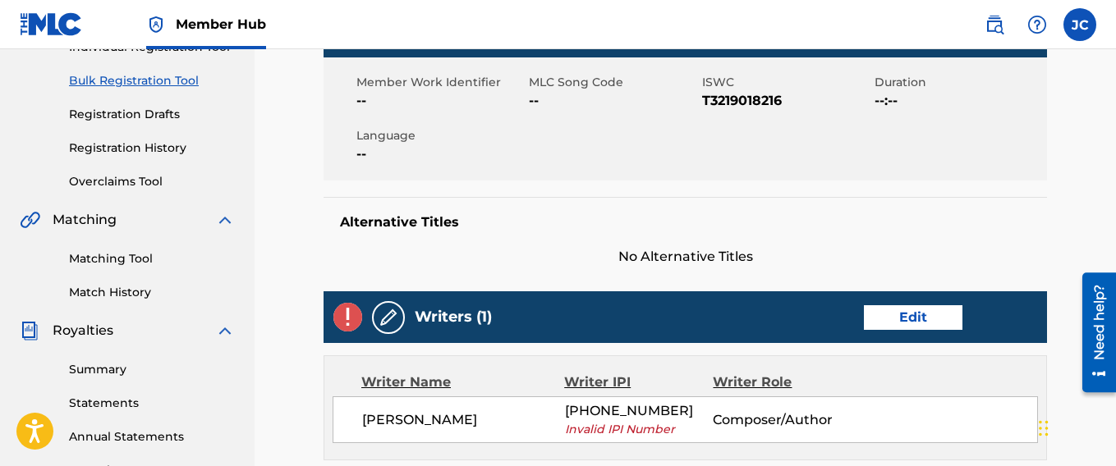
scroll to position [246, 0]
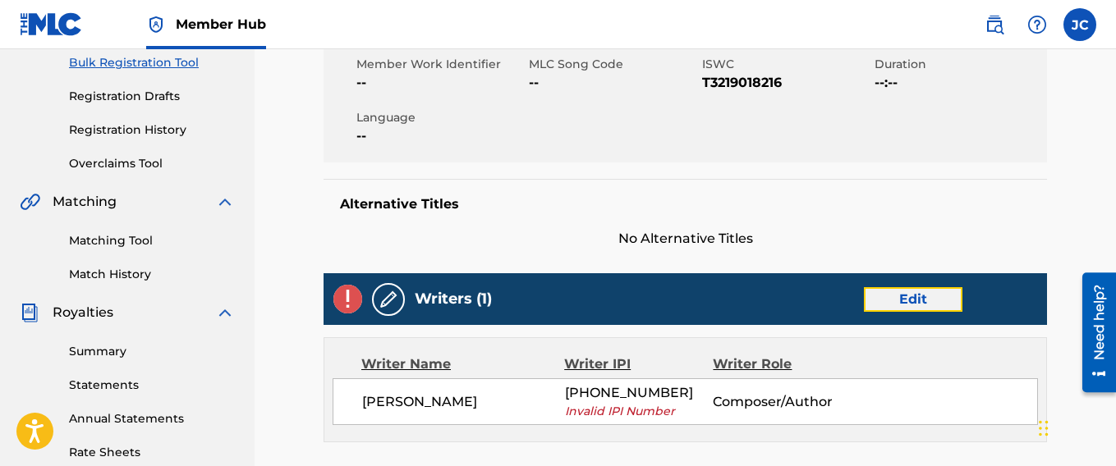
click at [910, 296] on link "Edit" at bounding box center [913, 299] width 99 height 25
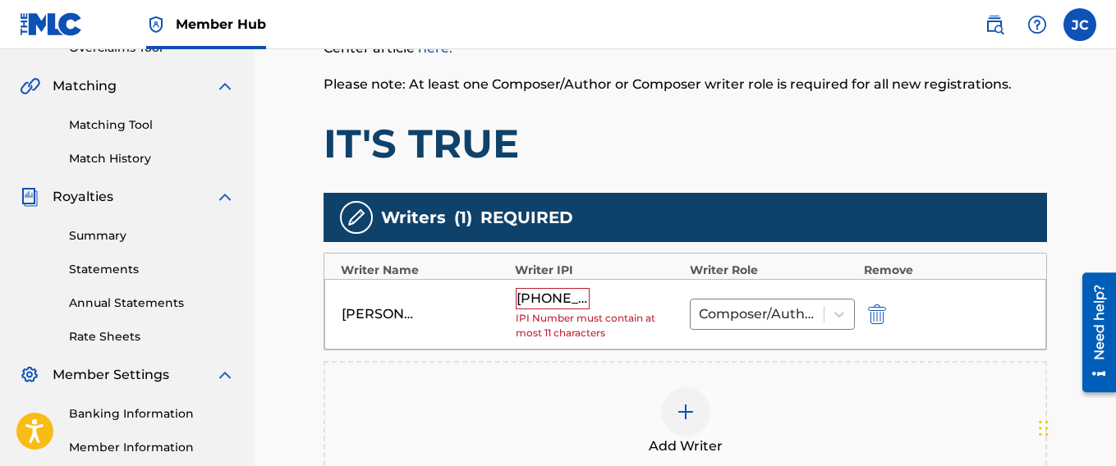
scroll to position [411, 0]
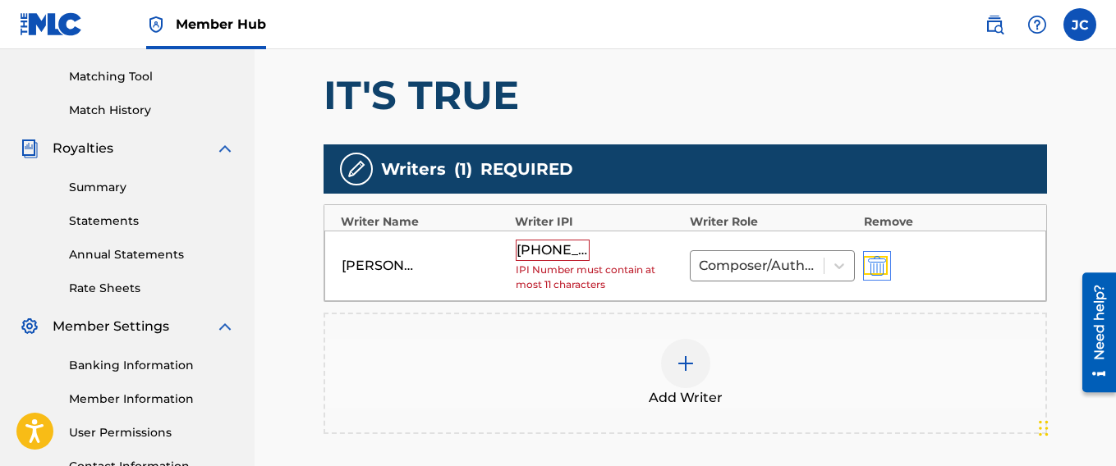
click at [876, 266] on img "submit" at bounding box center [877, 266] width 18 height 20
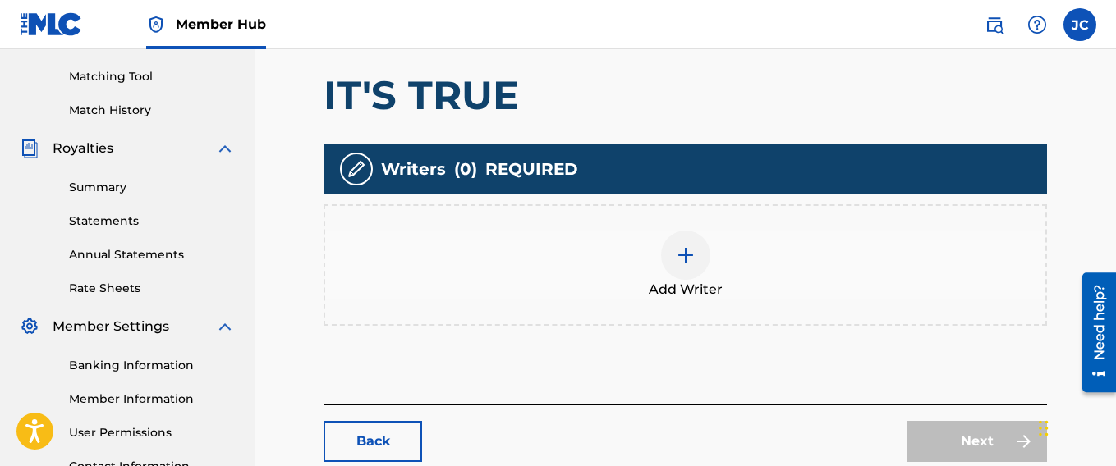
click at [699, 249] on div at bounding box center [685, 255] width 49 height 49
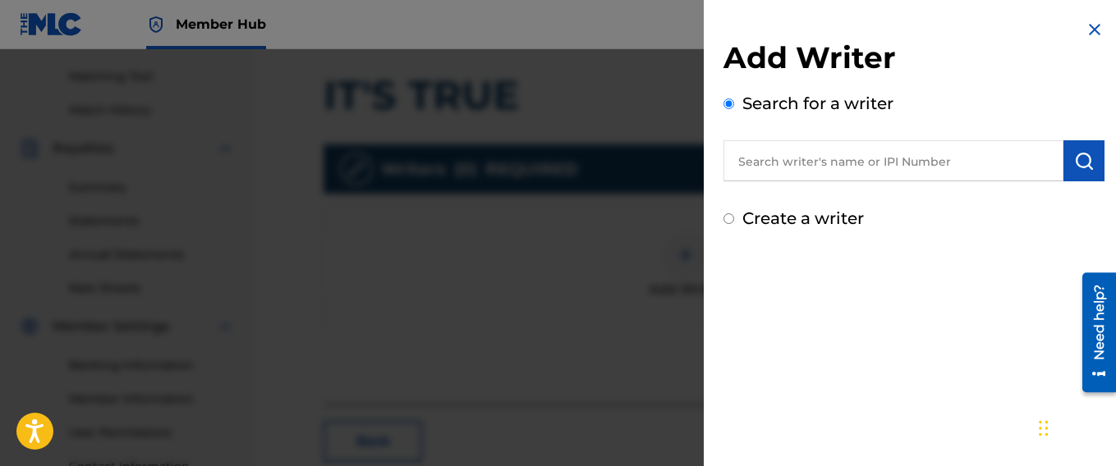
click at [727, 218] on input "Create a writer" at bounding box center [728, 218] width 11 height 11
radio input "false"
radio input "true"
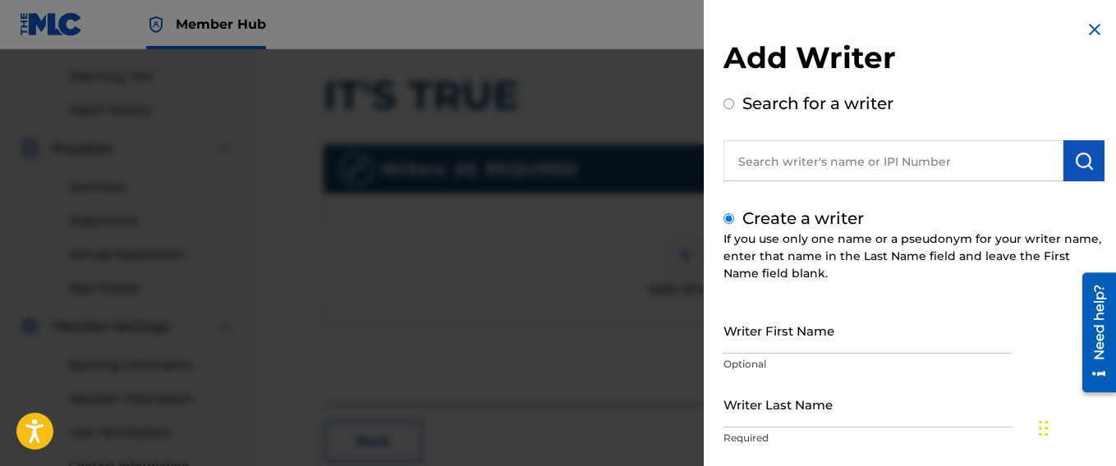
scroll to position [109, 0]
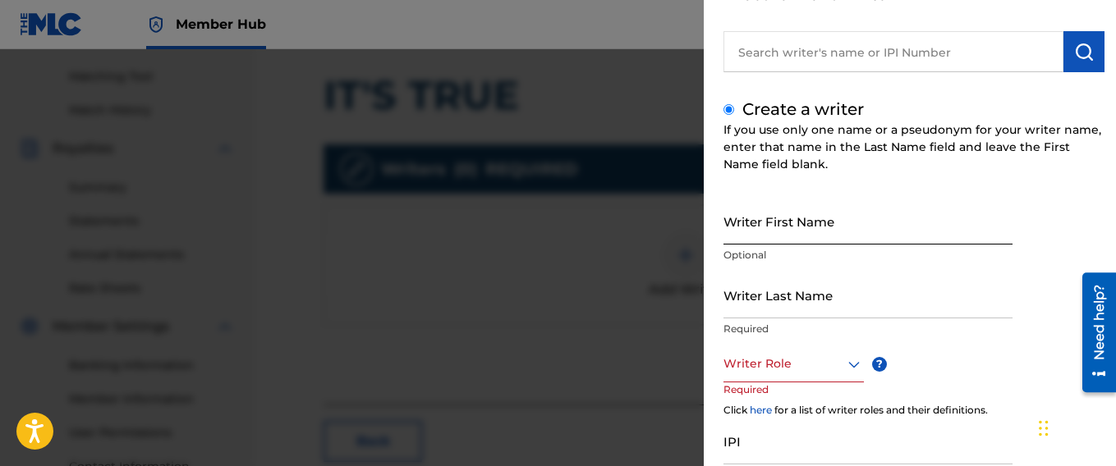
click at [767, 237] on input "Writer First Name" at bounding box center [867, 221] width 289 height 47
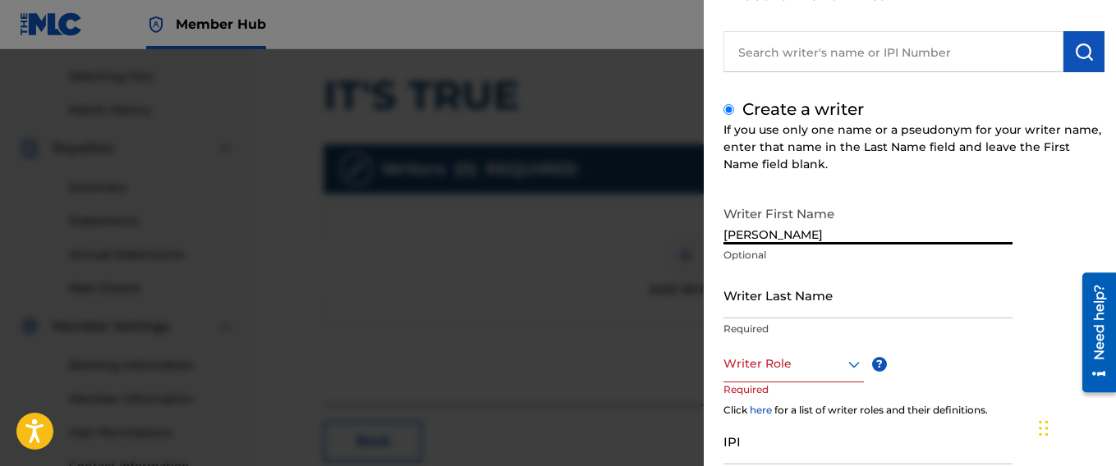
type input "[PERSON_NAME]"
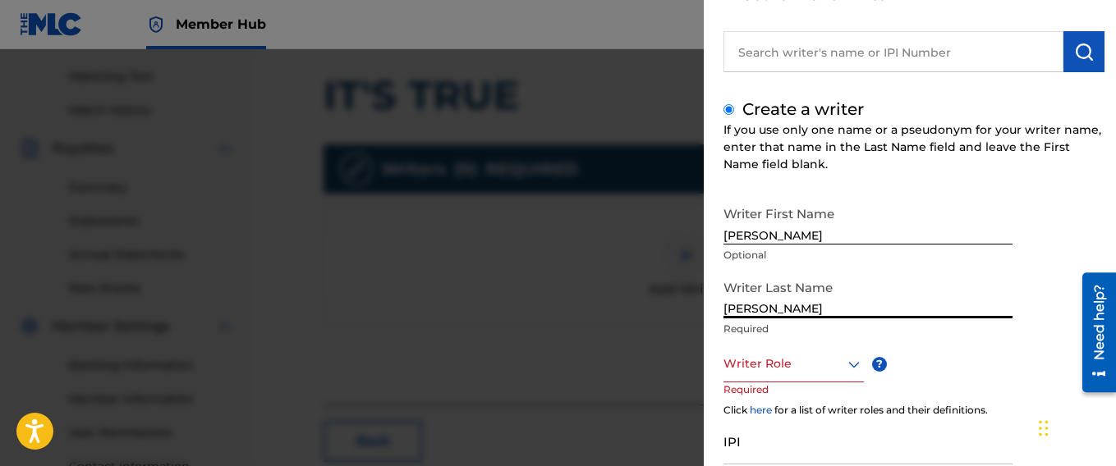
type input "[PERSON_NAME]"
click at [849, 367] on icon at bounding box center [854, 365] width 20 height 20
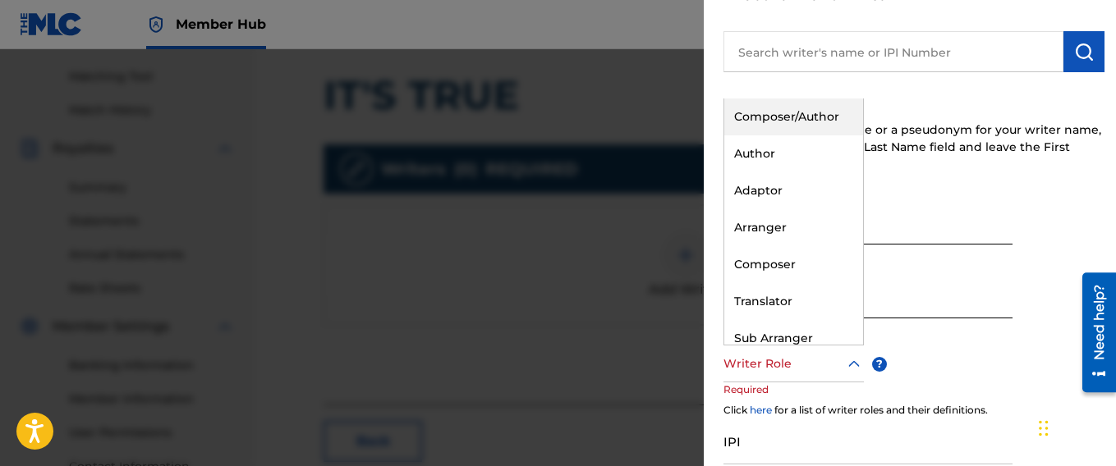
click at [791, 111] on div "Composer/Author" at bounding box center [793, 117] width 139 height 37
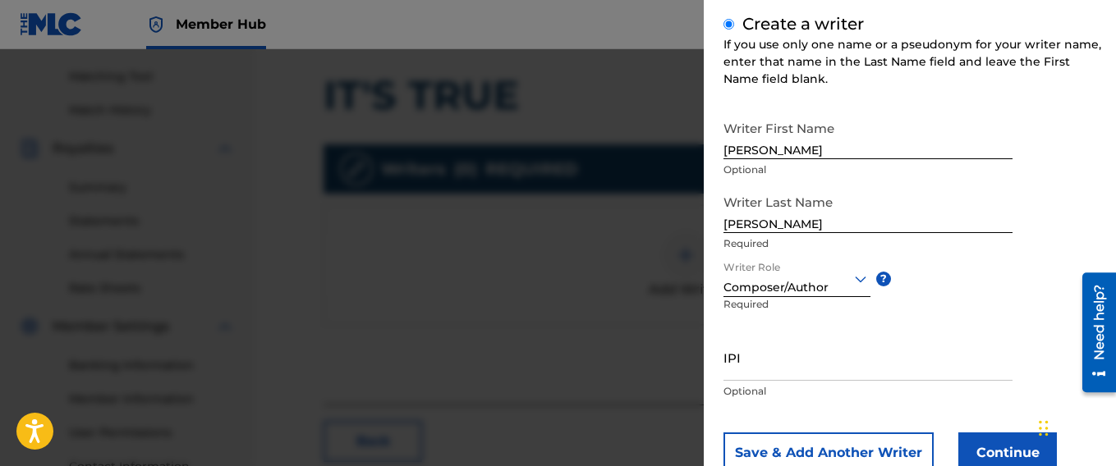
scroll to position [246, 0]
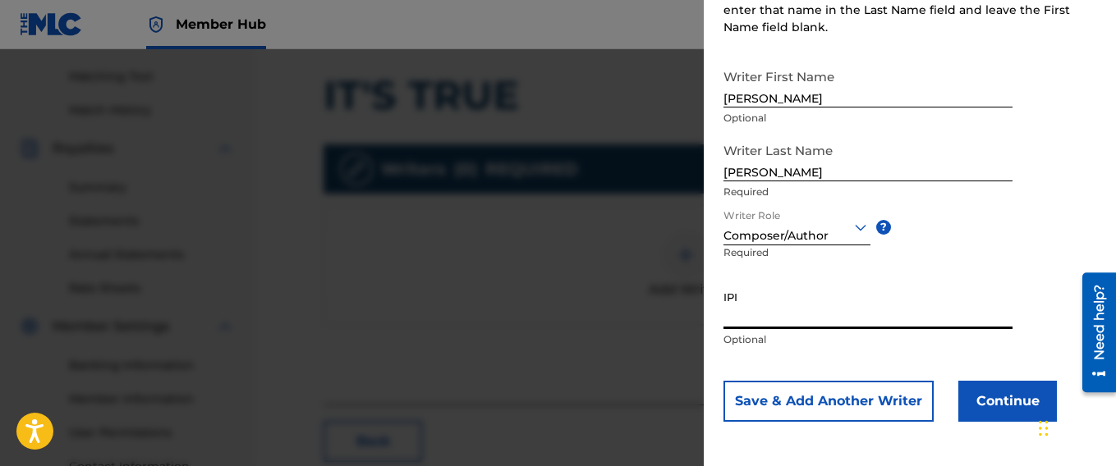
click at [761, 320] on input "IPI" at bounding box center [867, 305] width 289 height 47
paste input "344249073"
type input "344249073"
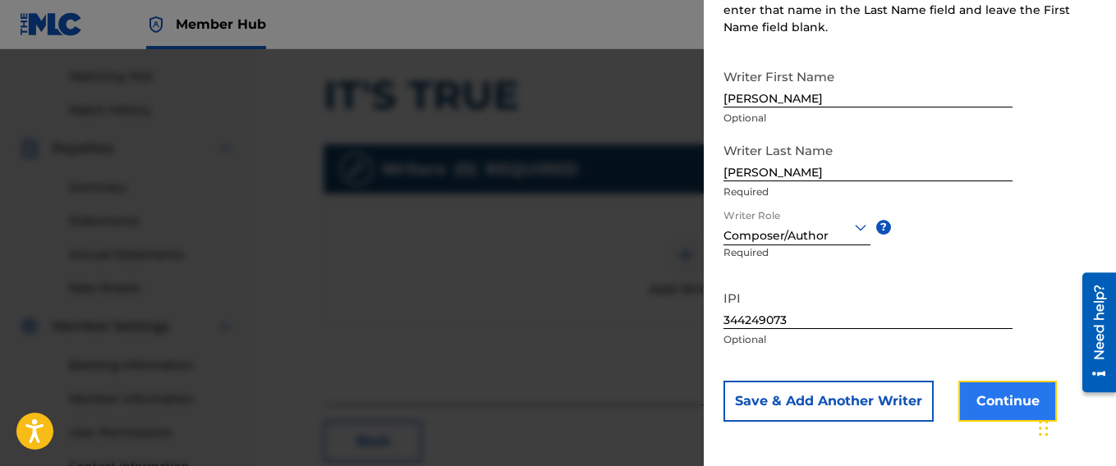
click at [995, 392] on button "Continue" at bounding box center [1007, 401] width 99 height 41
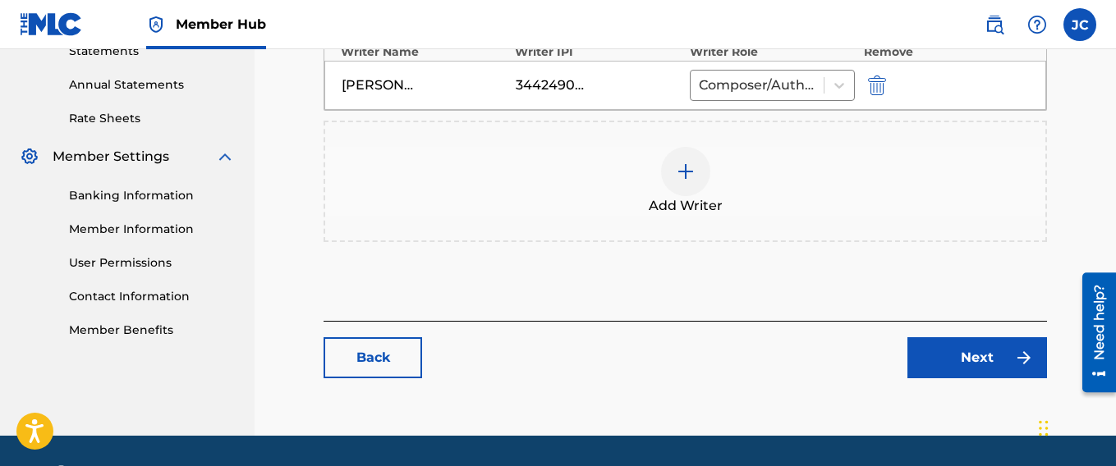
scroll to position [583, 0]
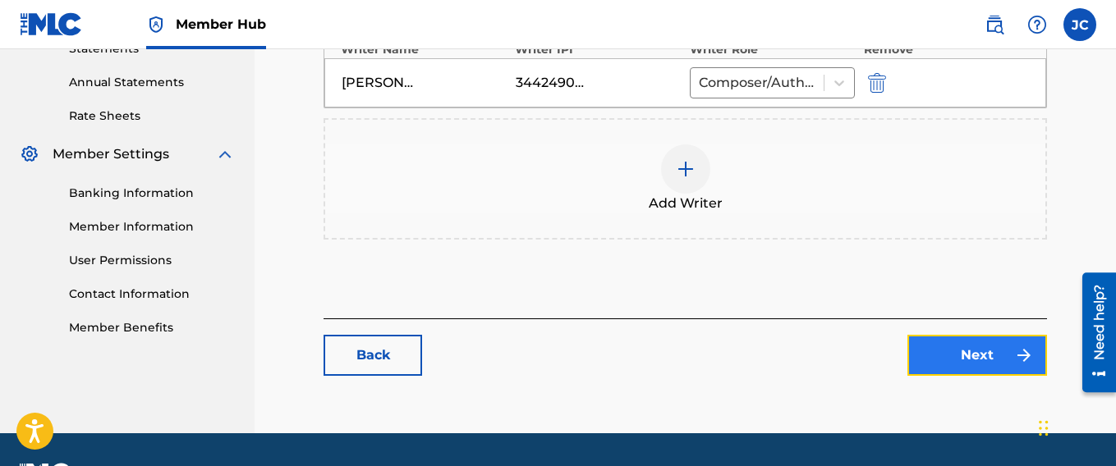
click at [975, 353] on link "Next" at bounding box center [977, 355] width 140 height 41
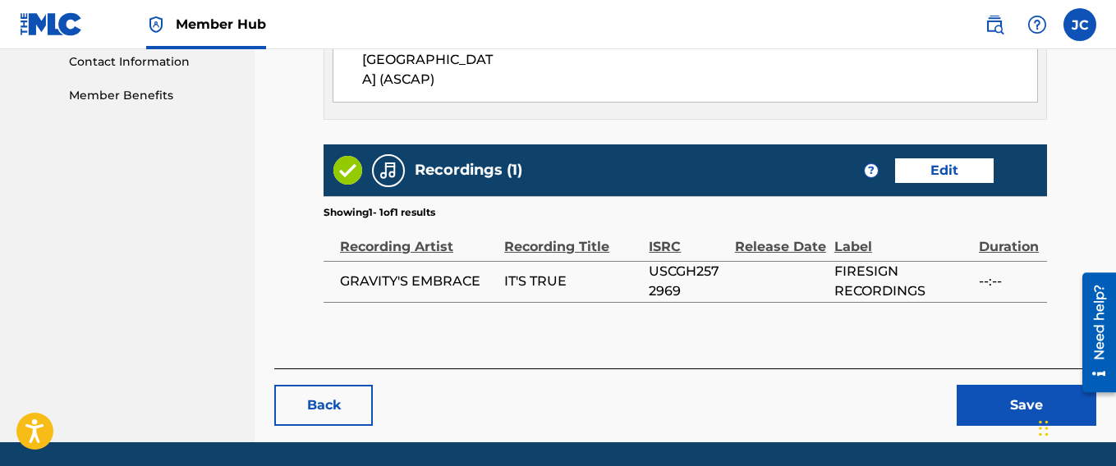
scroll to position [819, 0]
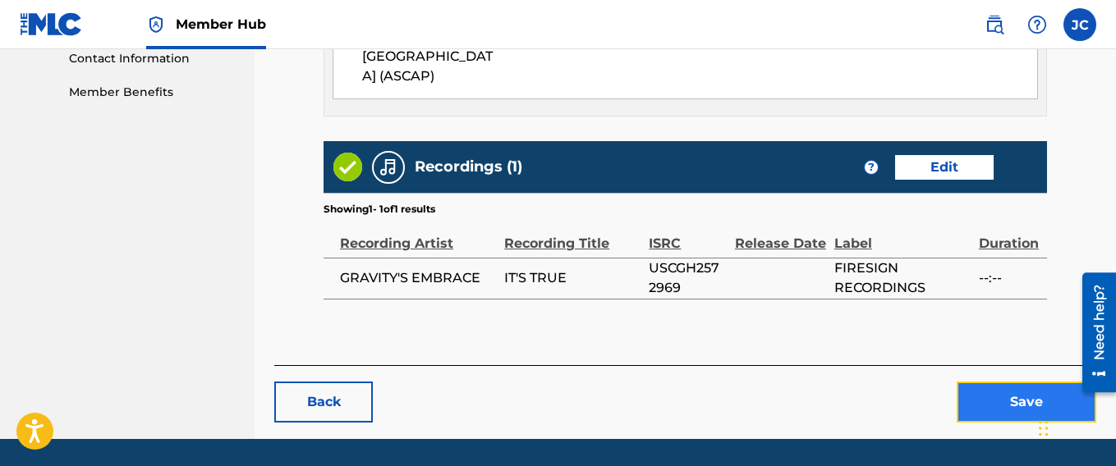
click at [1037, 382] on button "Save" at bounding box center [1026, 402] width 140 height 41
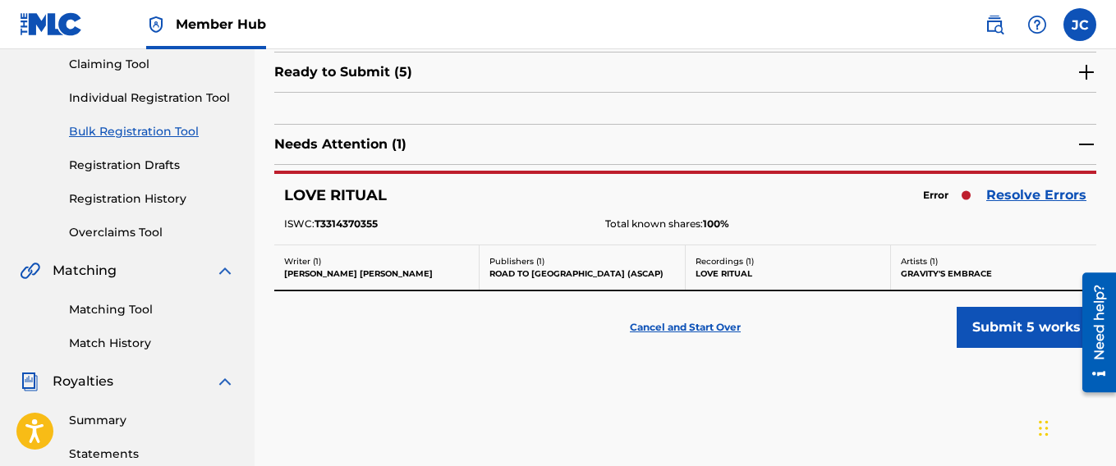
scroll to position [179, 0]
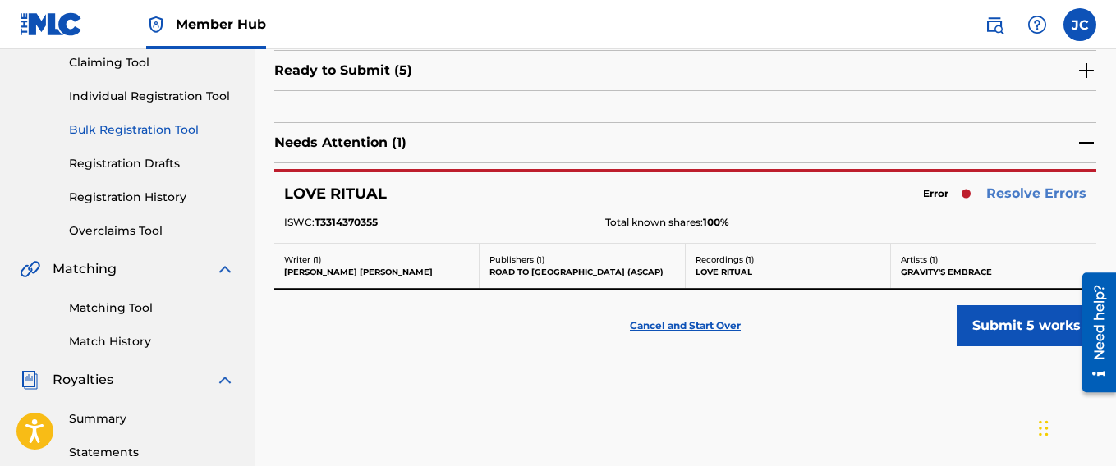
click at [1041, 195] on link "Resolve Errors" at bounding box center [1036, 194] width 100 height 20
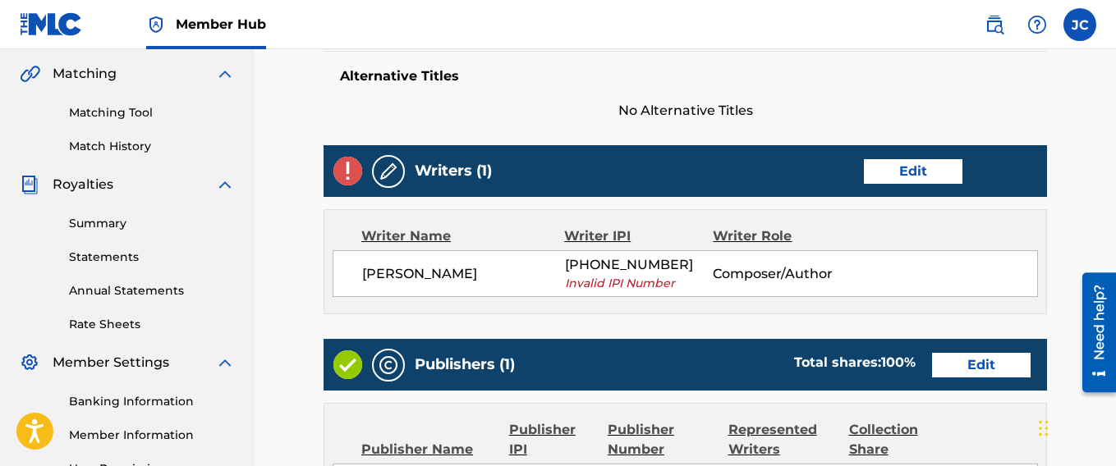
scroll to position [382, 0]
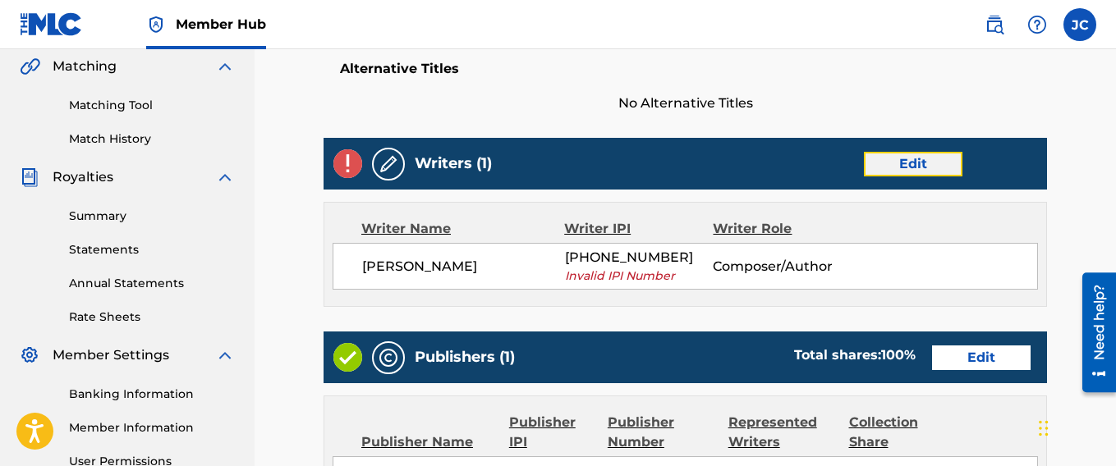
click at [903, 164] on link "Edit" at bounding box center [913, 164] width 99 height 25
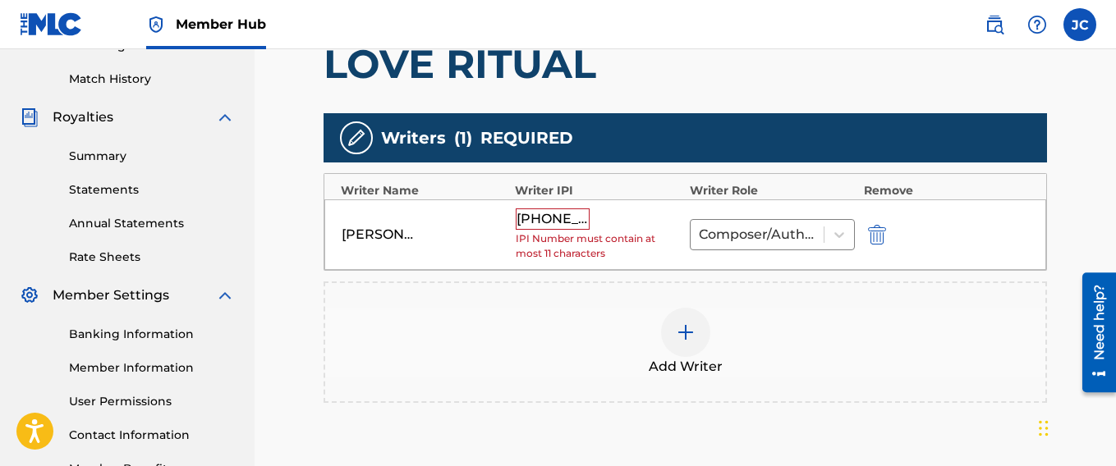
scroll to position [493, 0]
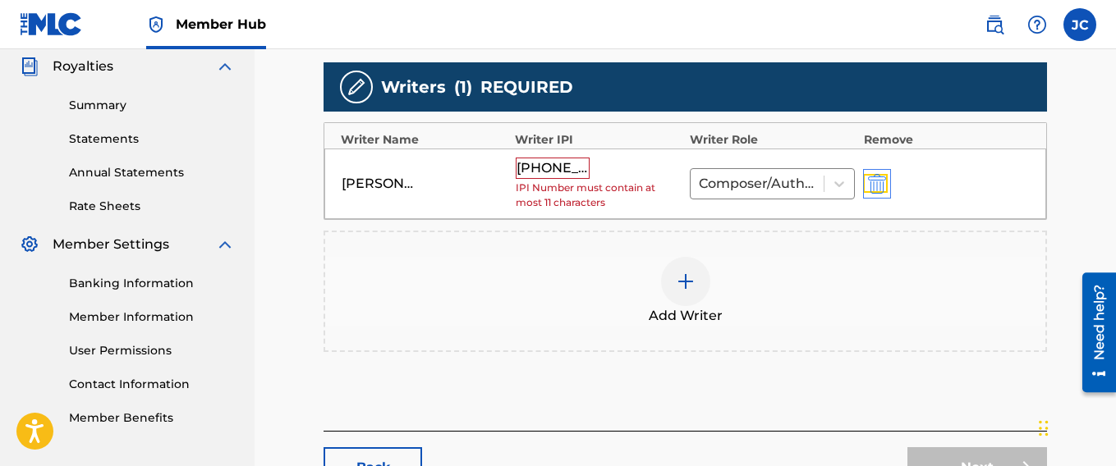
click at [876, 181] on img "submit" at bounding box center [877, 184] width 18 height 20
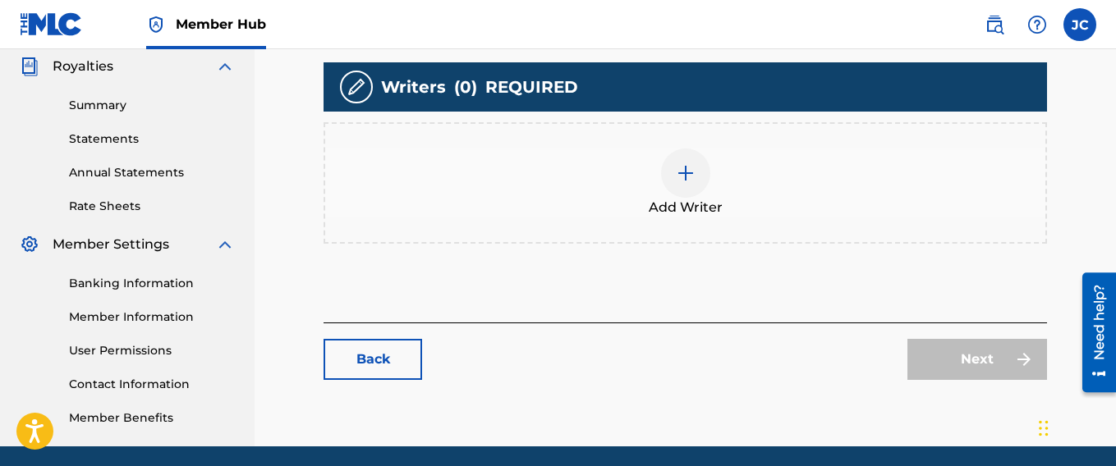
click at [684, 173] on img at bounding box center [686, 173] width 20 height 20
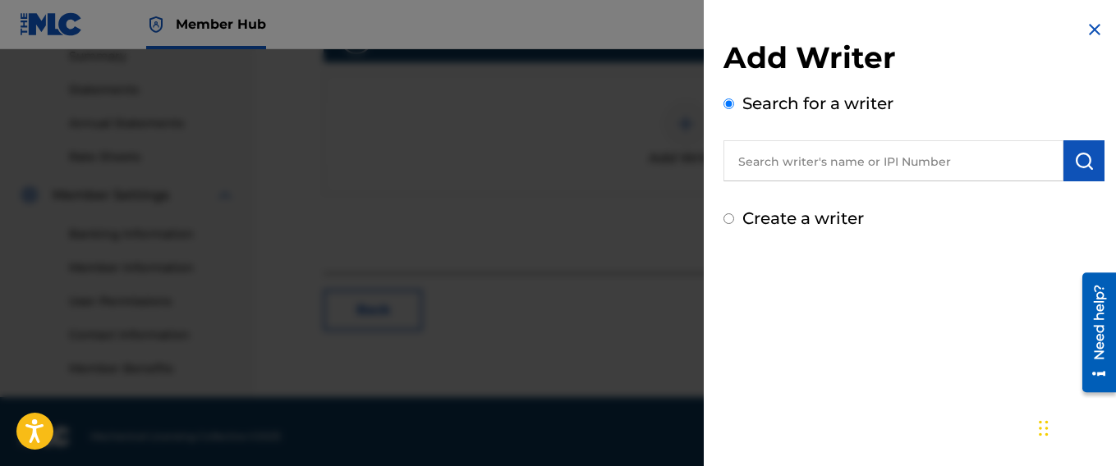
scroll to position [552, 0]
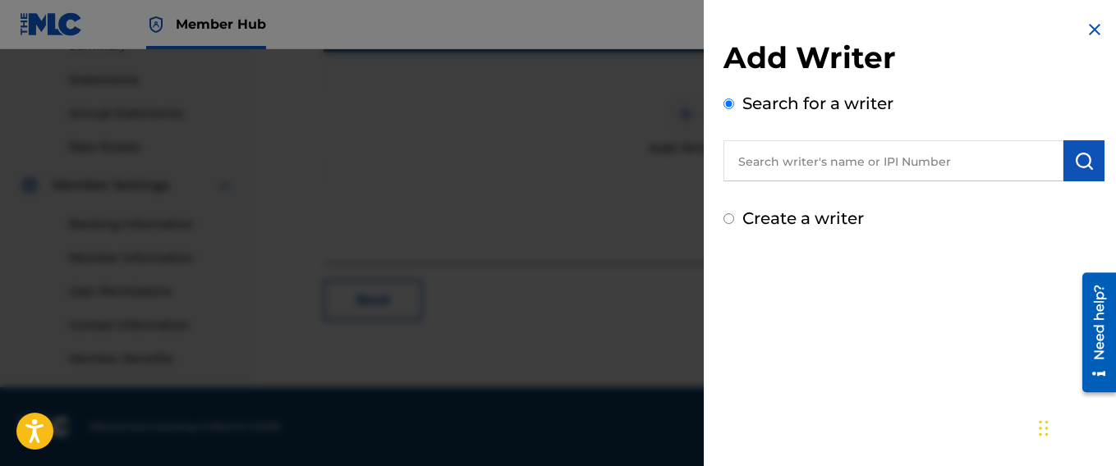
click at [732, 219] on input "Create a writer" at bounding box center [728, 218] width 11 height 11
radio input "false"
radio input "true"
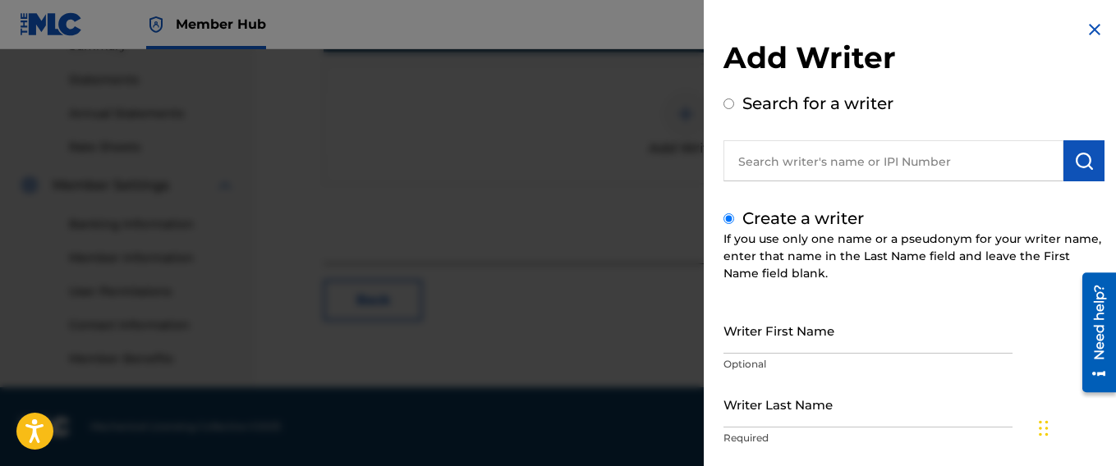
scroll to position [82, 0]
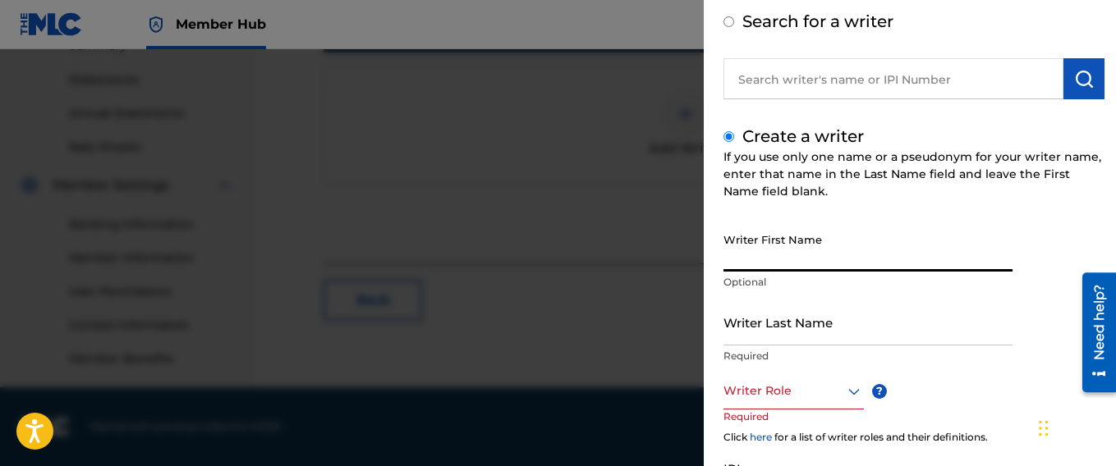
click at [782, 266] on input "Writer First Name" at bounding box center [867, 248] width 289 height 47
type input "[PERSON_NAME]"
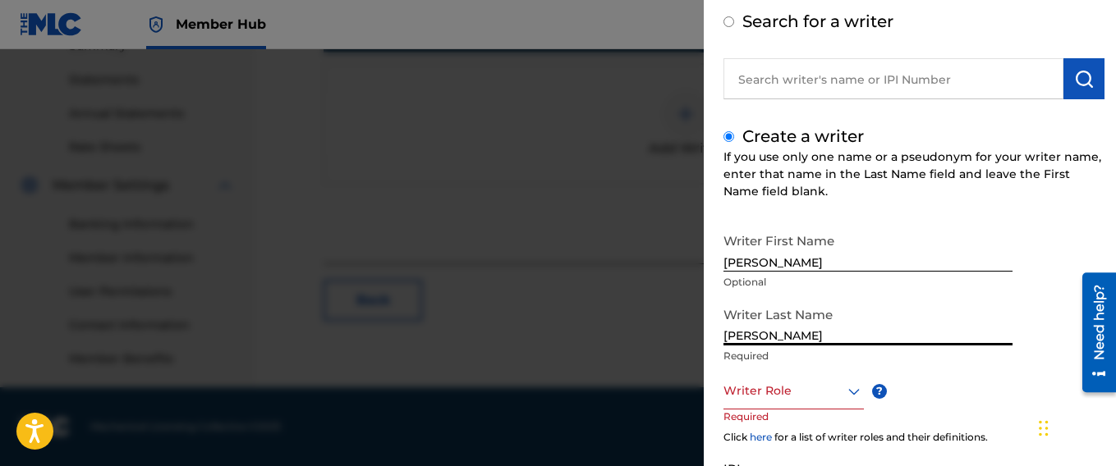
type input "[PERSON_NAME]"
click at [841, 388] on div at bounding box center [793, 391] width 140 height 21
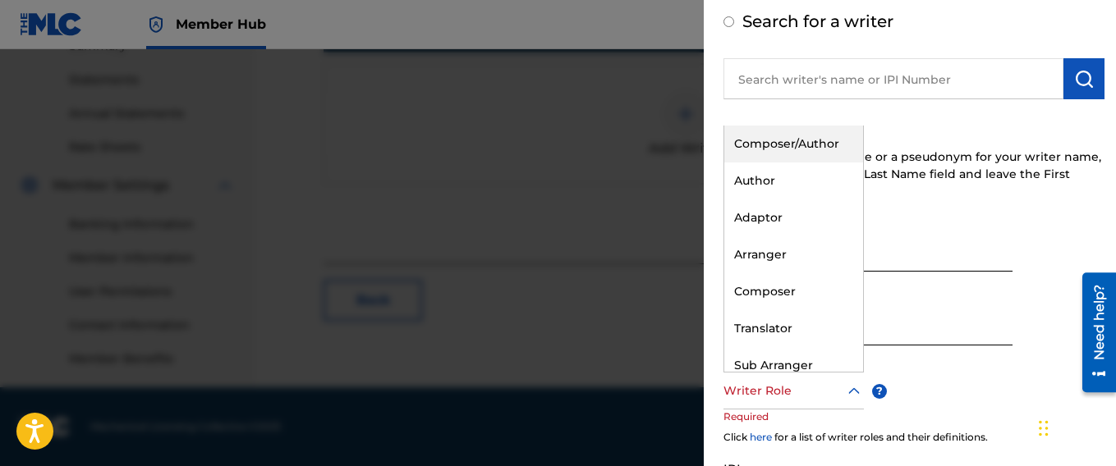
click at [778, 146] on div "Composer/Author" at bounding box center [793, 144] width 139 height 37
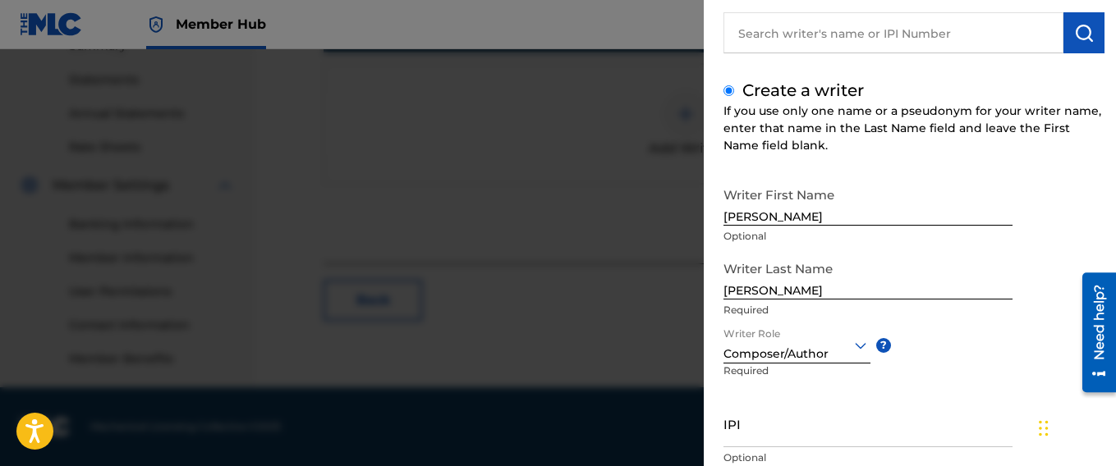
scroll to position [219, 0]
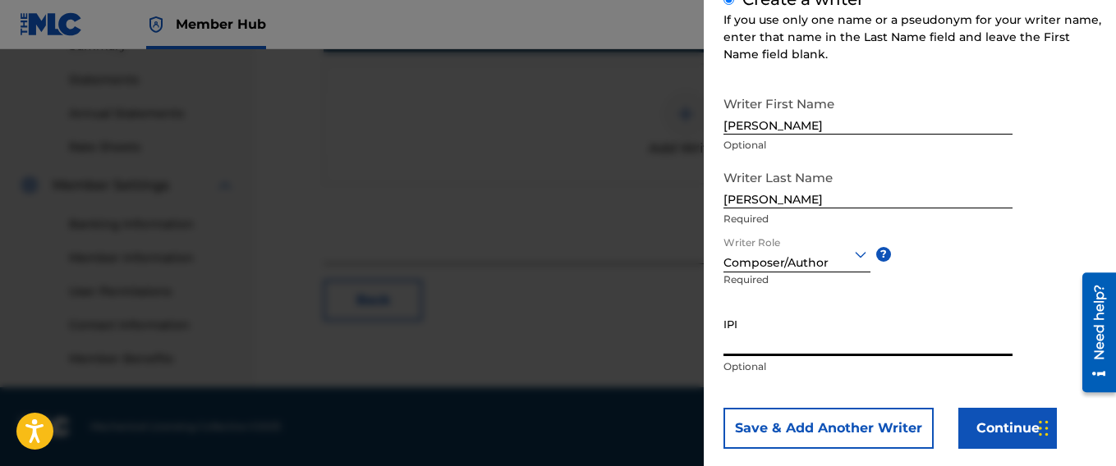
click at [751, 353] on input "IPI" at bounding box center [867, 333] width 289 height 47
paste input "344249073"
type input "344249073"
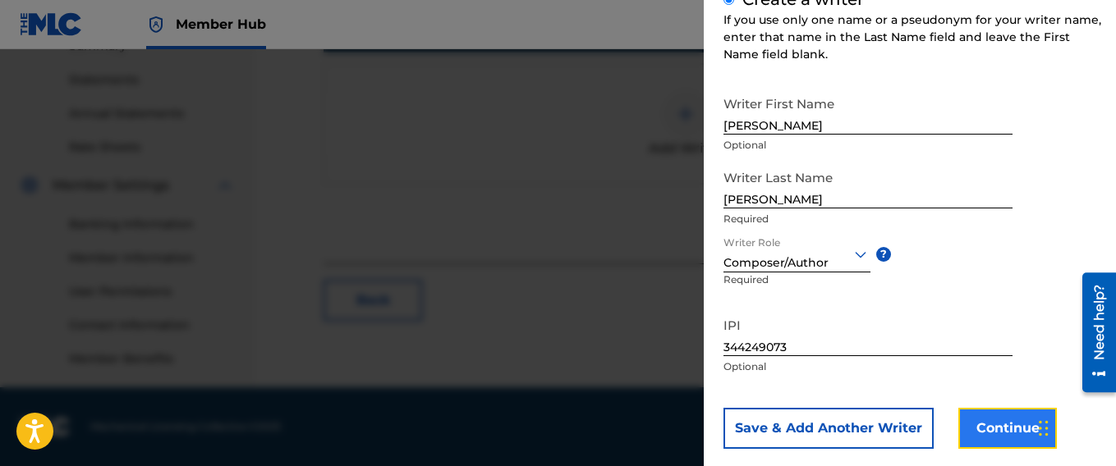
click at [1017, 424] on button "Continue" at bounding box center [1007, 428] width 99 height 41
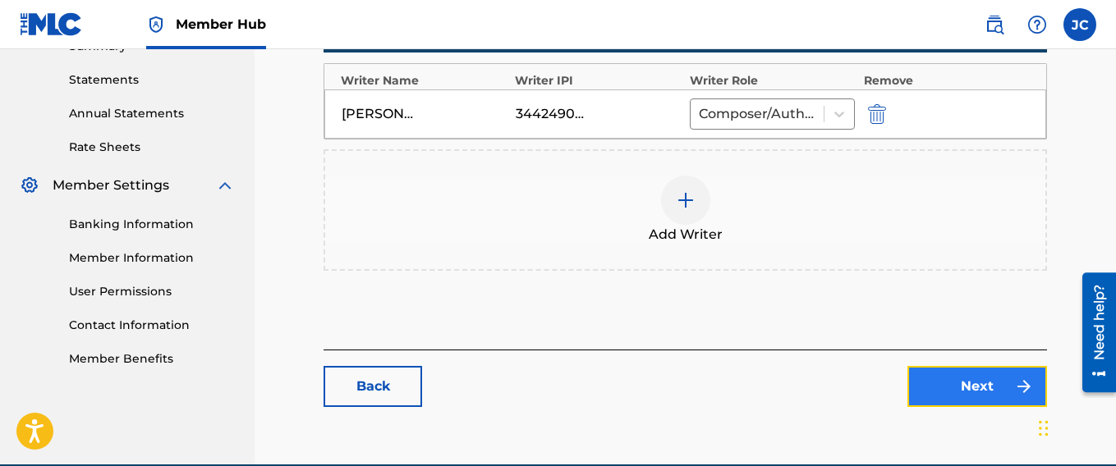
click at [973, 391] on link "Next" at bounding box center [977, 386] width 140 height 41
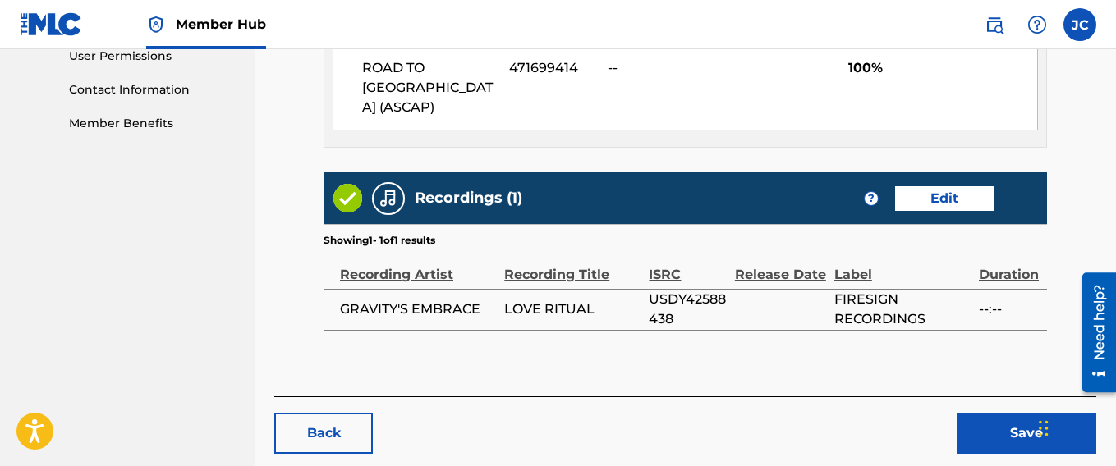
scroll to position [827, 0]
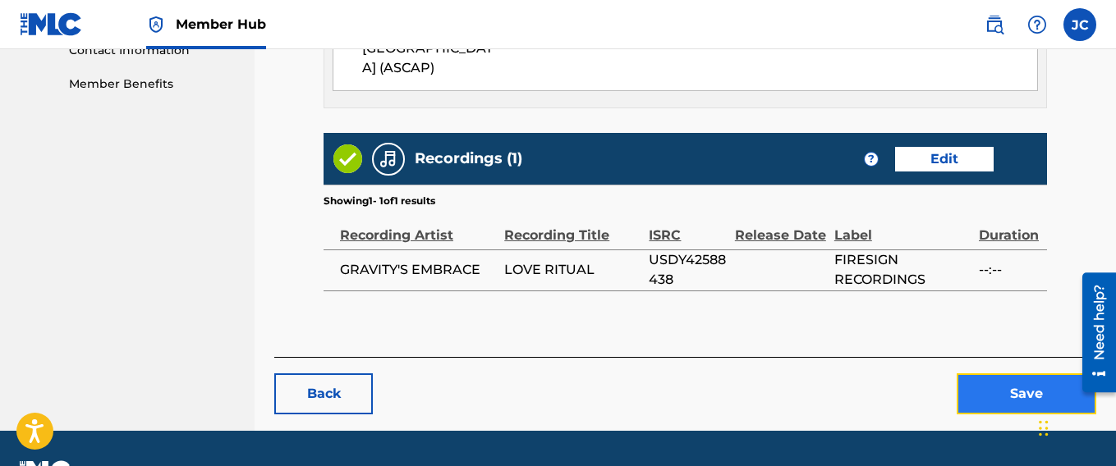
click at [1025, 374] on button "Save" at bounding box center [1026, 394] width 140 height 41
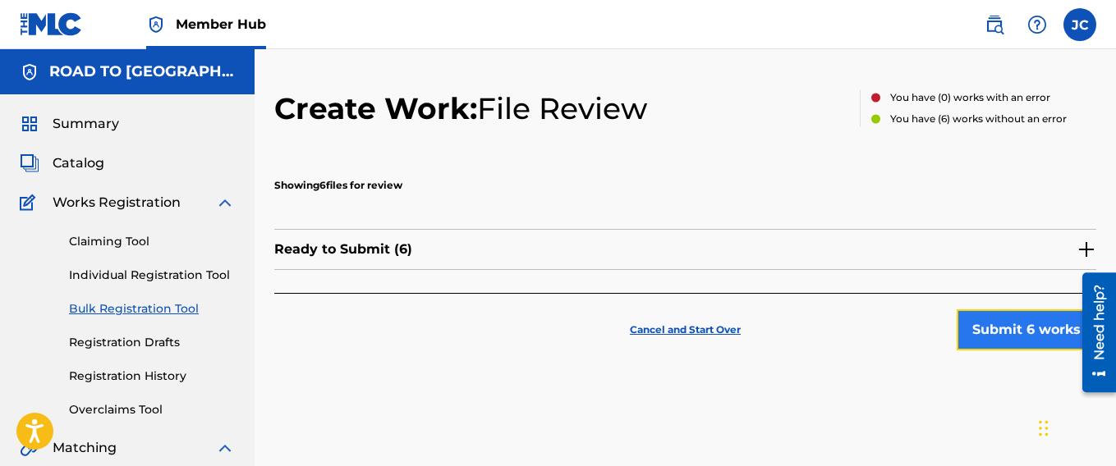
click at [1012, 329] on button "Submit 6 works" at bounding box center [1026, 330] width 140 height 41
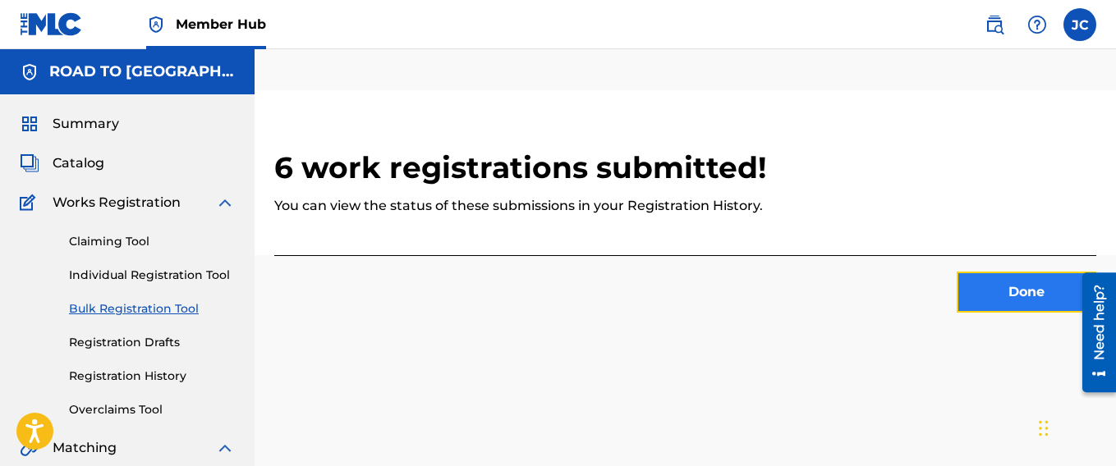
click at [1012, 296] on button "Done" at bounding box center [1026, 292] width 140 height 41
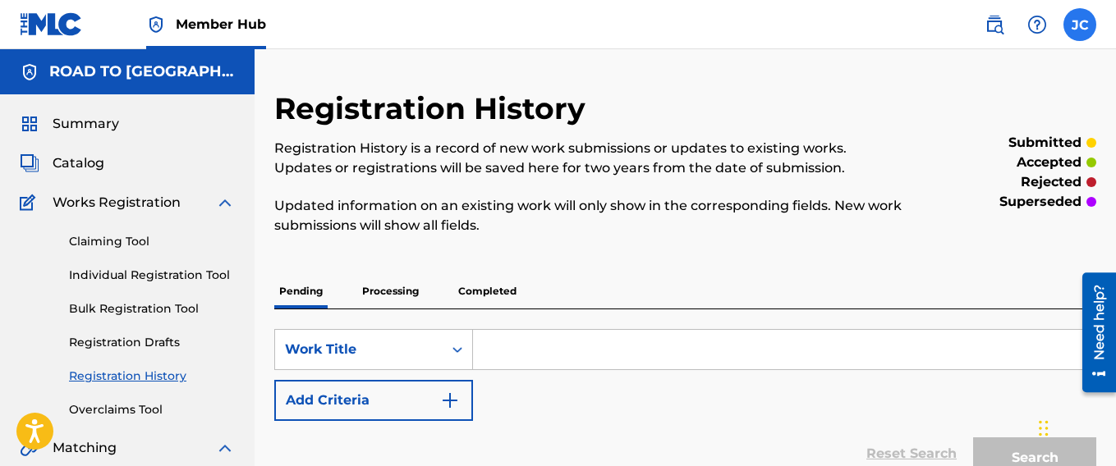
click at [1082, 24] on label at bounding box center [1079, 24] width 33 height 33
click at [1080, 25] on input "[PERSON_NAME] 1@[DOMAIN_NAME] Notification Preferences Profile Log out" at bounding box center [1080, 25] width 0 height 0
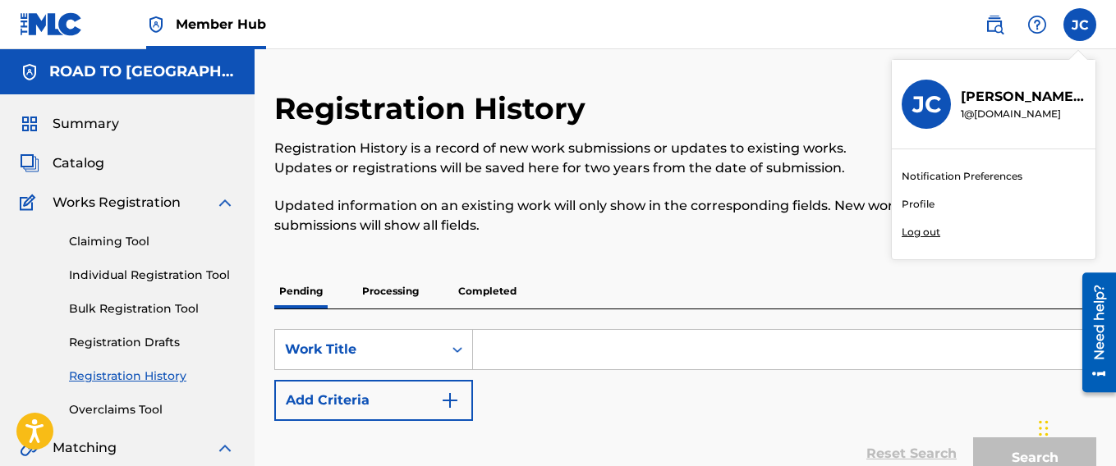
click at [922, 200] on link "Profile" at bounding box center [917, 204] width 33 height 15
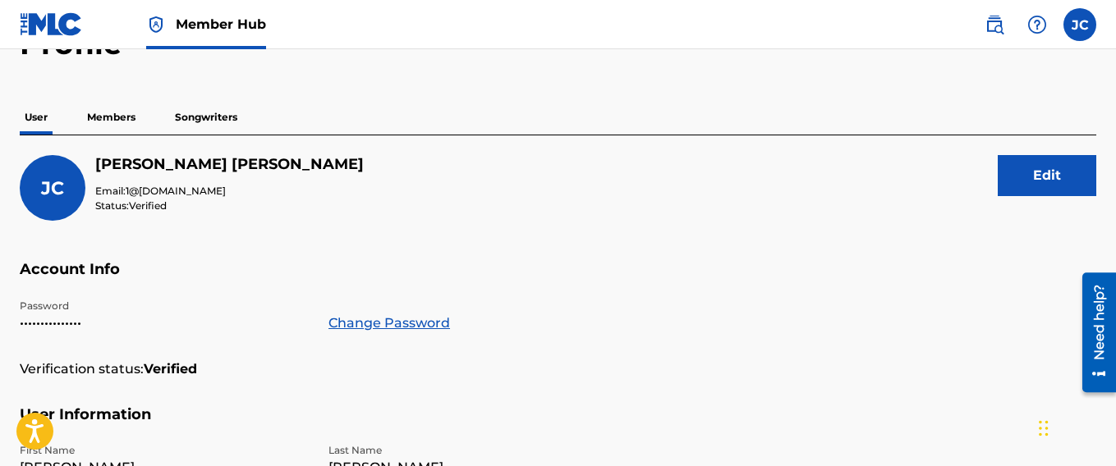
scroll to position [91, 0]
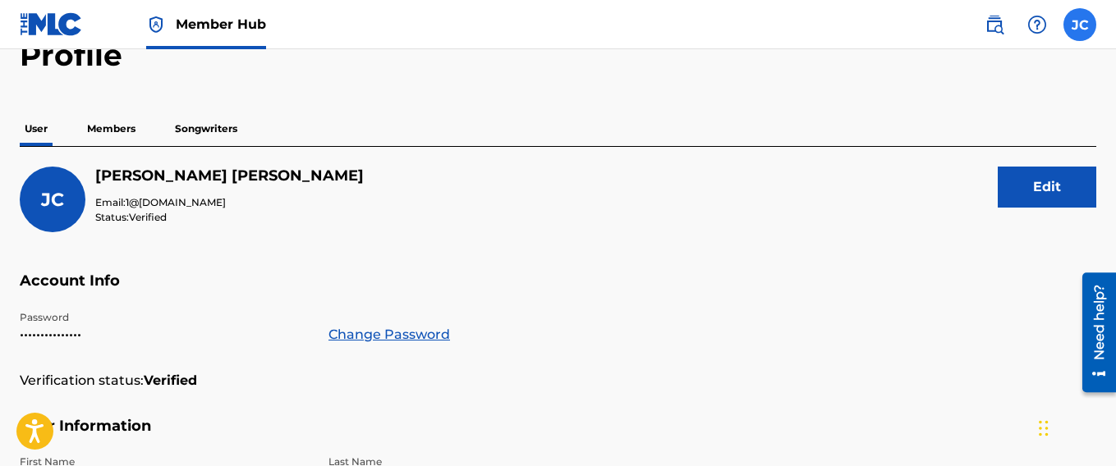
click at [1068, 22] on label at bounding box center [1079, 24] width 33 height 33
click at [1080, 25] on input "[PERSON_NAME] 1@[DOMAIN_NAME] Notification Preferences Profile Log out" at bounding box center [1080, 25] width 0 height 0
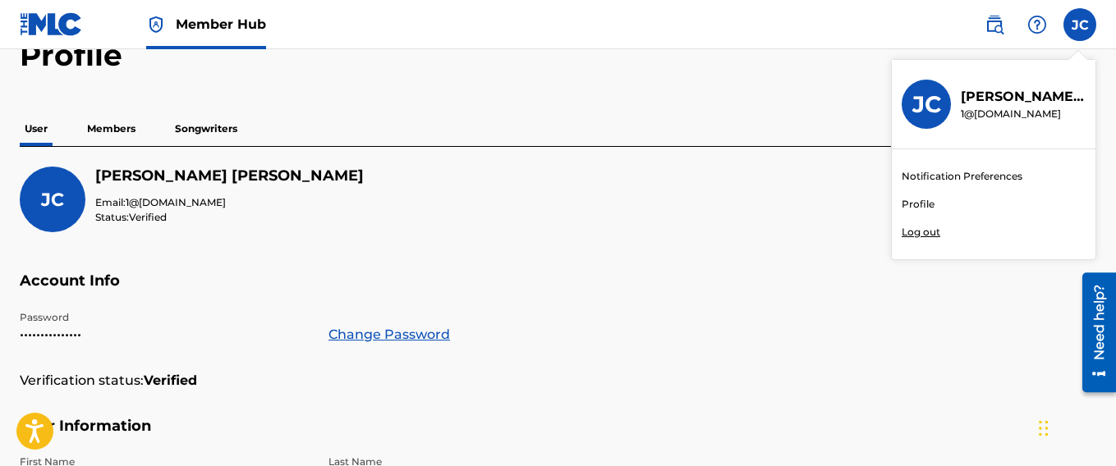
click at [924, 232] on p "Log out" at bounding box center [920, 232] width 39 height 15
click at [1080, 25] on input "[PERSON_NAME] 1@[DOMAIN_NAME] Notification Preferences Profile Log out" at bounding box center [1080, 25] width 0 height 0
